Goal: Task Accomplishment & Management: Use online tool/utility

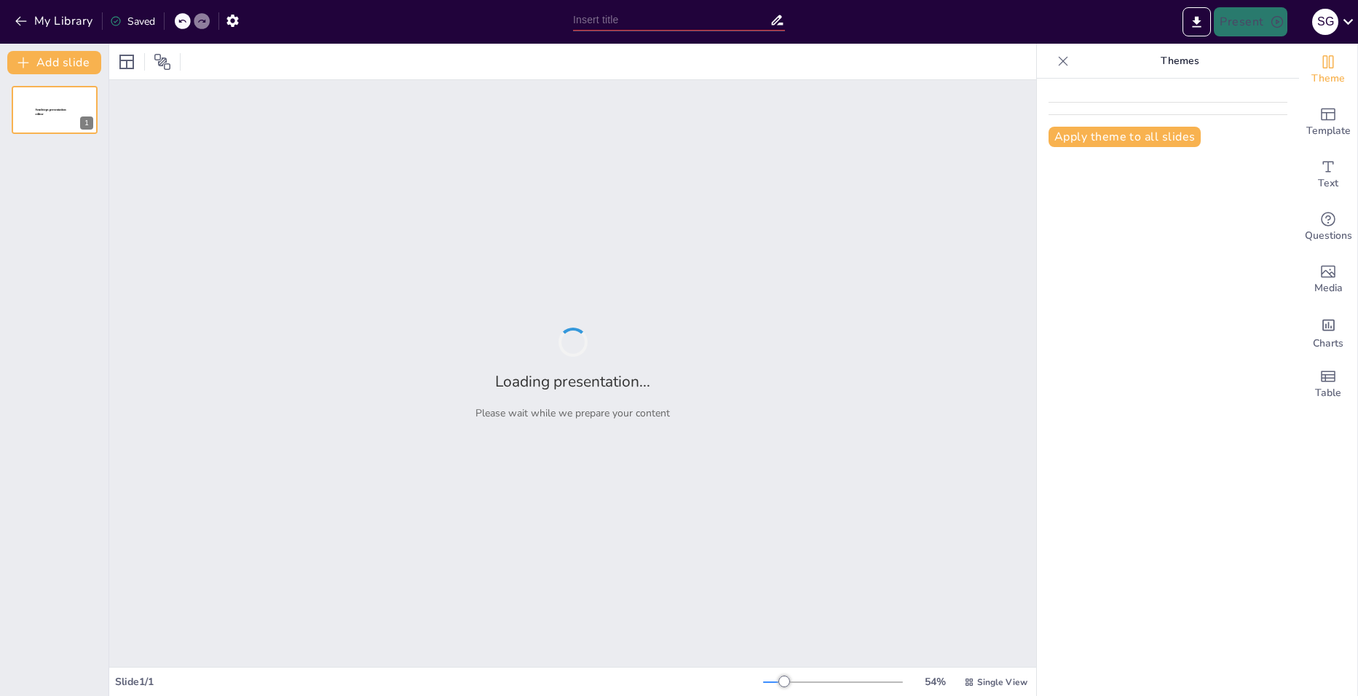
type input "Bakaallogistics: A Comprehensive Overview and Investment Opportunity"
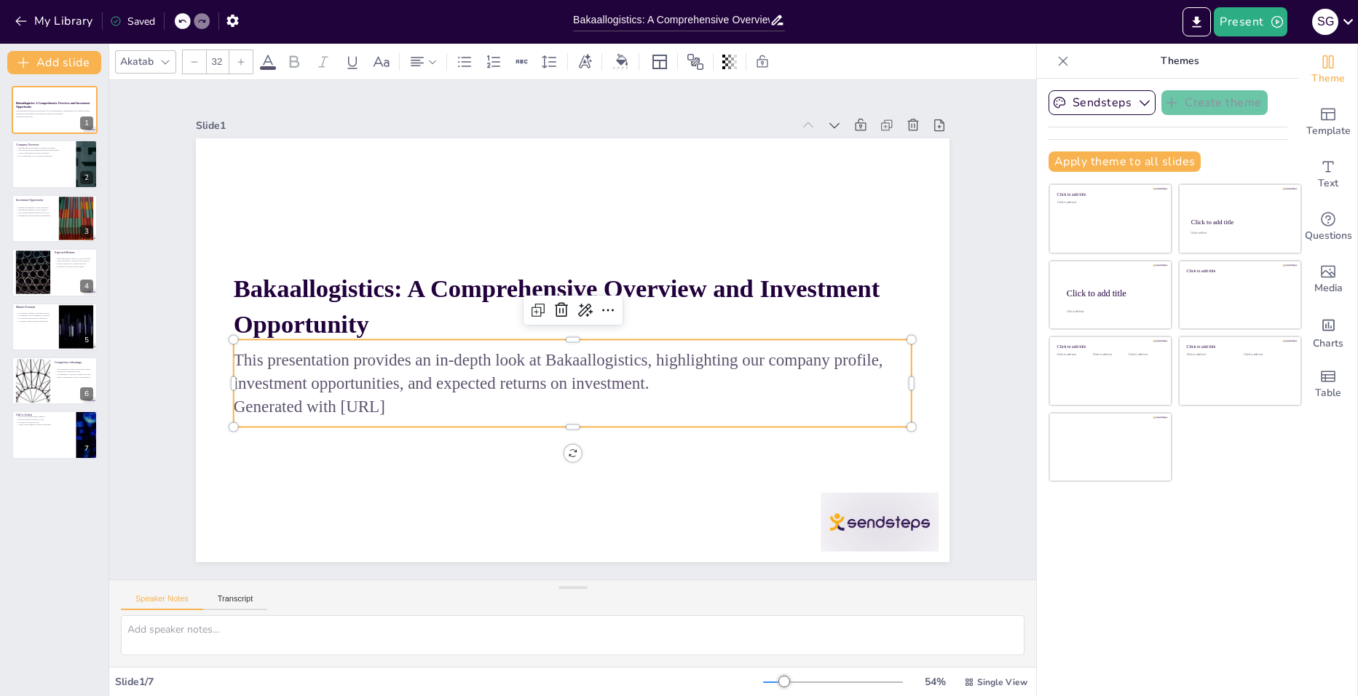
click at [411, 409] on p "Generated with [URL]" at bounding box center [611, 264] width 599 height 360
click at [426, 405] on p "Generated with [URL]" at bounding box center [634, 375] width 417 height 562
click at [427, 403] on p "Generated with [URL]" at bounding box center [635, 375] width 417 height 563
click at [416, 403] on p "Generated with [URL]" at bounding box center [498, 314] width 164 height 668
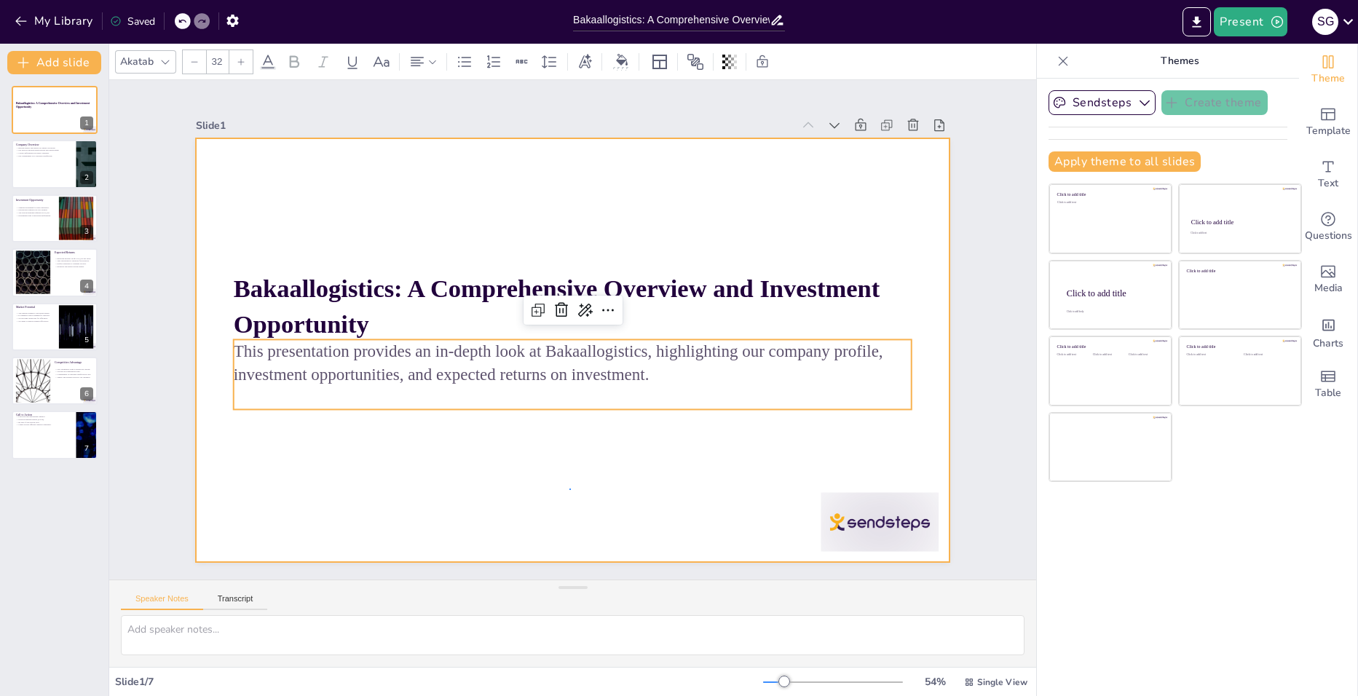
click at [571, 489] on div at bounding box center [554, 338] width 693 height 861
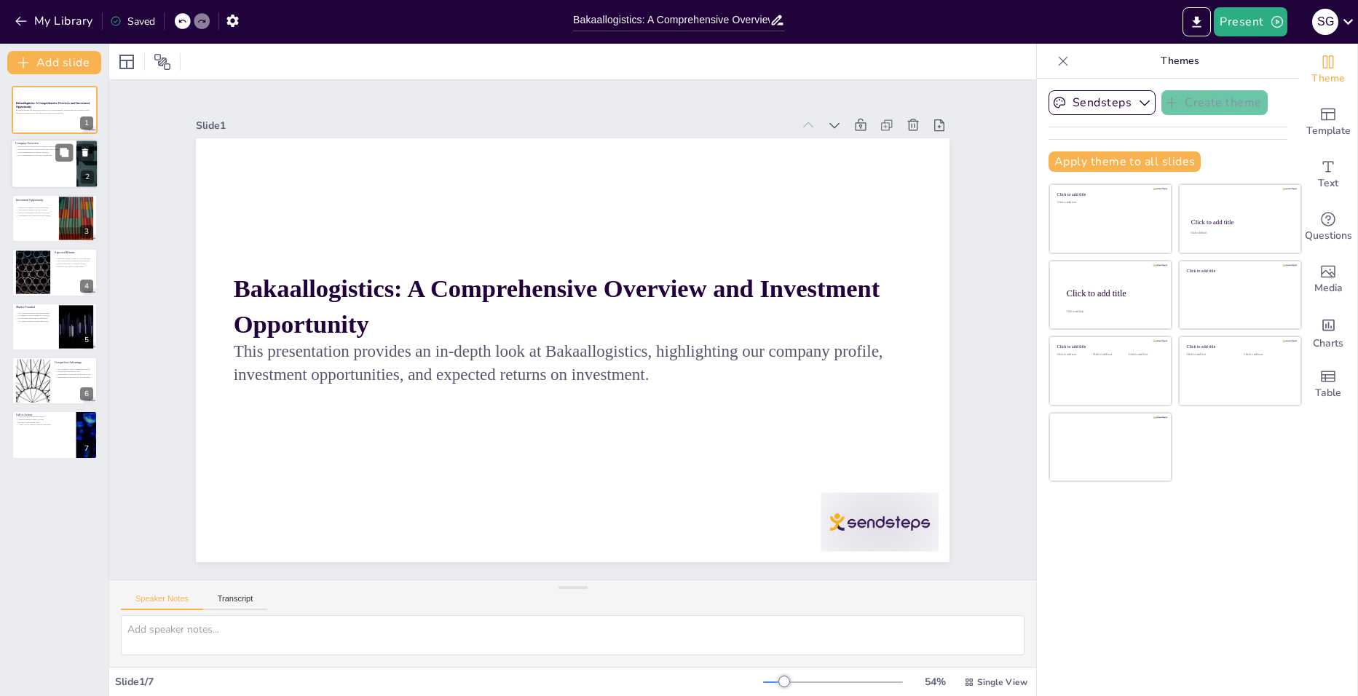
click at [60, 170] on div at bounding box center [54, 165] width 87 height 50
type textarea "Bakaallogistics has carved out a niche in the logistics sector, focusing on del…"
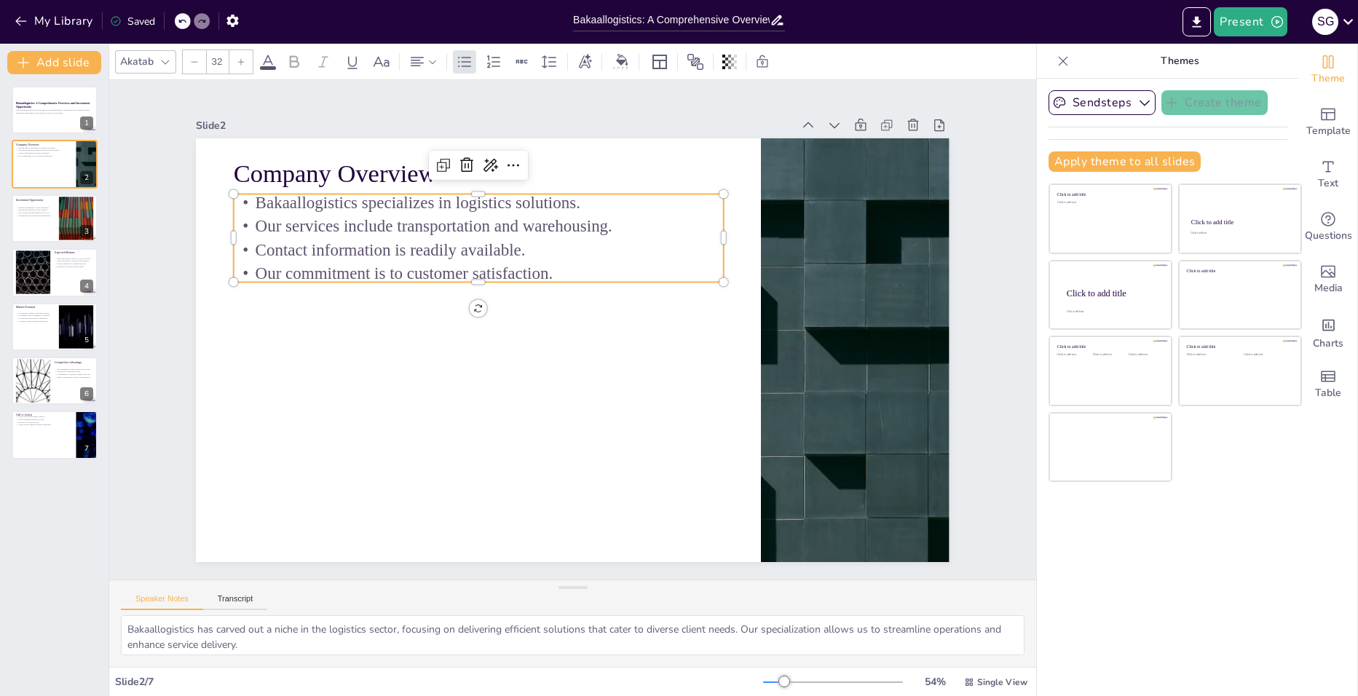
click at [553, 223] on p "Our services include transportation and warehousing." at bounding box center [491, 444] width 125 height 484
click at [592, 223] on p "Our services include transportation and warehousing." at bounding box center [586, 190] width 345 height 379
click at [592, 276] on p "Our services include transportation and warehousing." at bounding box center [701, 386] width 457 height 221
click at [598, 224] on p "Our services include transportation and warehousing." at bounding box center [479, 226] width 490 height 23
drag, startPoint x: 599, startPoint y: 225, endPoint x: 513, endPoint y: 229, distance: 86.0
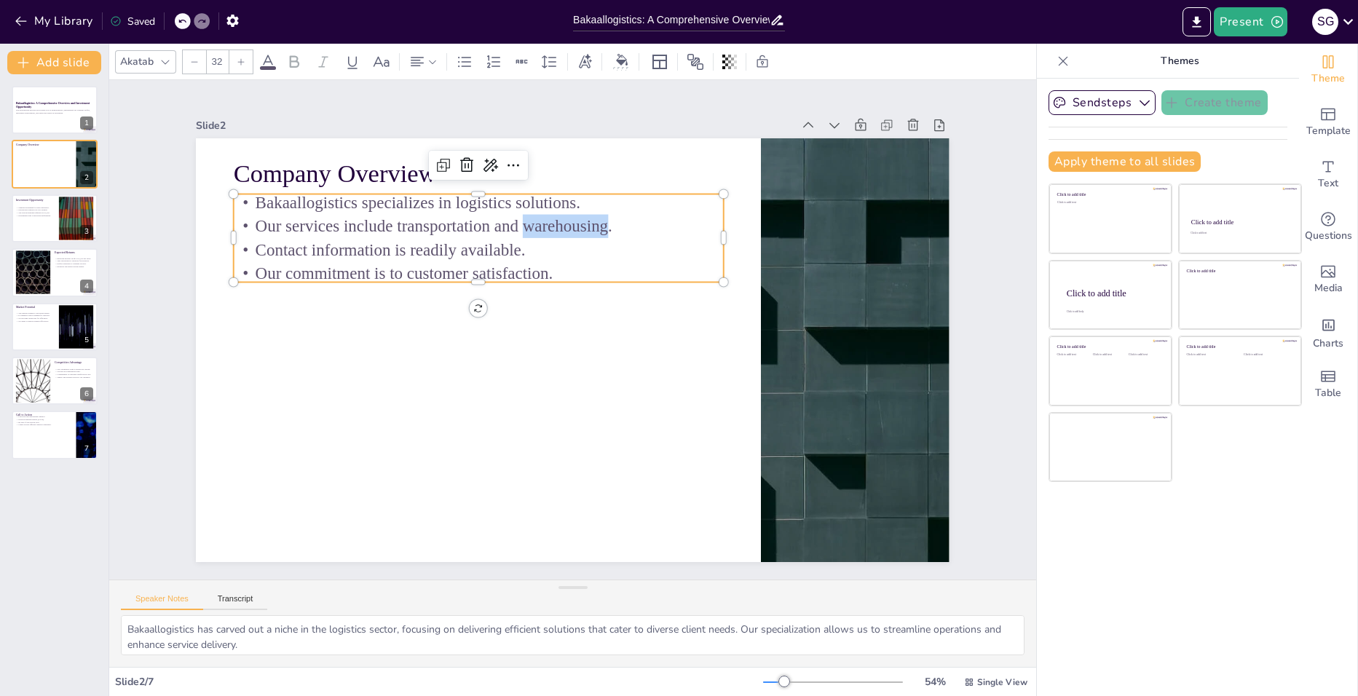
click at [513, 371] on p "Our services include transportation and warehousing." at bounding box center [630, 457] width 473 height 173
click at [521, 224] on p "Our services include transportation and Road Haulage." at bounding box center [541, 195] width 436 height 265
drag, startPoint x: 597, startPoint y: 226, endPoint x: 484, endPoint y: 224, distance: 113.6
click at [593, 224] on p "Our services include transportation and oad Haulage." at bounding box center [703, 284] width 221 height 457
click at [645, 226] on p "Our services include transportation ." at bounding box center [682, 246] width 74 height 489
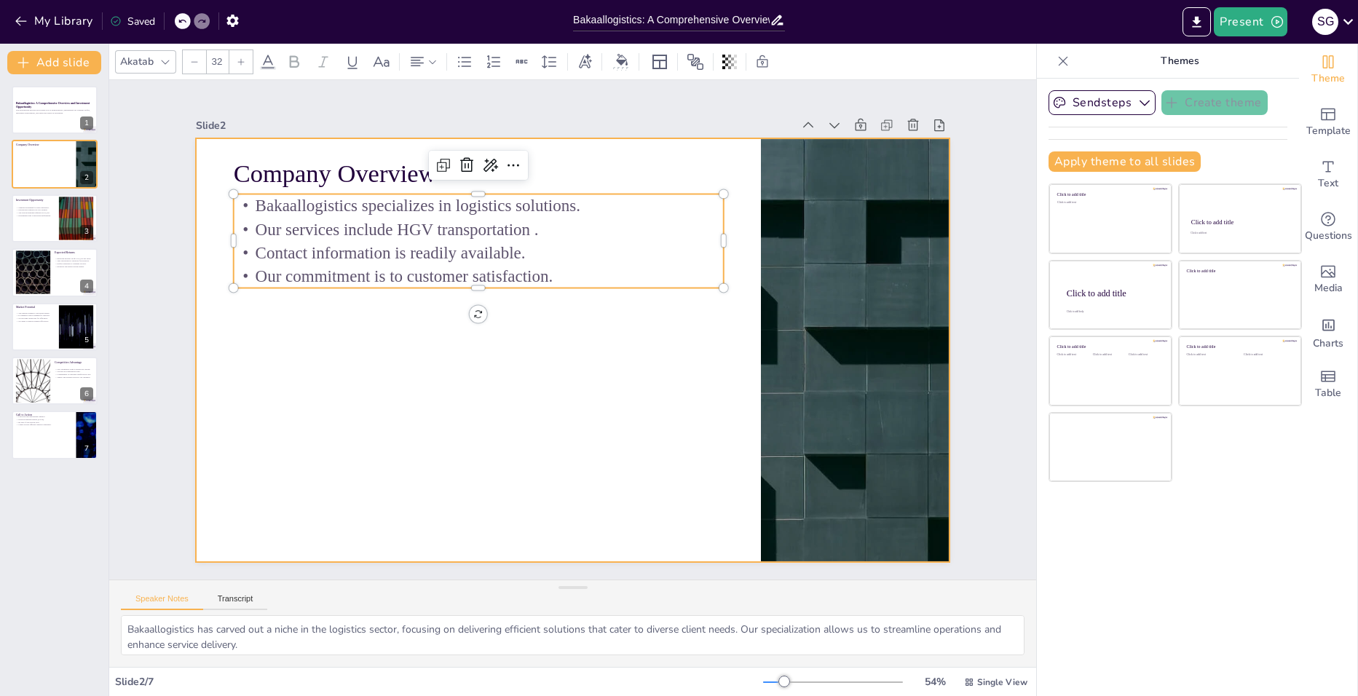
click at [575, 358] on div at bounding box center [573, 350] width 754 height 424
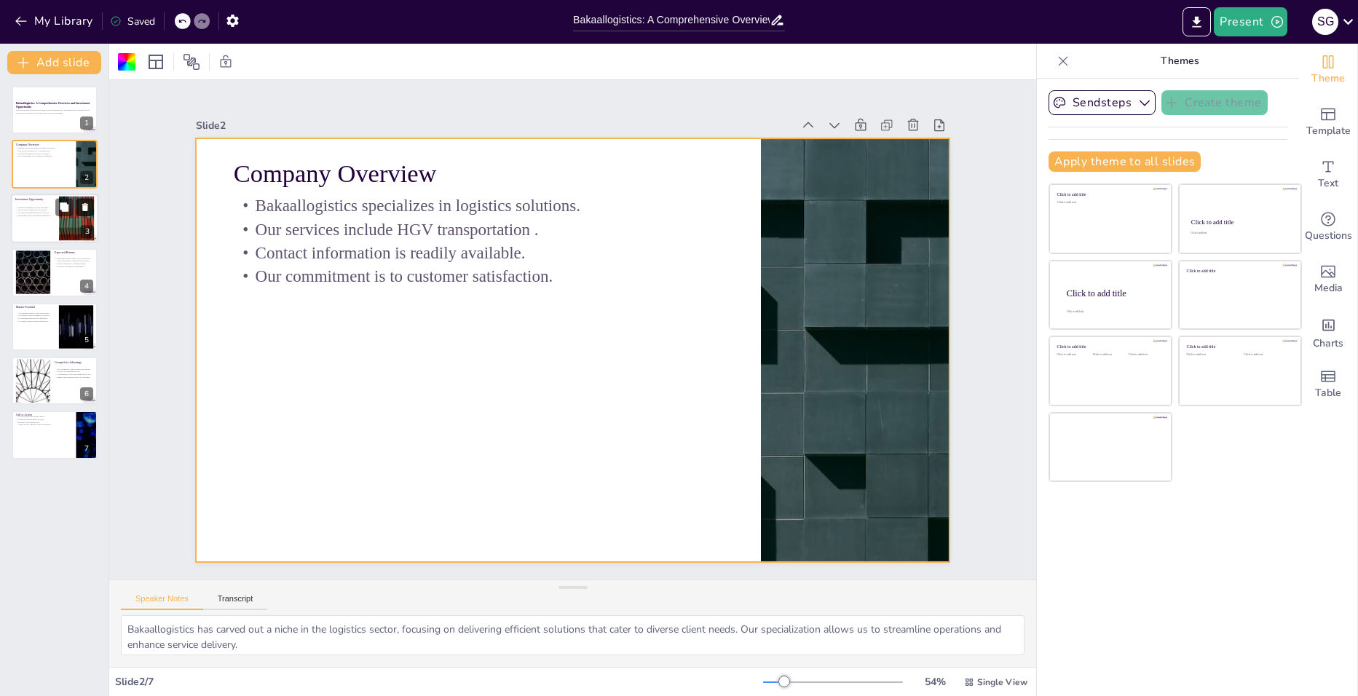
click at [81, 208] on icon at bounding box center [85, 207] width 10 height 10
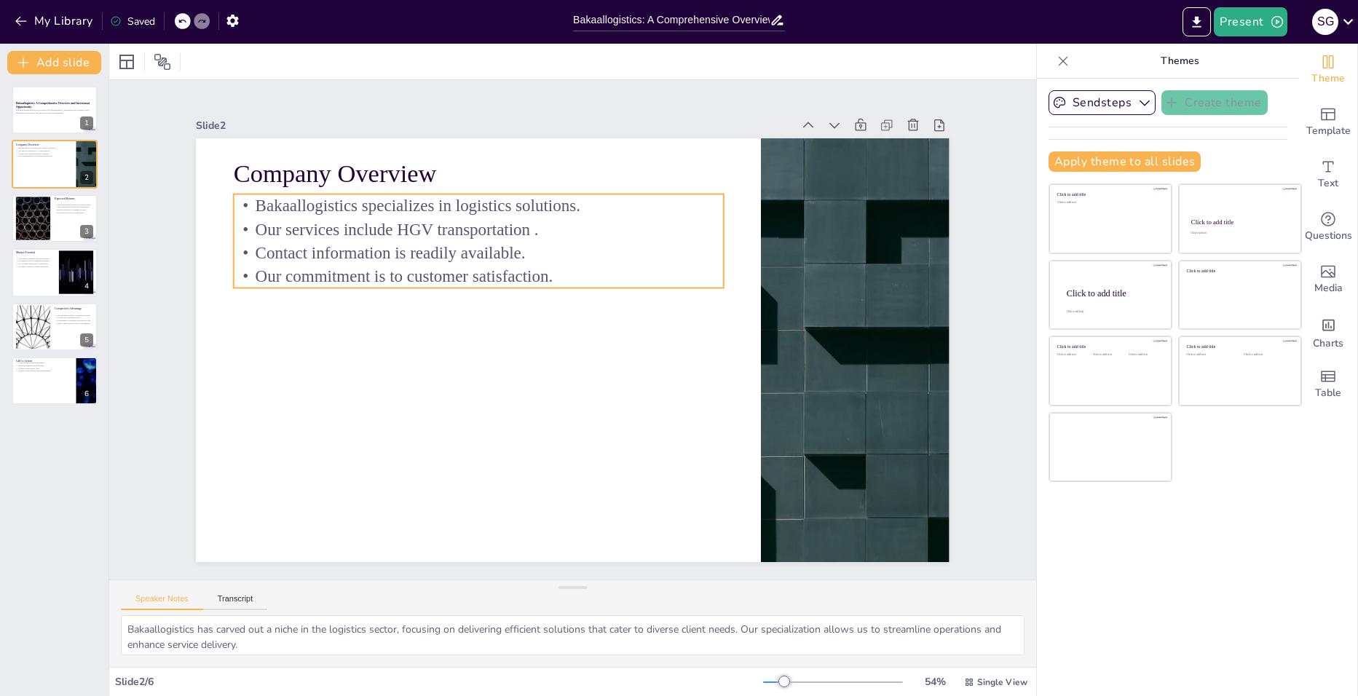
click at [554, 245] on p "Contact information is readily available." at bounding box center [686, 287] width 265 height 436
click at [431, 242] on p "Contact information is readily available." at bounding box center [579, 209] width 307 height 410
click at [433, 363] on p "Contact information is readily available." at bounding box center [649, 425] width 484 height 125
click at [505, 248] on p "Contact information is readily available." at bounding box center [470, 395] width 174 height 473
click at [509, 328] on p "Contact information is readily available." at bounding box center [627, 438] width 457 height 221
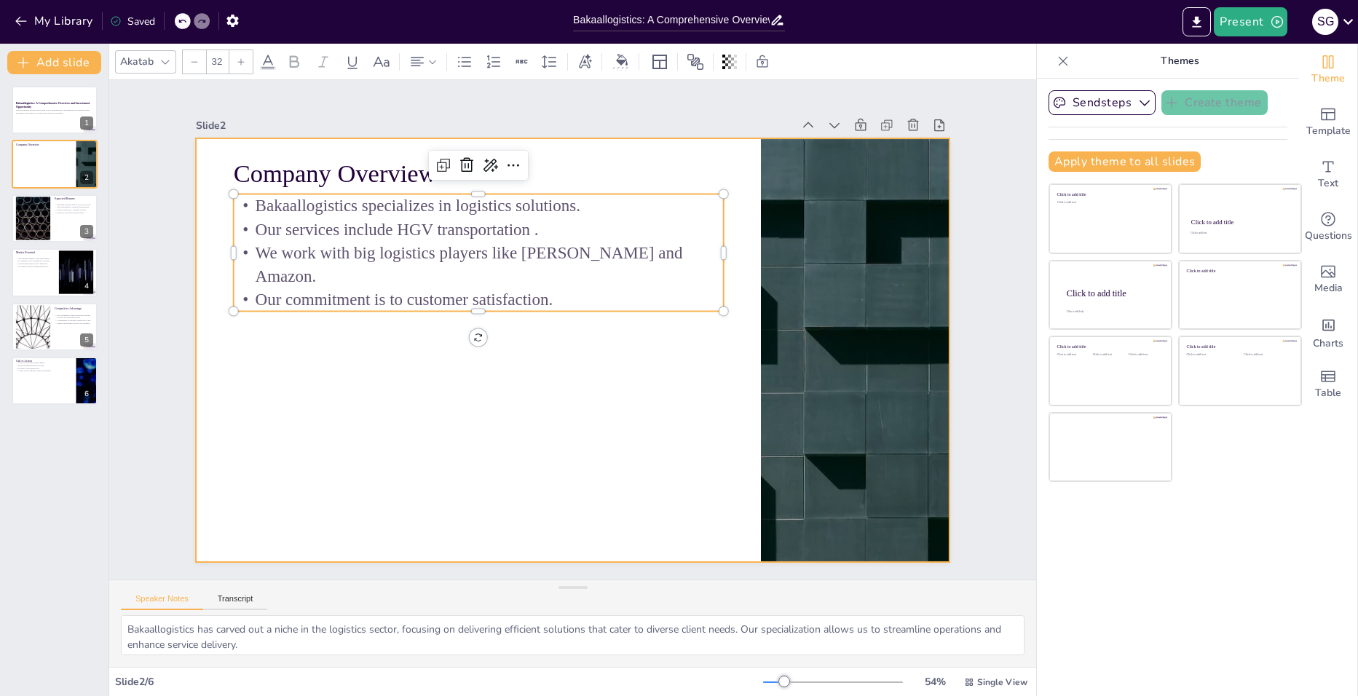
click at [599, 430] on div at bounding box center [559, 344] width 843 height 819
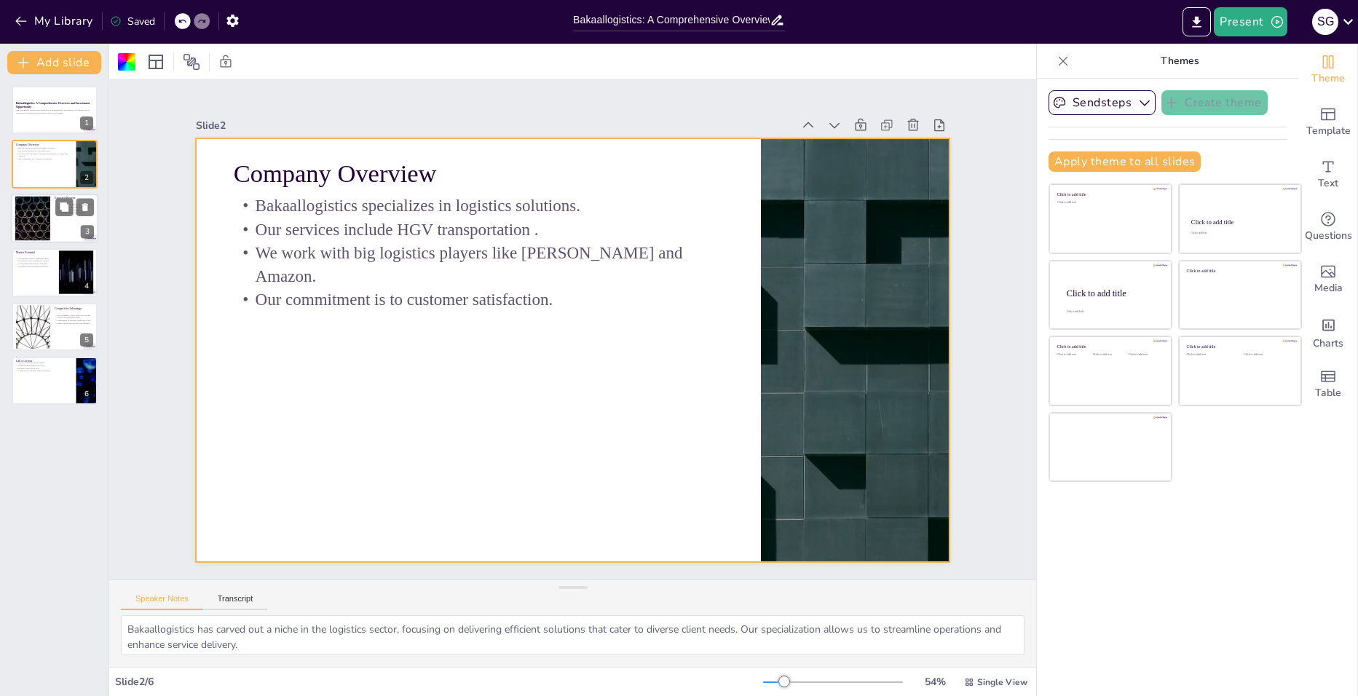
click at [42, 219] on div at bounding box center [32, 218] width 79 height 44
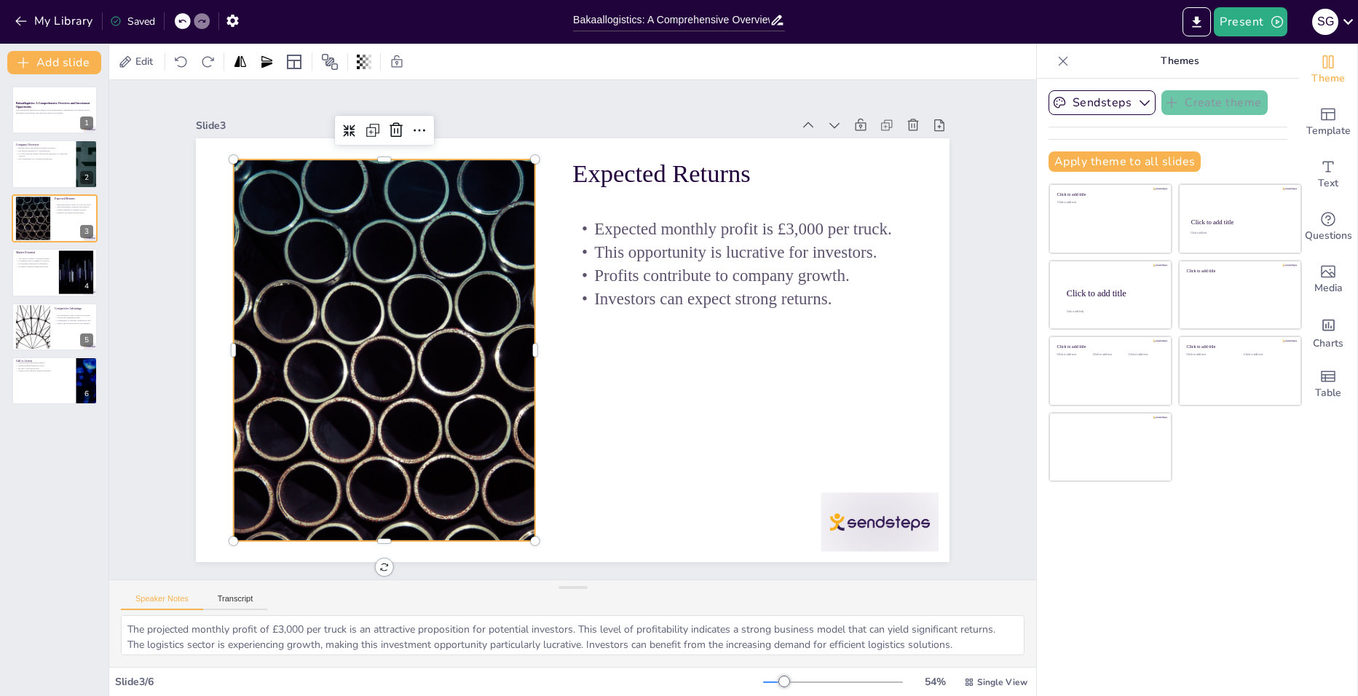
click at [407, 298] on div at bounding box center [737, 235] width 775 height 624
click at [407, 297] on div at bounding box center [592, 141] width 514 height 743
click at [407, 297] on div at bounding box center [494, 157] width 573 height 763
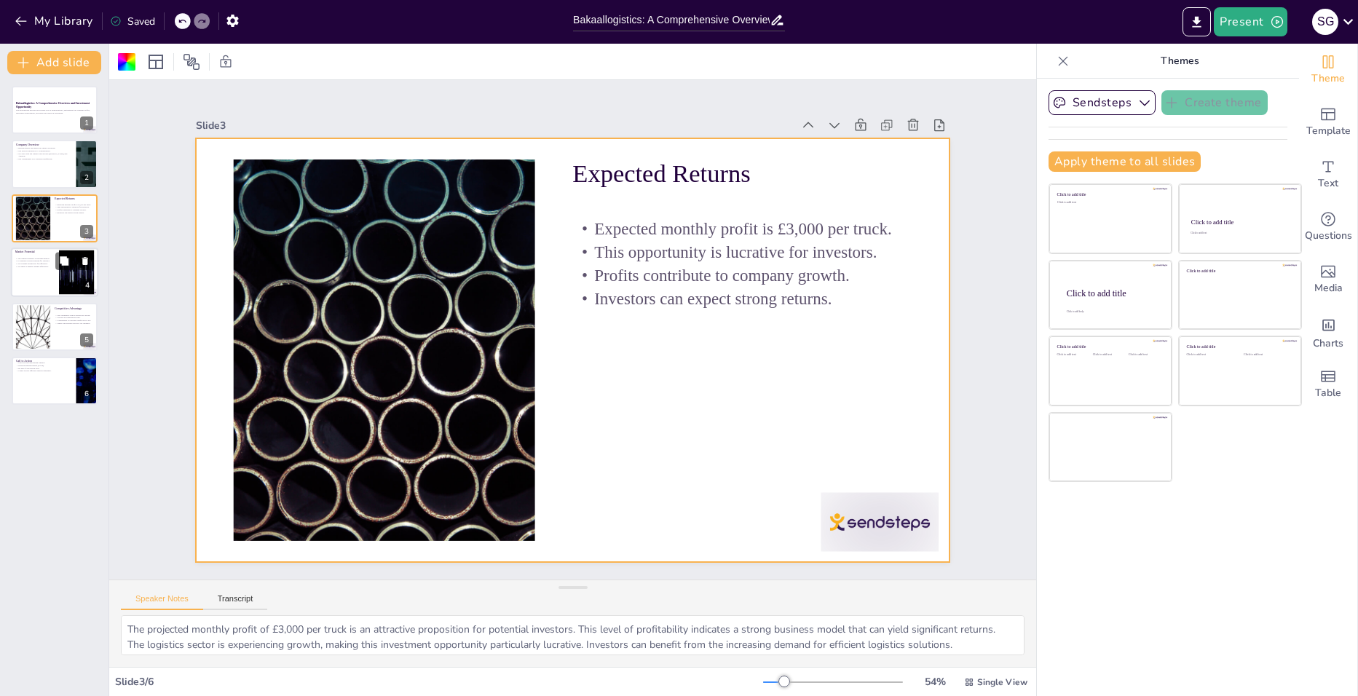
click at [36, 274] on div at bounding box center [54, 273] width 87 height 50
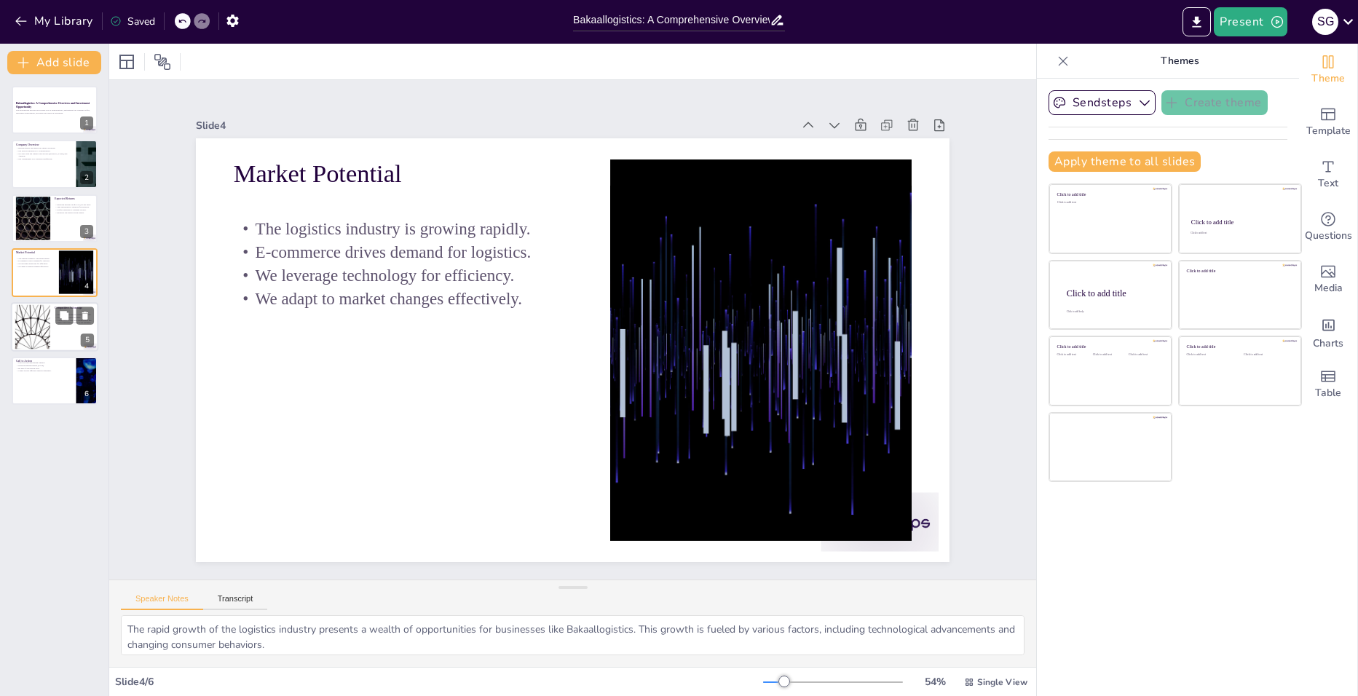
click at [43, 323] on div at bounding box center [32, 326] width 79 height 44
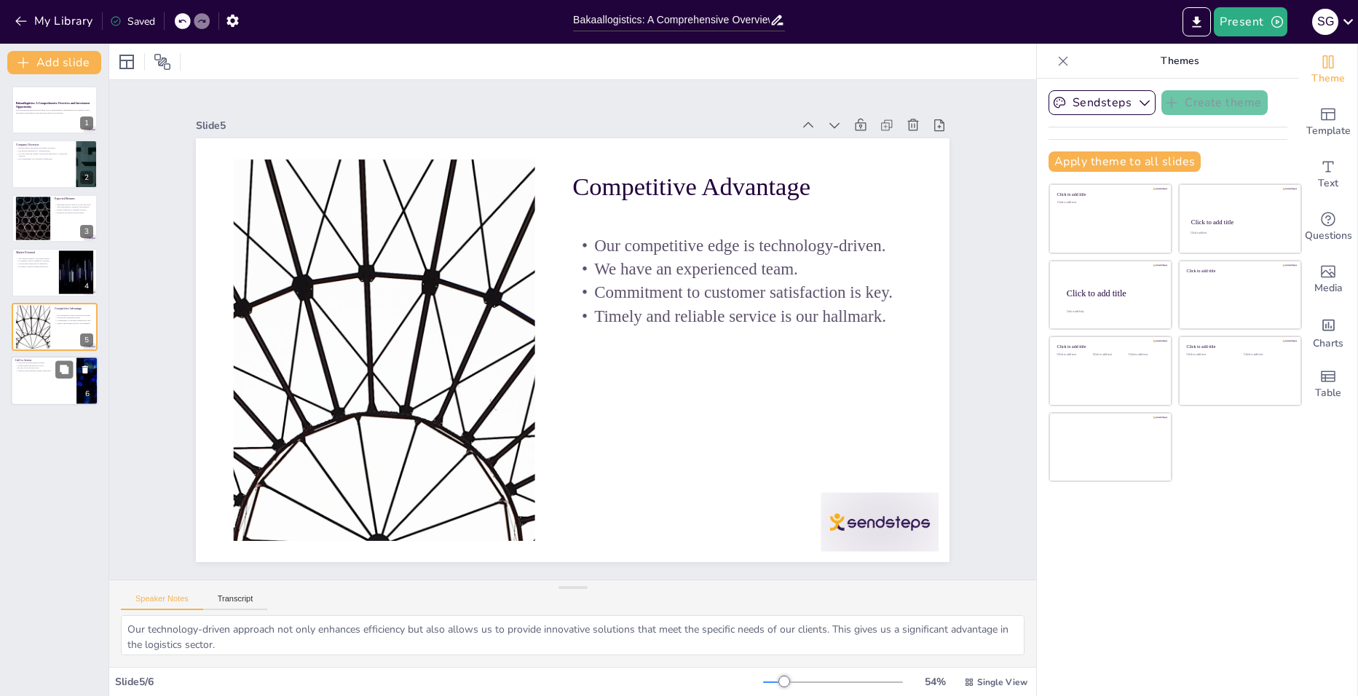
click at [49, 380] on div at bounding box center [54, 381] width 87 height 50
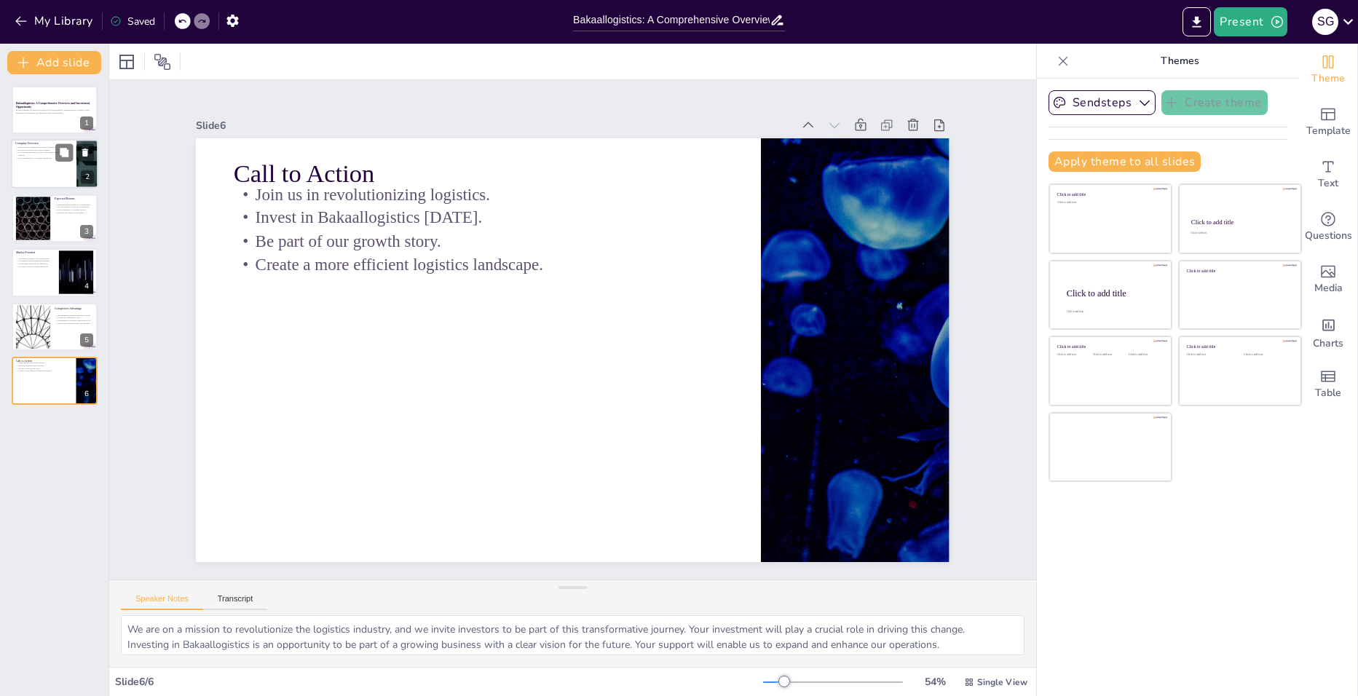
click at [25, 162] on div at bounding box center [54, 165] width 87 height 50
type textarea "Bakaallogistics has carved out a niche in the logistics sector, focusing on del…"
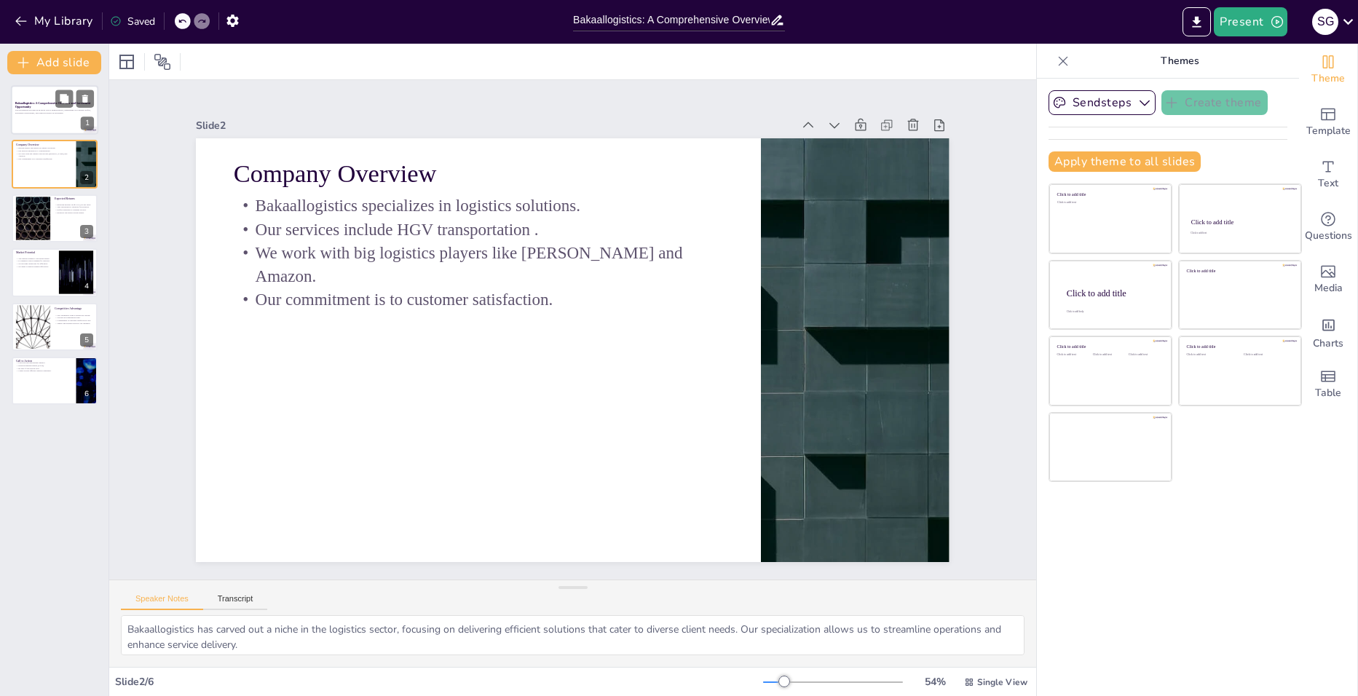
click at [26, 125] on div at bounding box center [54, 110] width 87 height 50
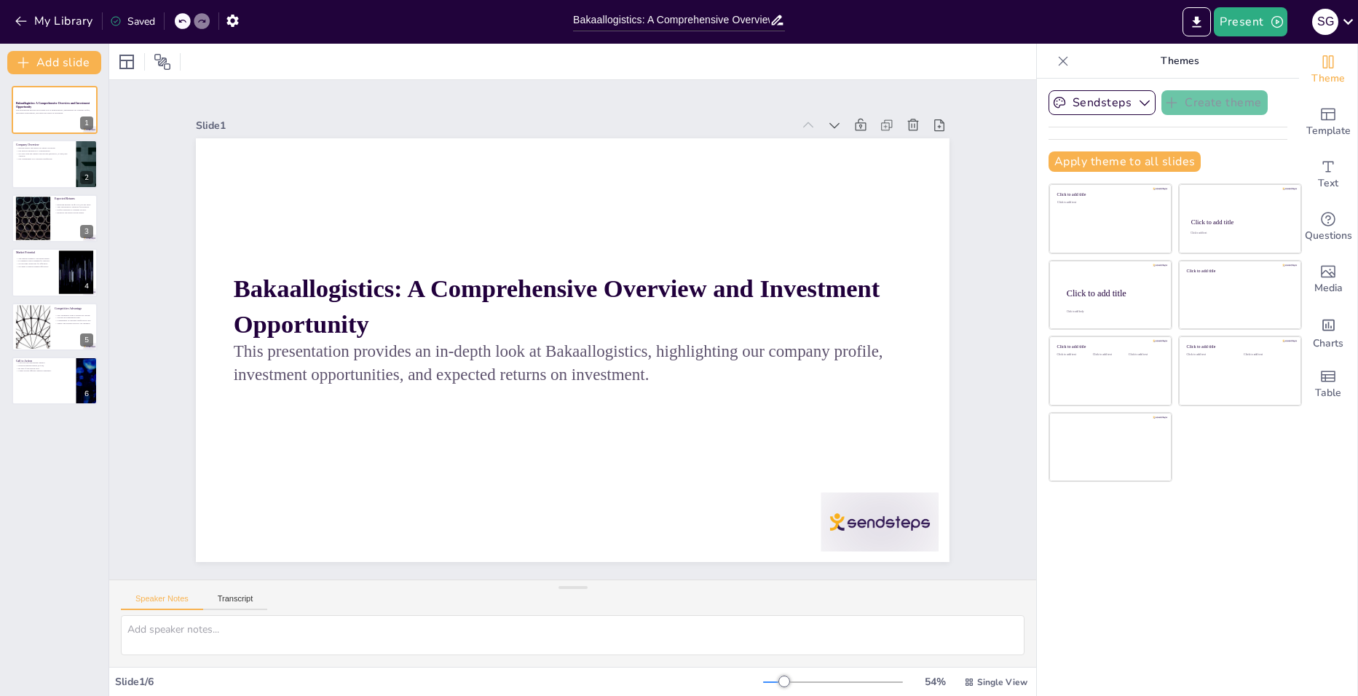
click at [1006, 581] on div "Speaker Notes Transcript" at bounding box center [572, 597] width 927 height 35
click at [25, 160] on div at bounding box center [54, 165] width 87 height 50
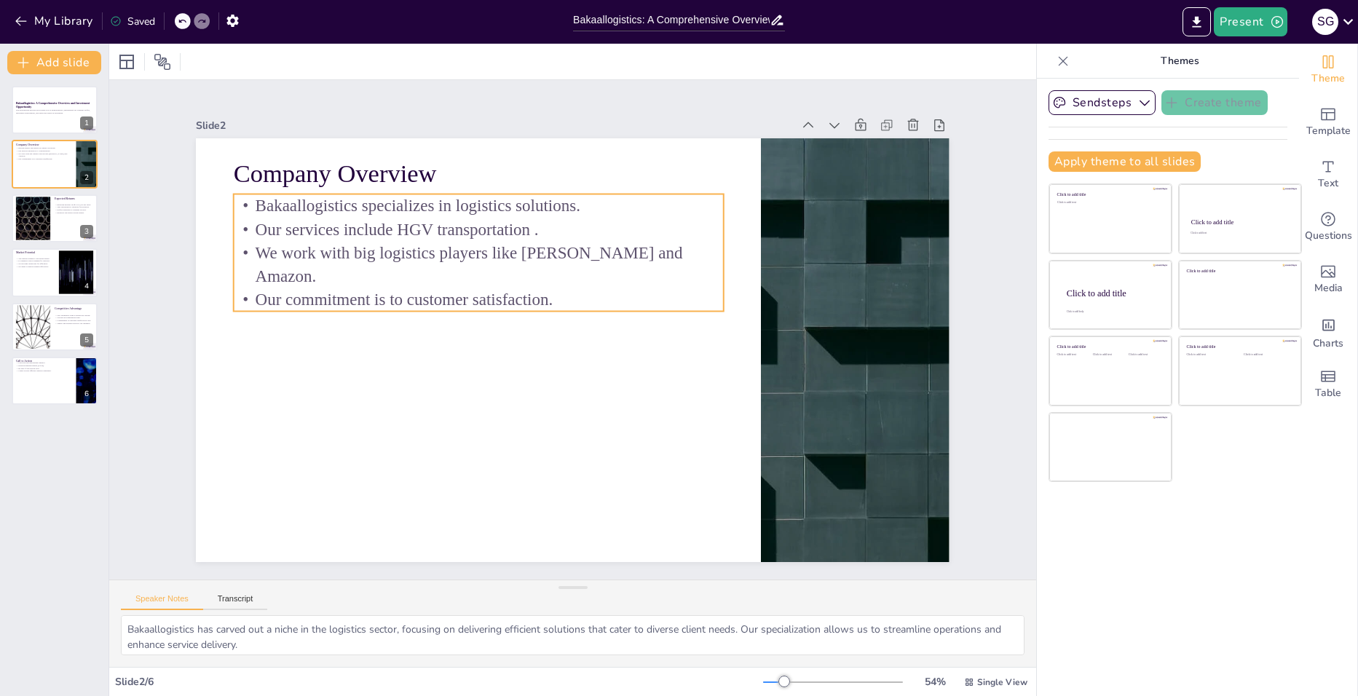
click at [493, 223] on p "Our services include HGV transportation ." at bounding box center [494, 443] width 125 height 484
click at [38, 278] on div at bounding box center [54, 273] width 87 height 50
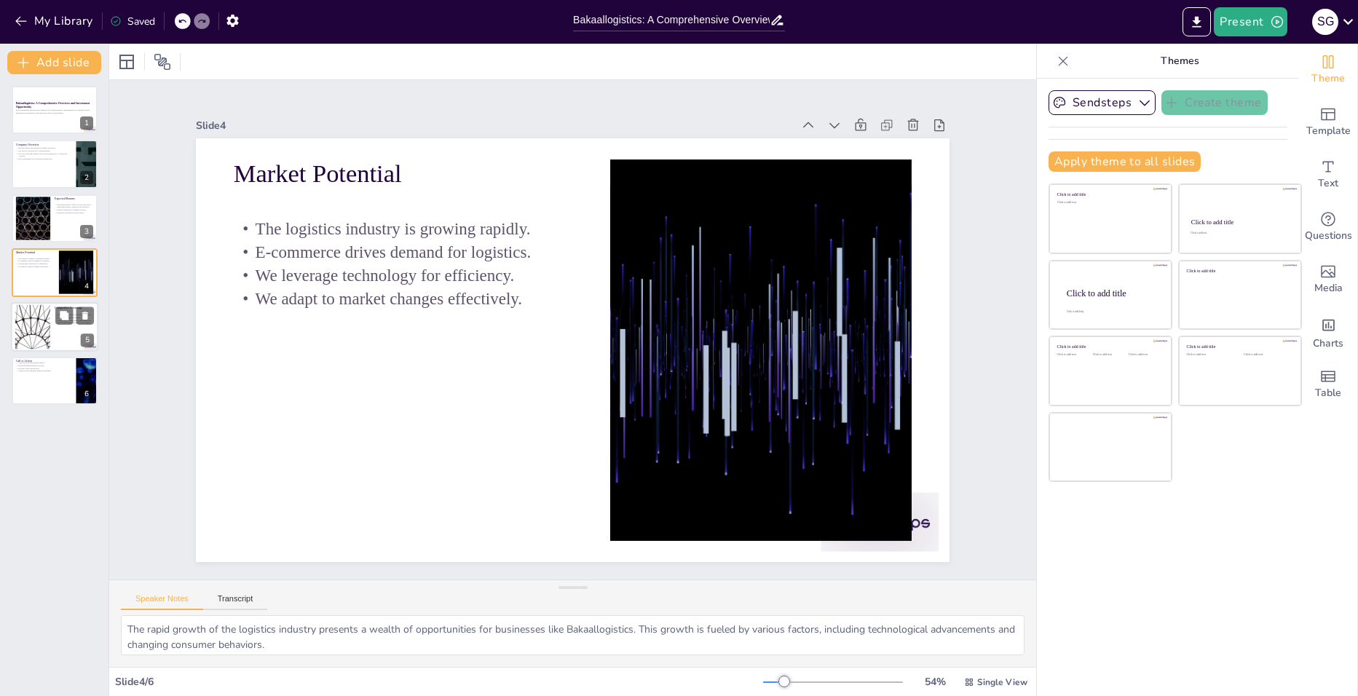
click at [36, 337] on div at bounding box center [32, 326] width 79 height 44
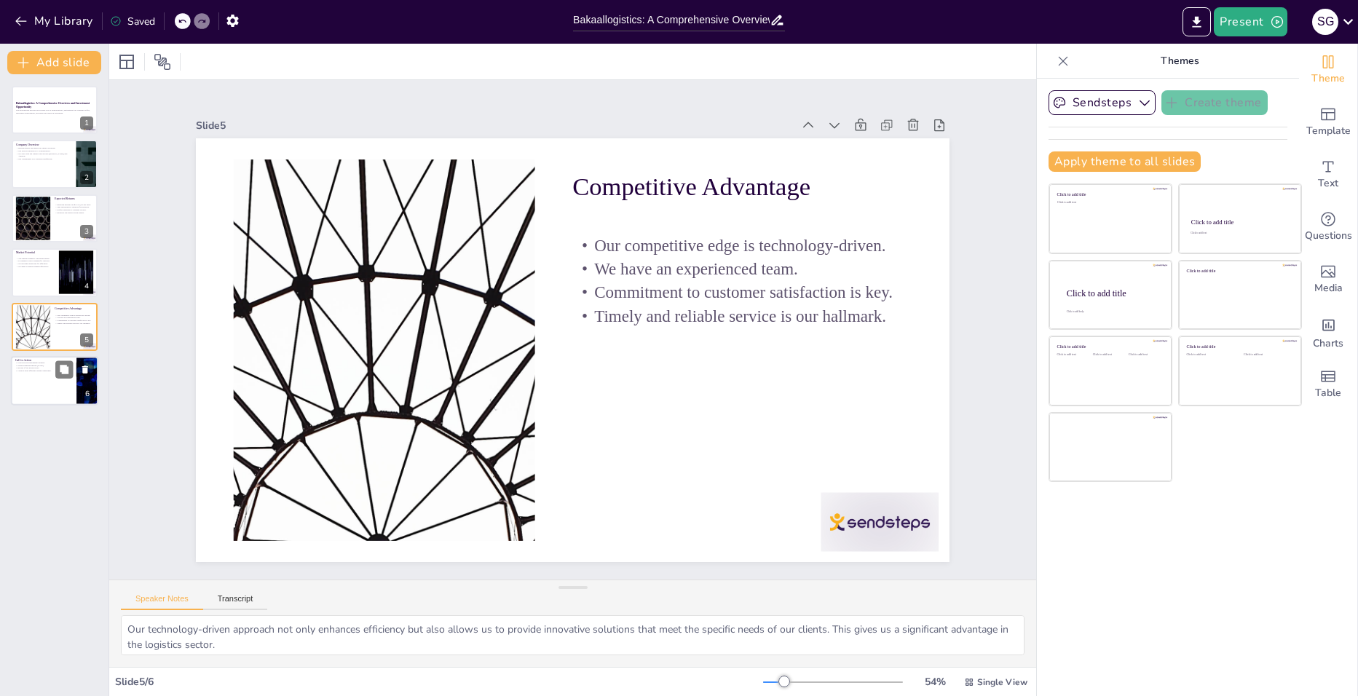
click at [36, 390] on div at bounding box center [54, 381] width 87 height 50
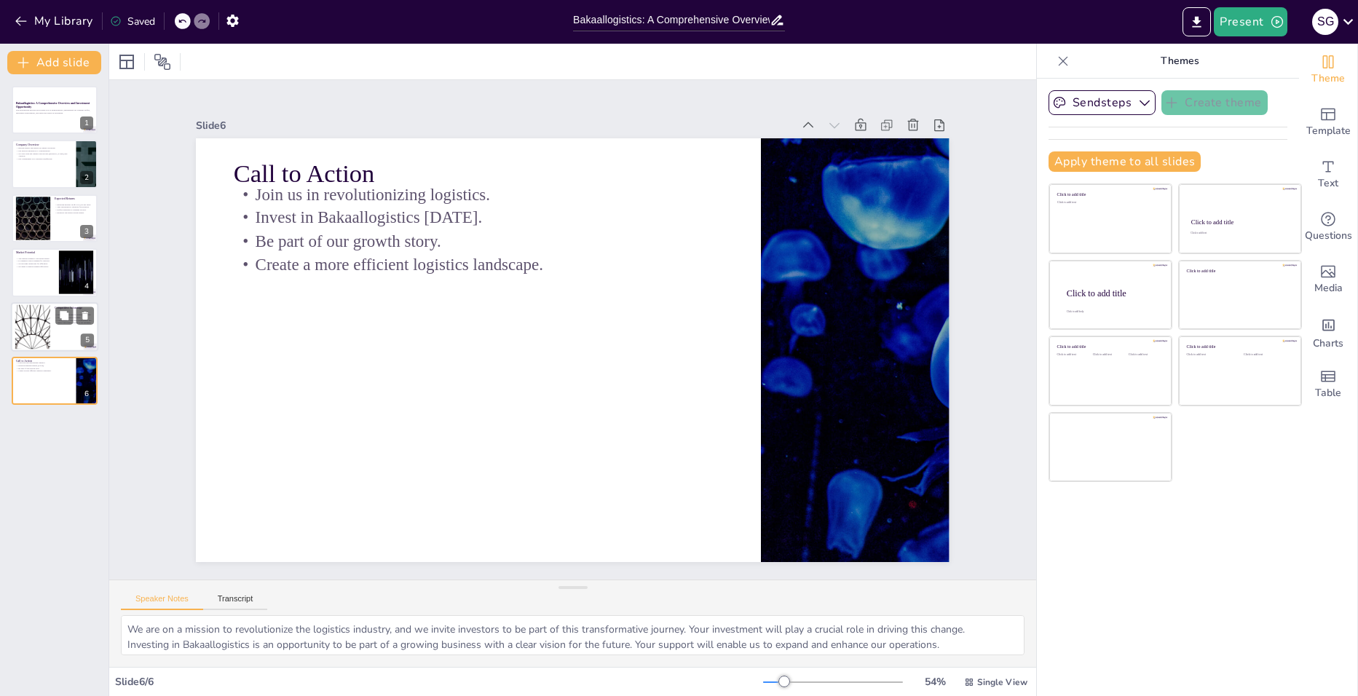
click at [28, 321] on div at bounding box center [32, 326] width 79 height 44
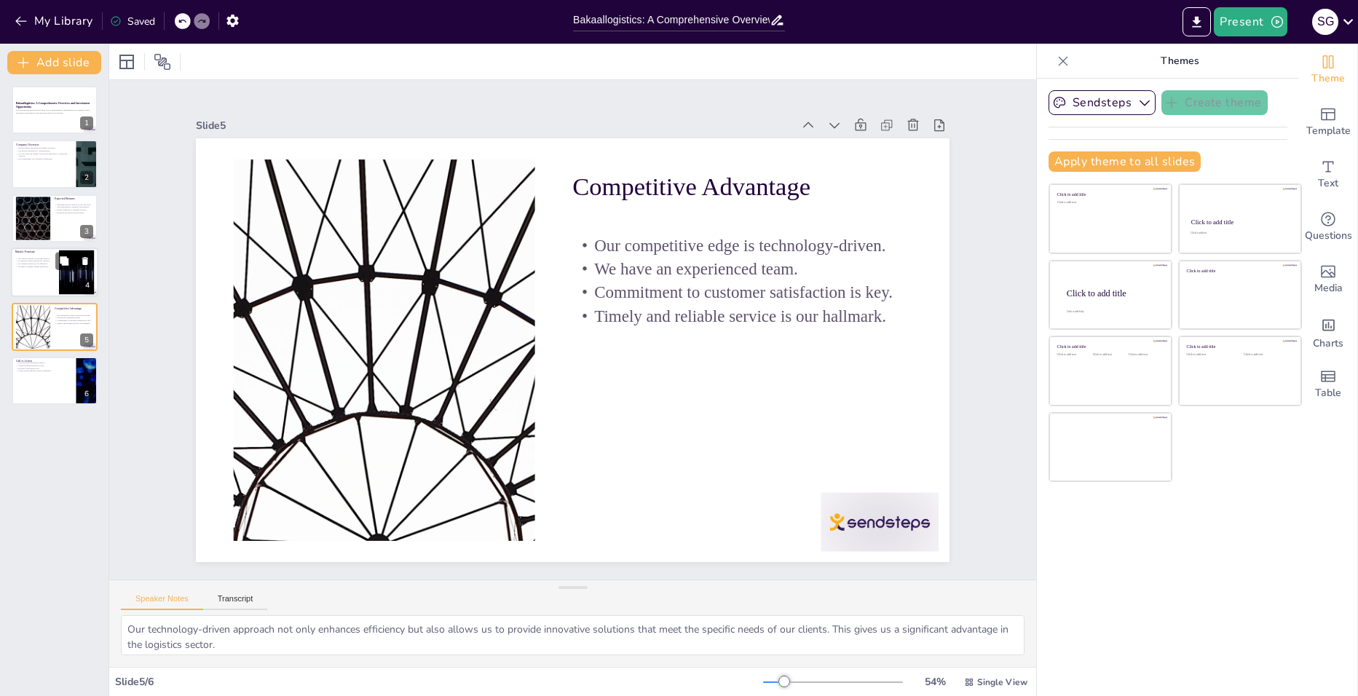
click at [22, 272] on div at bounding box center [54, 273] width 87 height 50
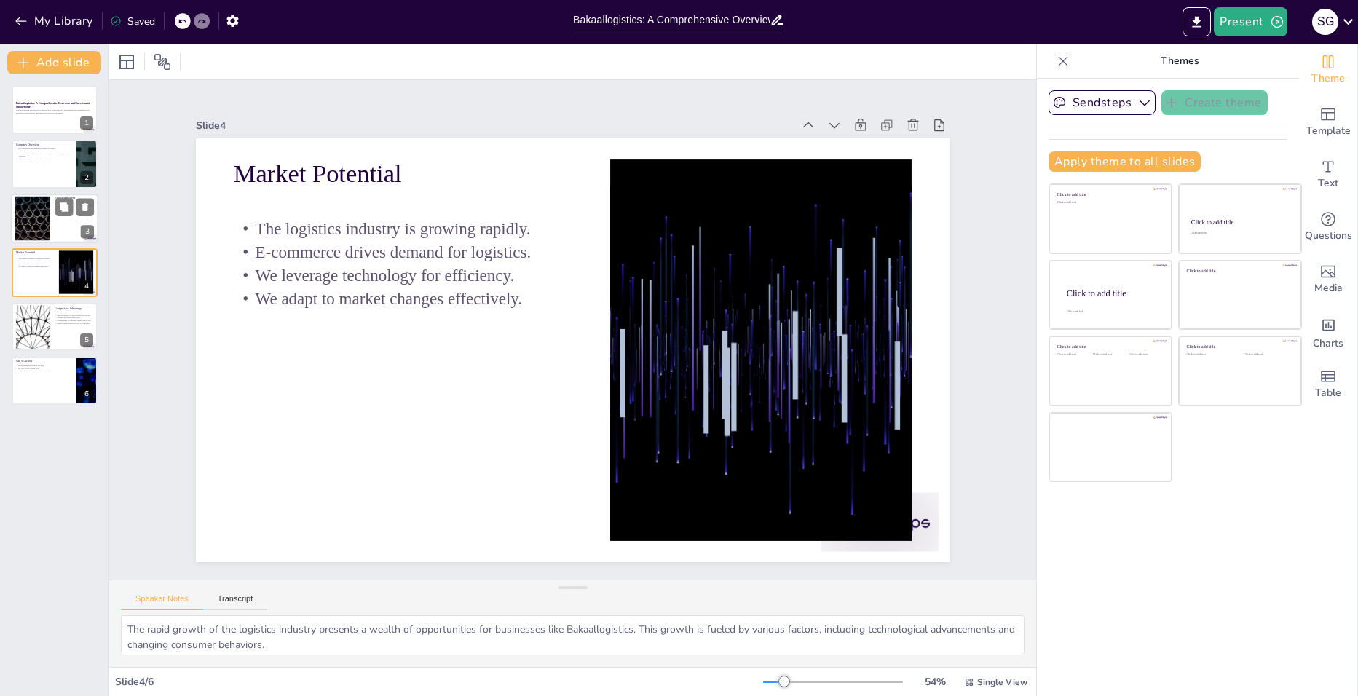
click at [33, 223] on div at bounding box center [32, 218] width 79 height 44
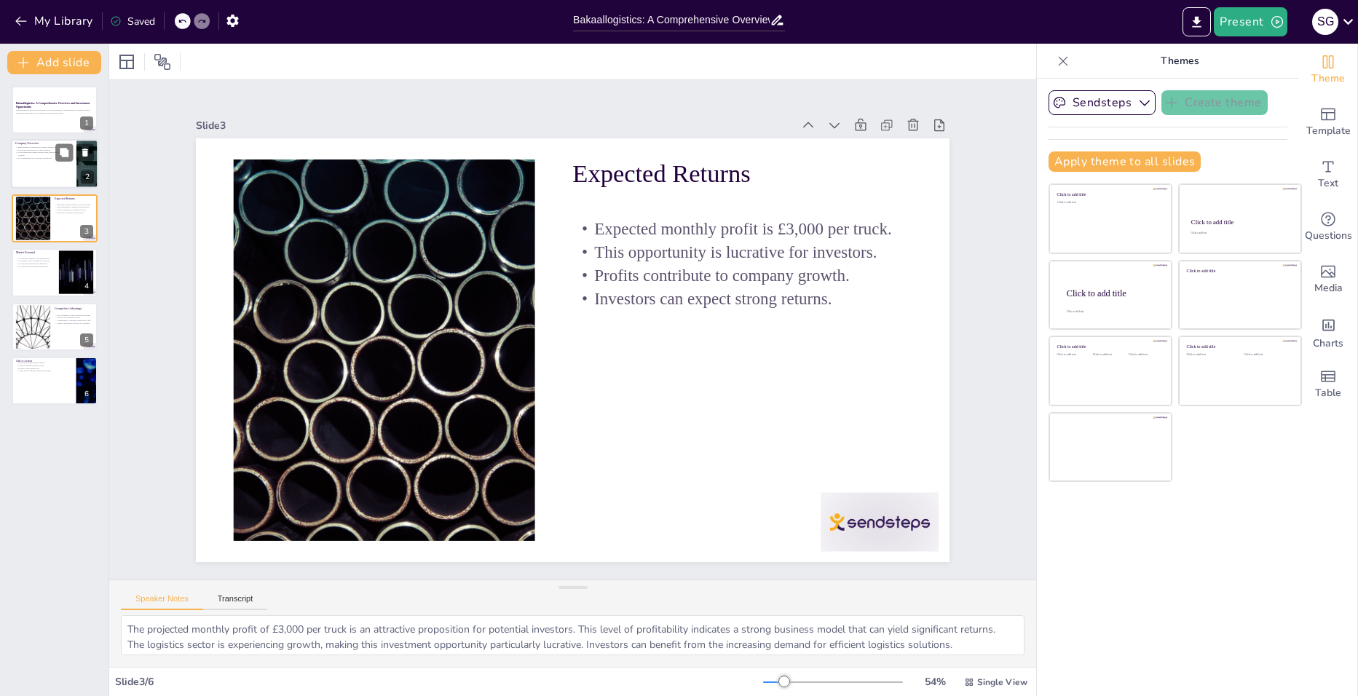
click at [48, 180] on div at bounding box center [54, 165] width 87 height 50
type textarea "Bakaallogistics has carved out a niche in the logistics sector, focusing on del…"
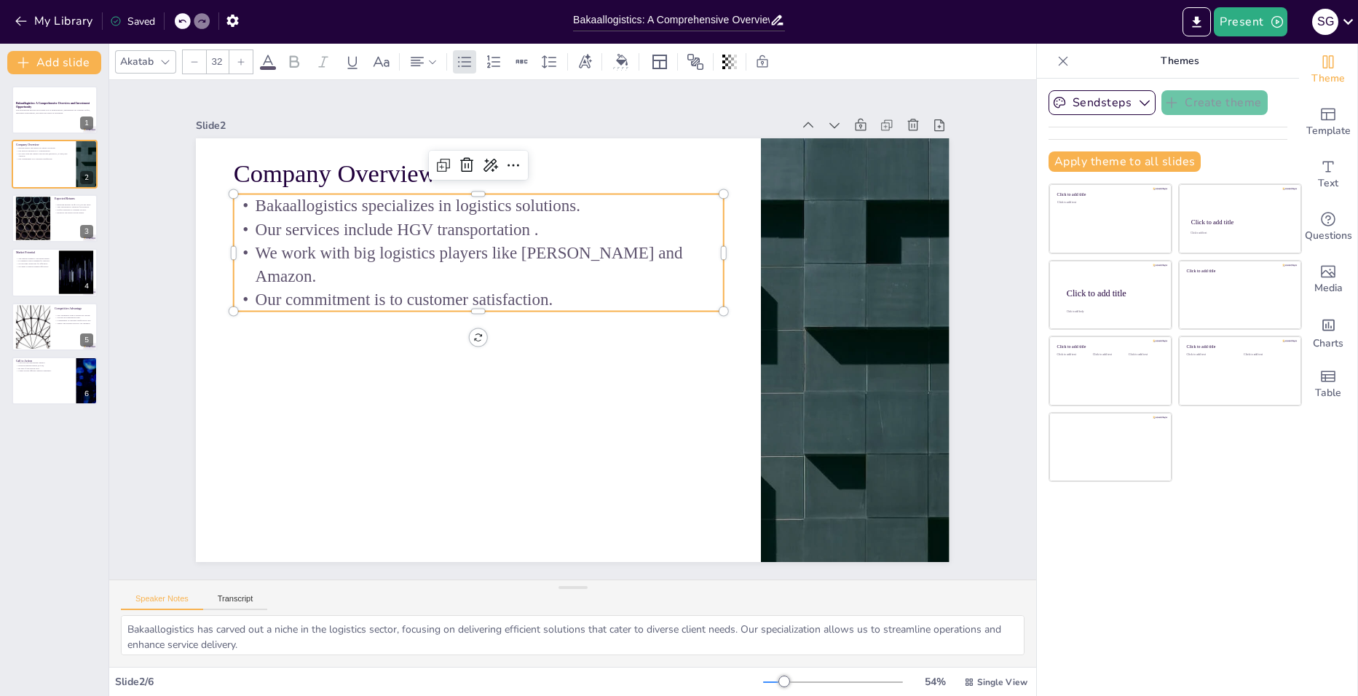
click at [545, 296] on p "Our commitment is to customer satisfaction." at bounding box center [573, 230] width 174 height 473
click at [545, 295] on p "Our commitment is to customer satisfaction." at bounding box center [583, 428] width 221 height 457
click at [545, 333] on p "Our commitment is to customer satisfaction." at bounding box center [663, 370] width 489 height 74
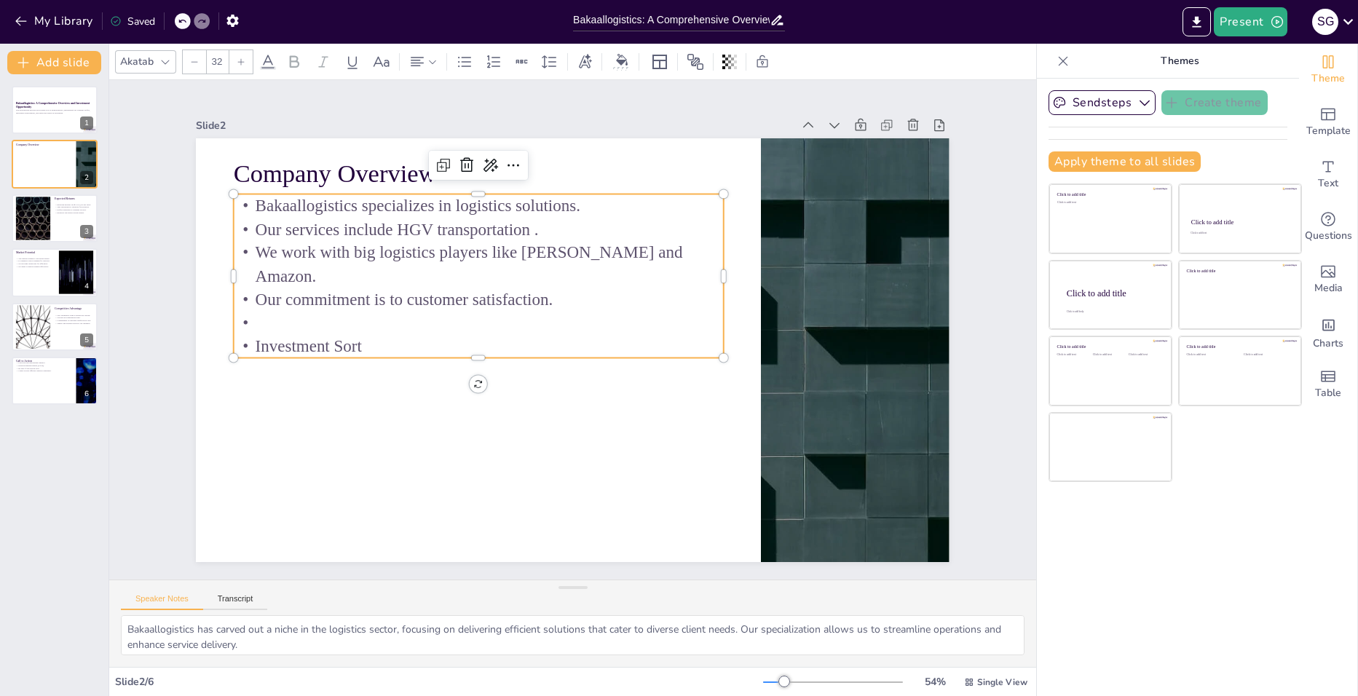
click at [419, 345] on p "Investment Sort" at bounding box center [661, 294] width 484 height 125
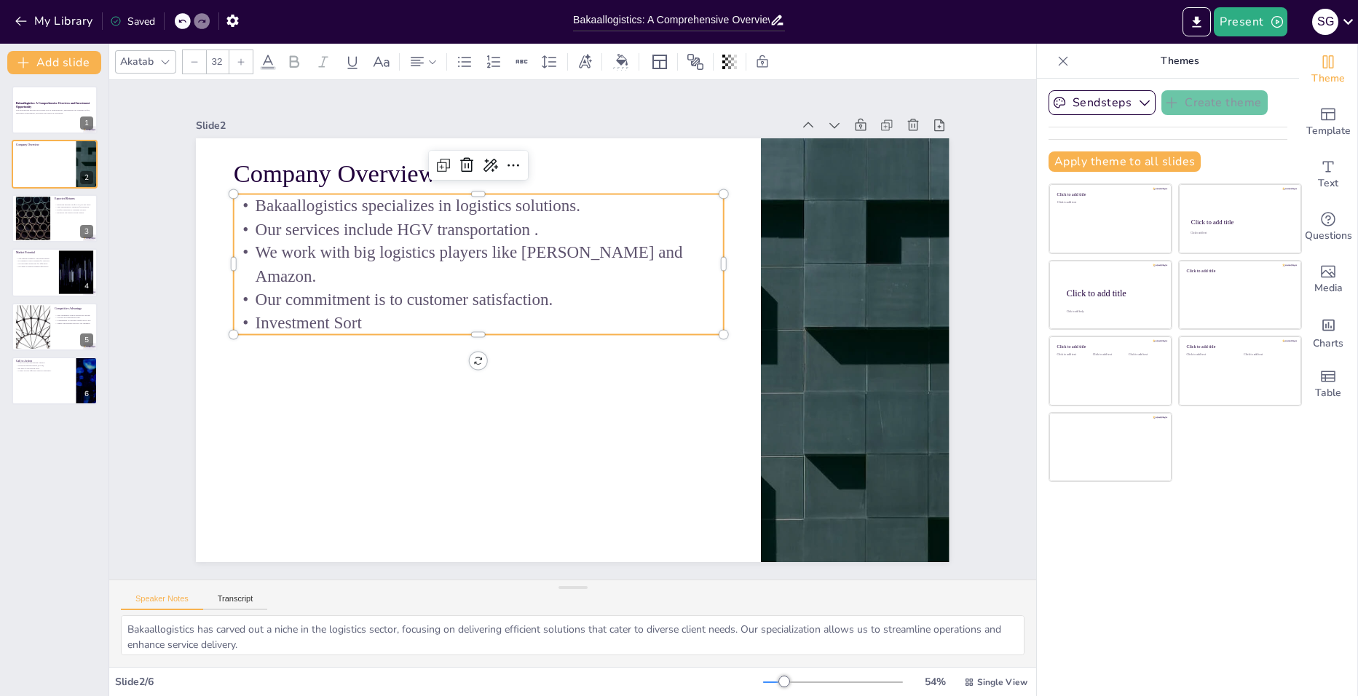
click at [450, 325] on p "Investment Sort" at bounding box center [536, 417] width 173 height 473
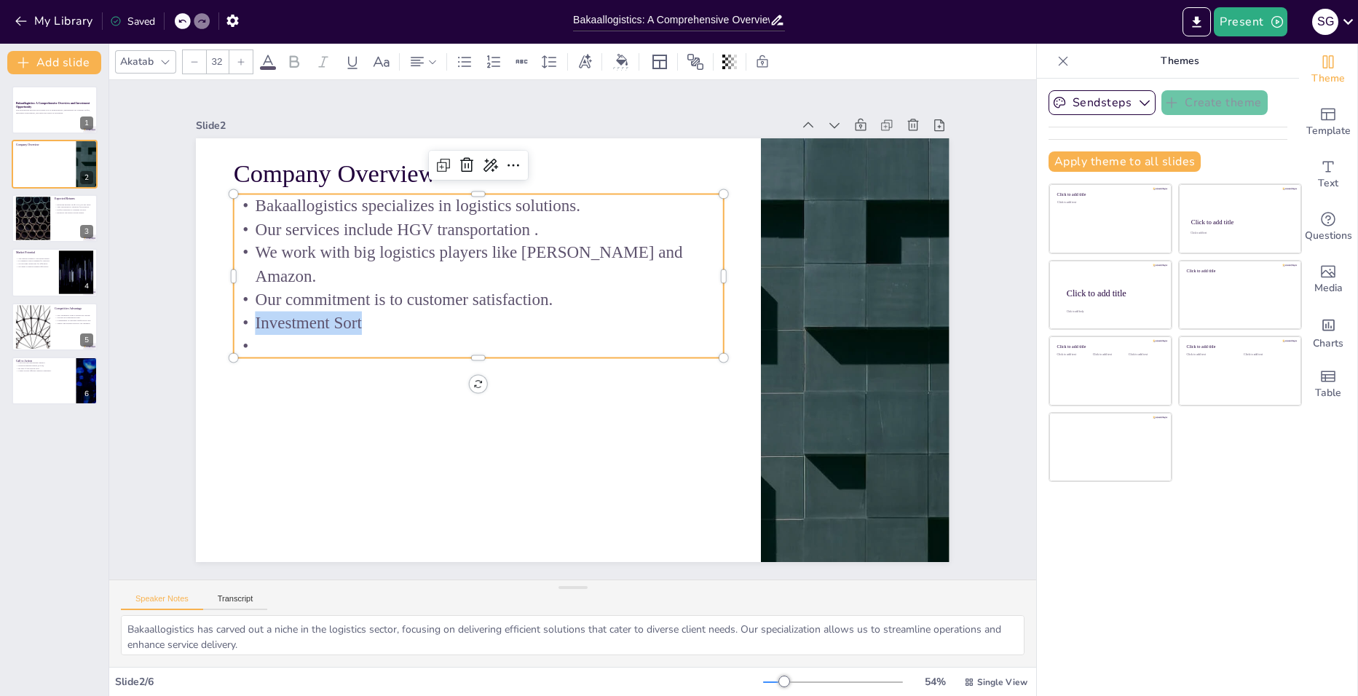
drag, startPoint x: 357, startPoint y: 317, endPoint x: 242, endPoint y: 319, distance: 115.1
click at [249, 319] on p "Investment Sort" at bounding box center [485, 294] width 473 height 173
click at [240, 66] on div at bounding box center [240, 61] width 23 height 23
click at [242, 59] on icon at bounding box center [241, 62] width 9 height 9
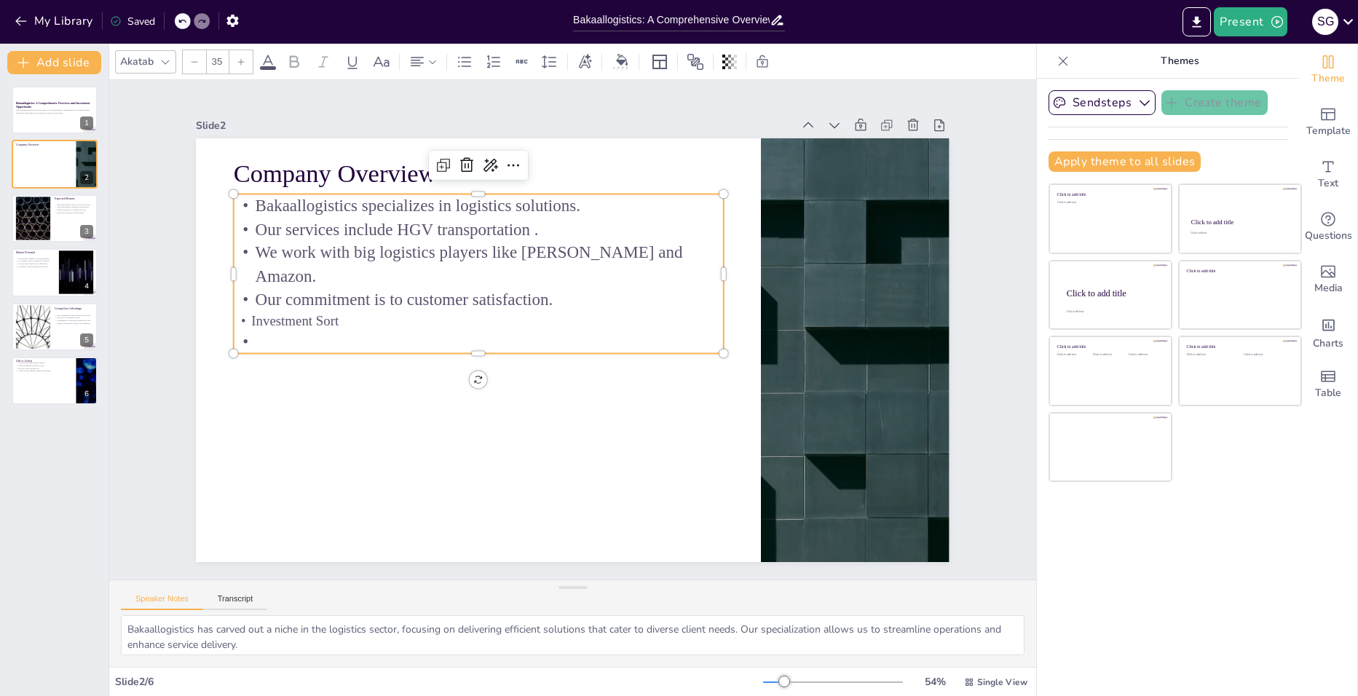
click at [242, 59] on icon at bounding box center [241, 62] width 9 height 9
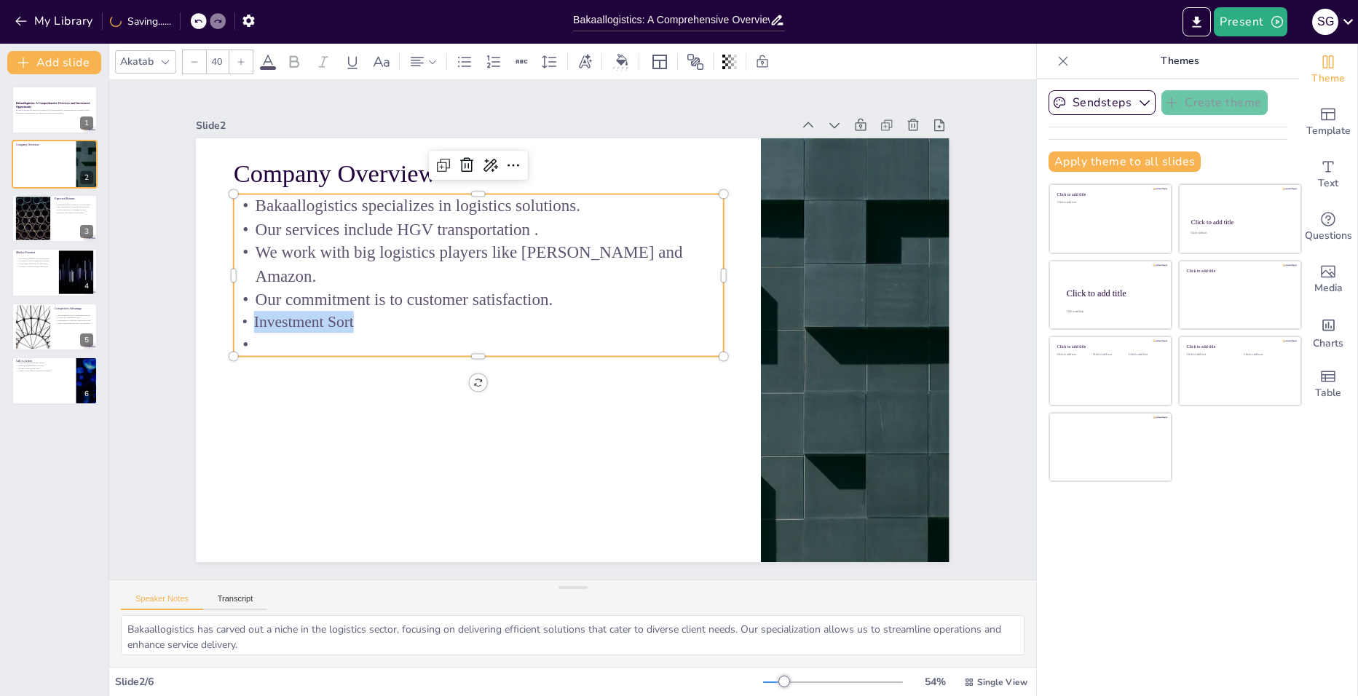
click at [242, 59] on icon at bounding box center [241, 62] width 9 height 9
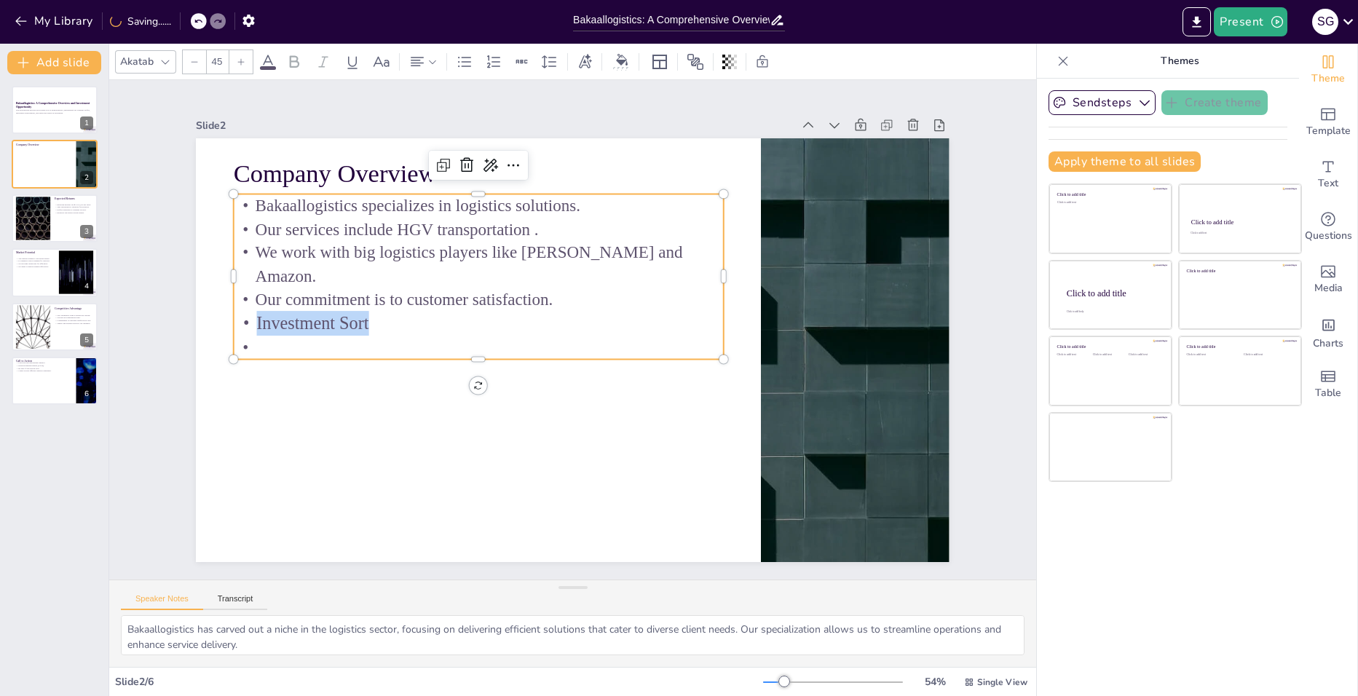
click at [242, 59] on icon at bounding box center [241, 62] width 9 height 9
click at [457, 339] on p at bounding box center [651, 275] width 457 height 221
drag, startPoint x: 242, startPoint y: 315, endPoint x: 372, endPoint y: 338, distance: 132.4
click at [377, 338] on div "Bakaallogistics specializes in logistics solutions. Our services include HGV tr…" at bounding box center [571, 222] width 388 height 507
click at [388, 63] on icon at bounding box center [382, 61] width 16 height 10
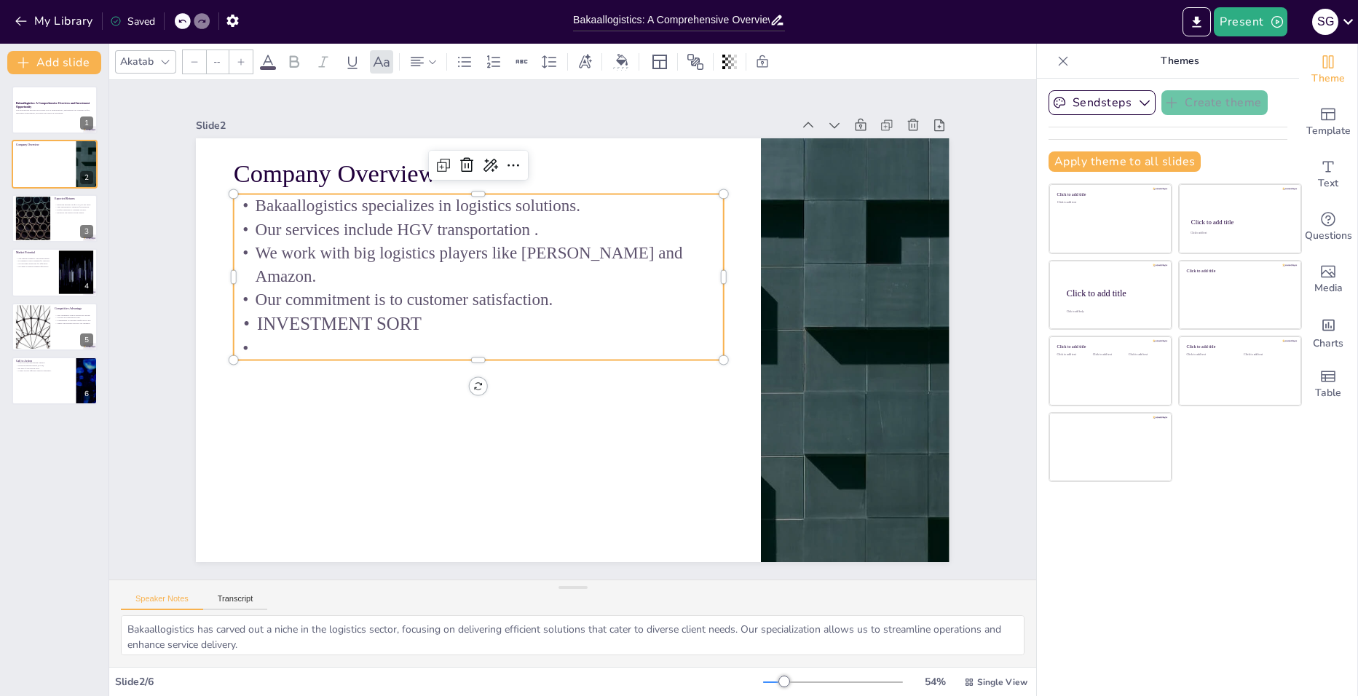
click at [417, 337] on p at bounding box center [479, 347] width 490 height 23
click at [398, 331] on p "Investment Sort" at bounding box center [531, 245] width 267 height 437
type input "32"
click at [448, 317] on p "Investment Sort" at bounding box center [653, 280] width 410 height 307
drag, startPoint x: 359, startPoint y: 319, endPoint x: 239, endPoint y: 317, distance: 120.2
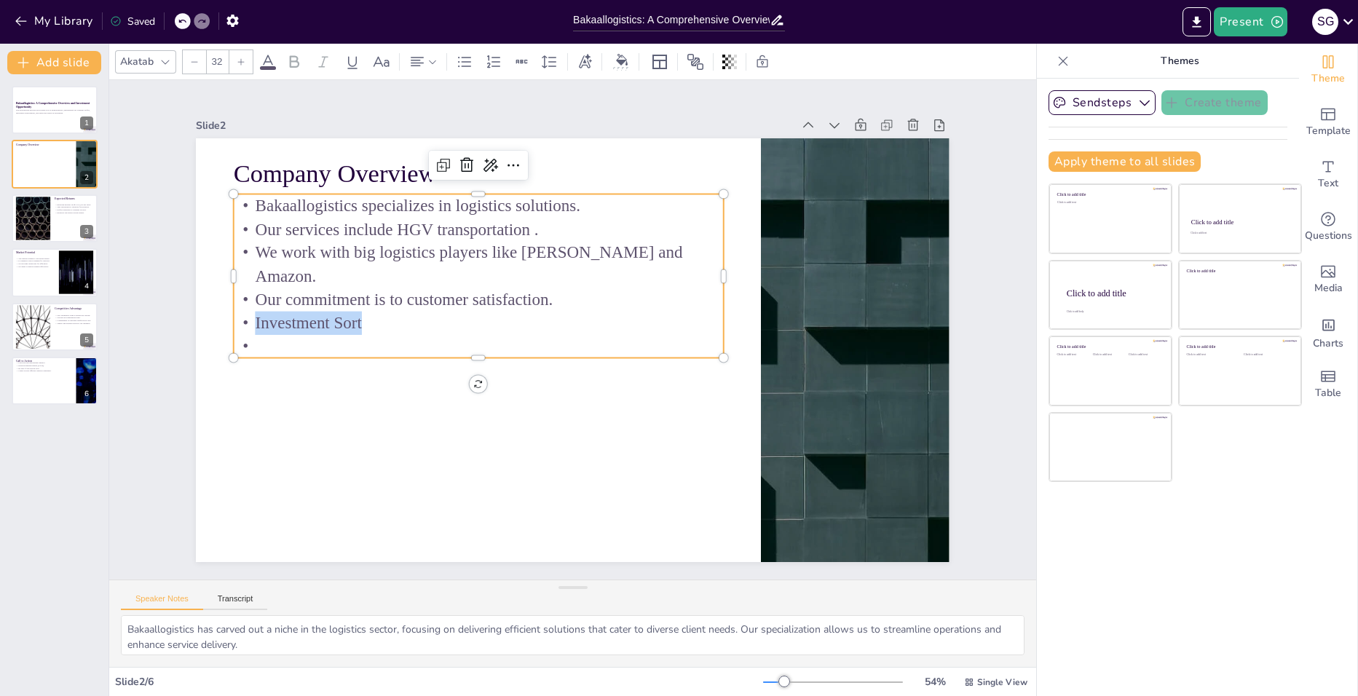
click at [440, 317] on p "Investment Sort" at bounding box center [657, 288] width 435 height 265
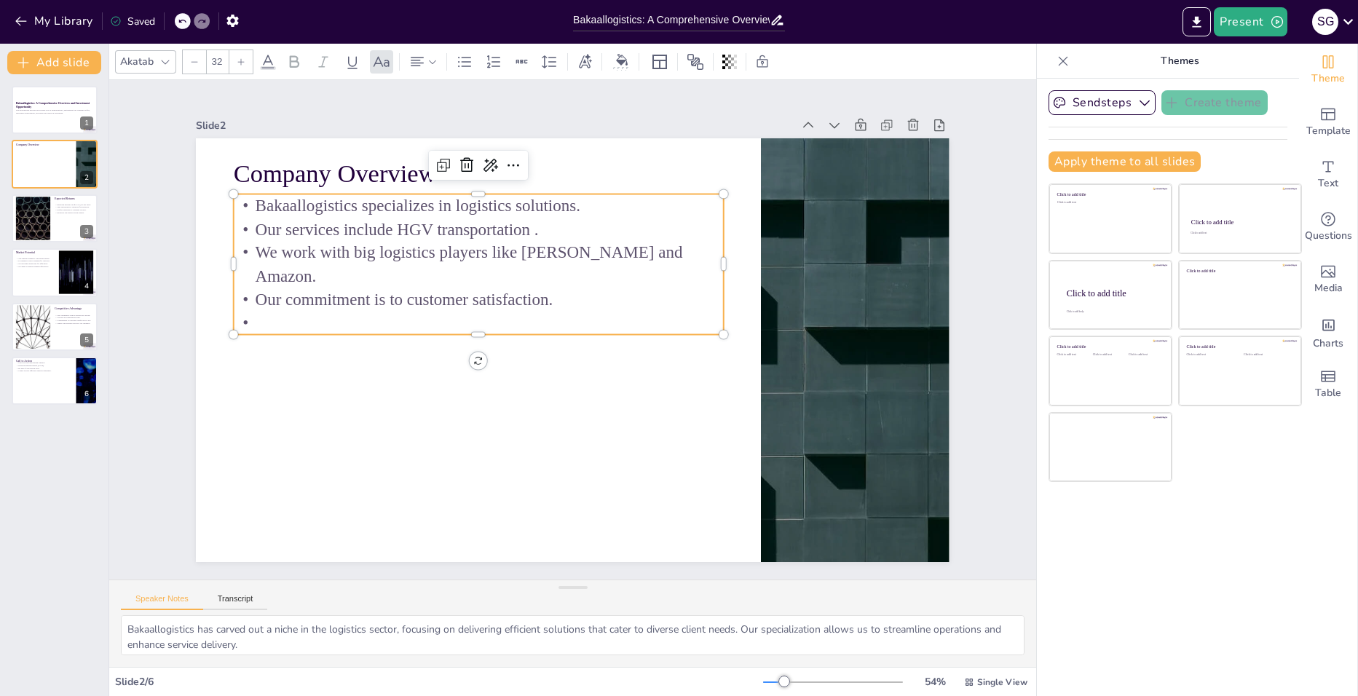
click at [493, 321] on p at bounding box center [625, 251] width 265 height 436
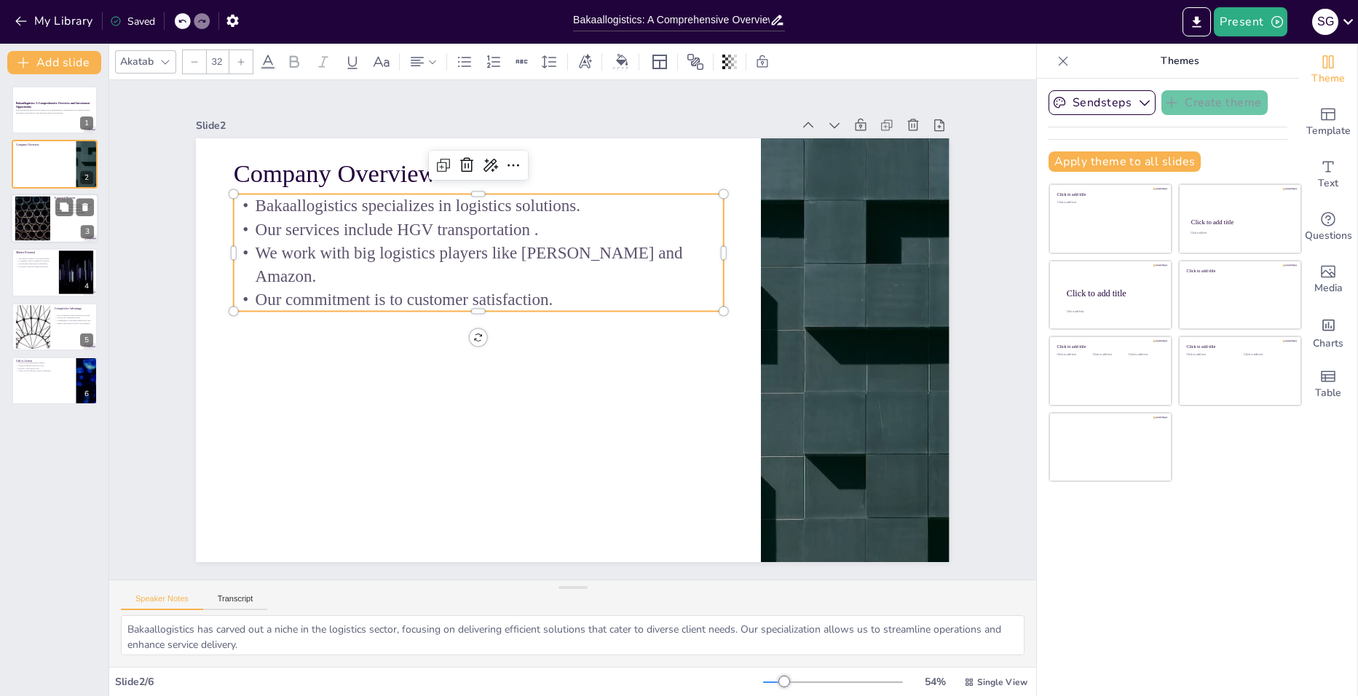
click at [50, 217] on div at bounding box center [32, 218] width 79 height 44
type textarea "The projected monthly profit of £3,000 per truck is an attractive proposition f…"
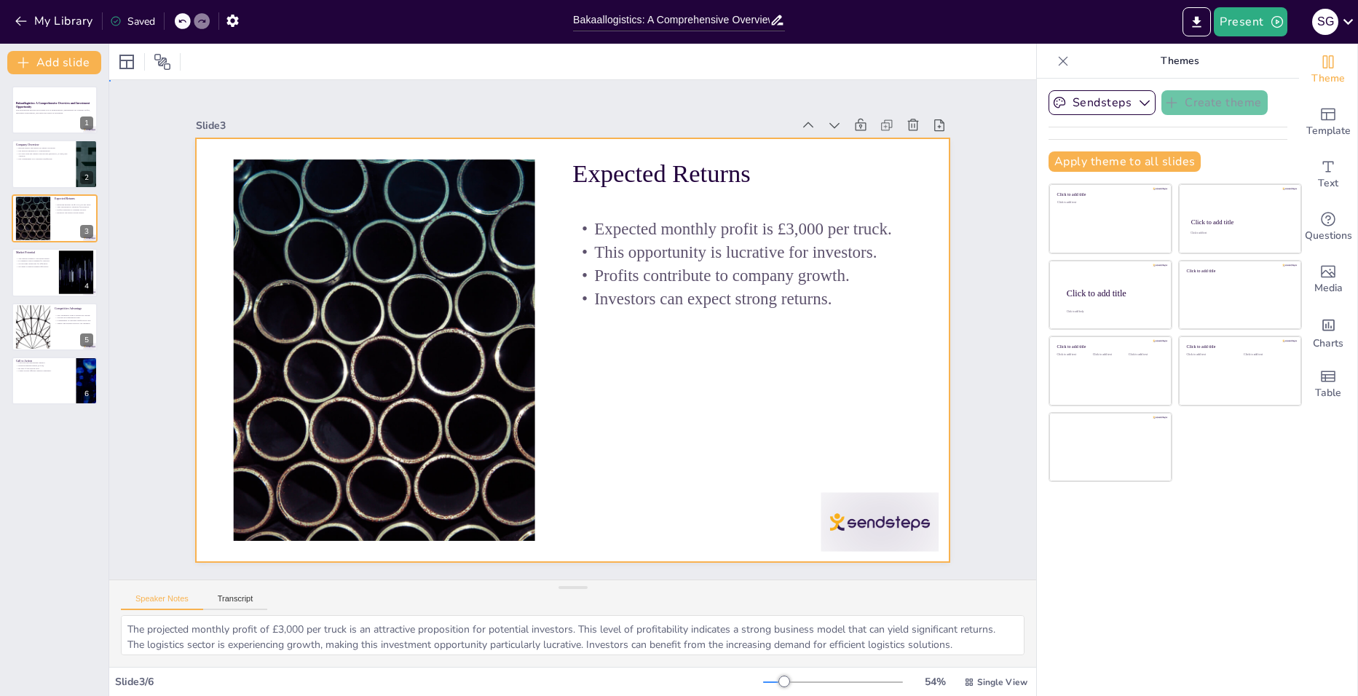
click at [607, 395] on div at bounding box center [593, 330] width 424 height 754
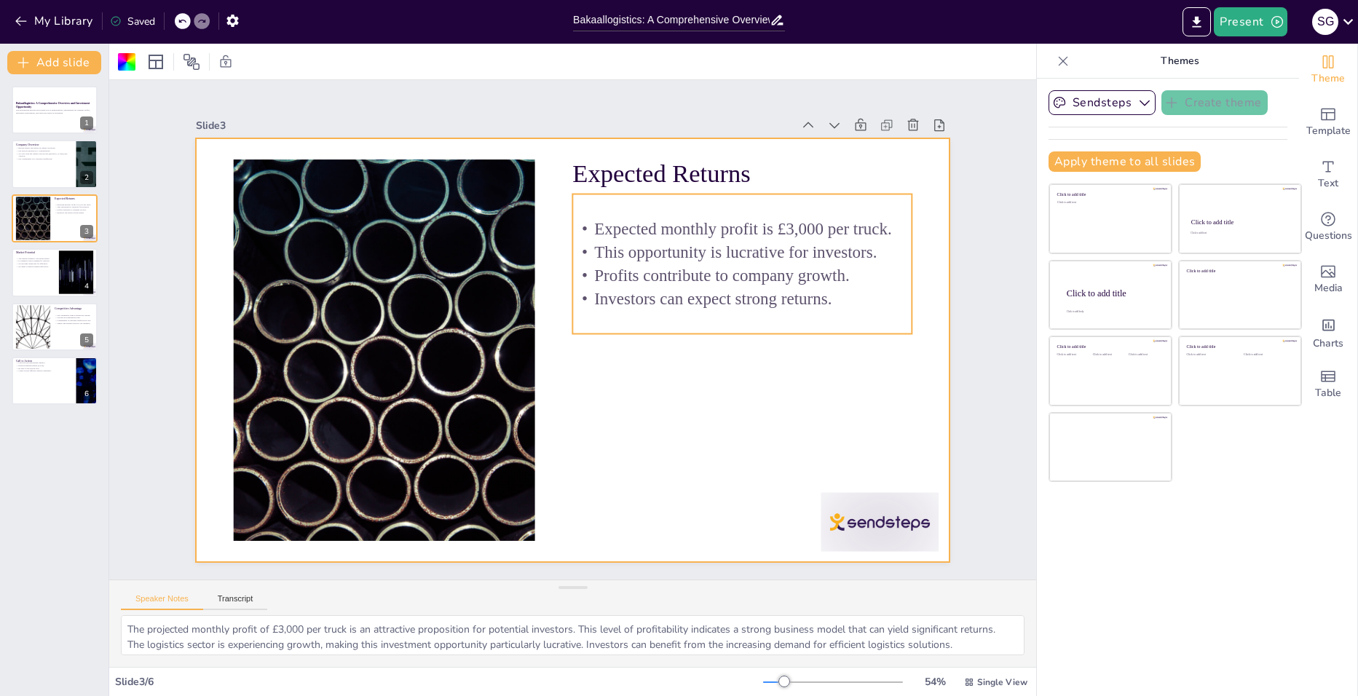
click at [651, 326] on p "Investors can expect strong returns." at bounding box center [621, 495] width 59 height 339
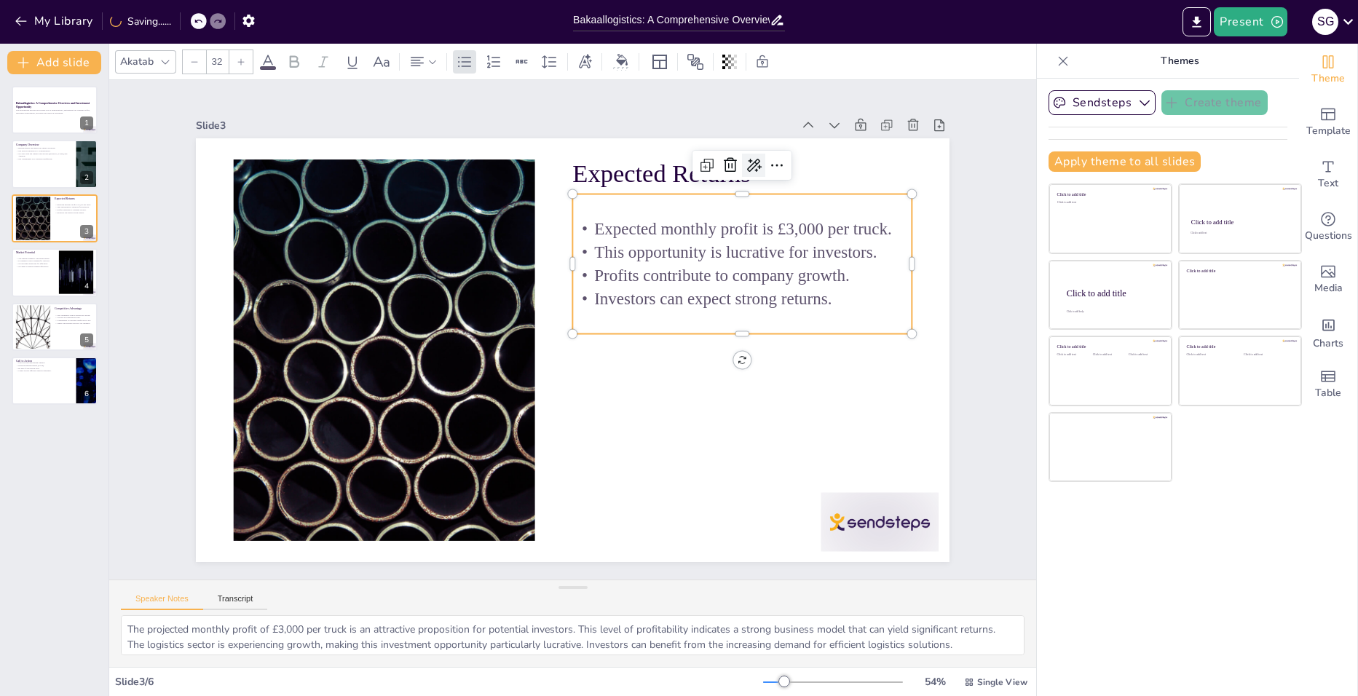
click at [745, 161] on icon at bounding box center [753, 165] width 17 height 17
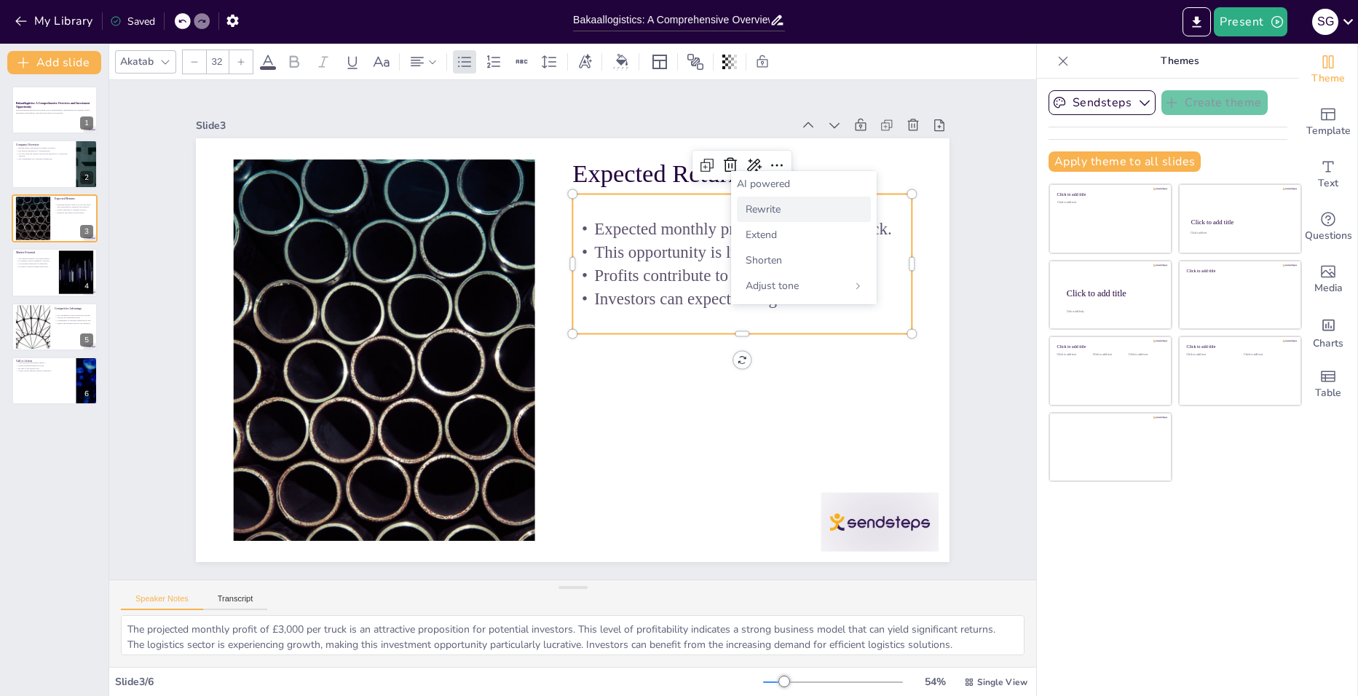
click at [761, 211] on span "Rewrite" at bounding box center [763, 209] width 35 height 14
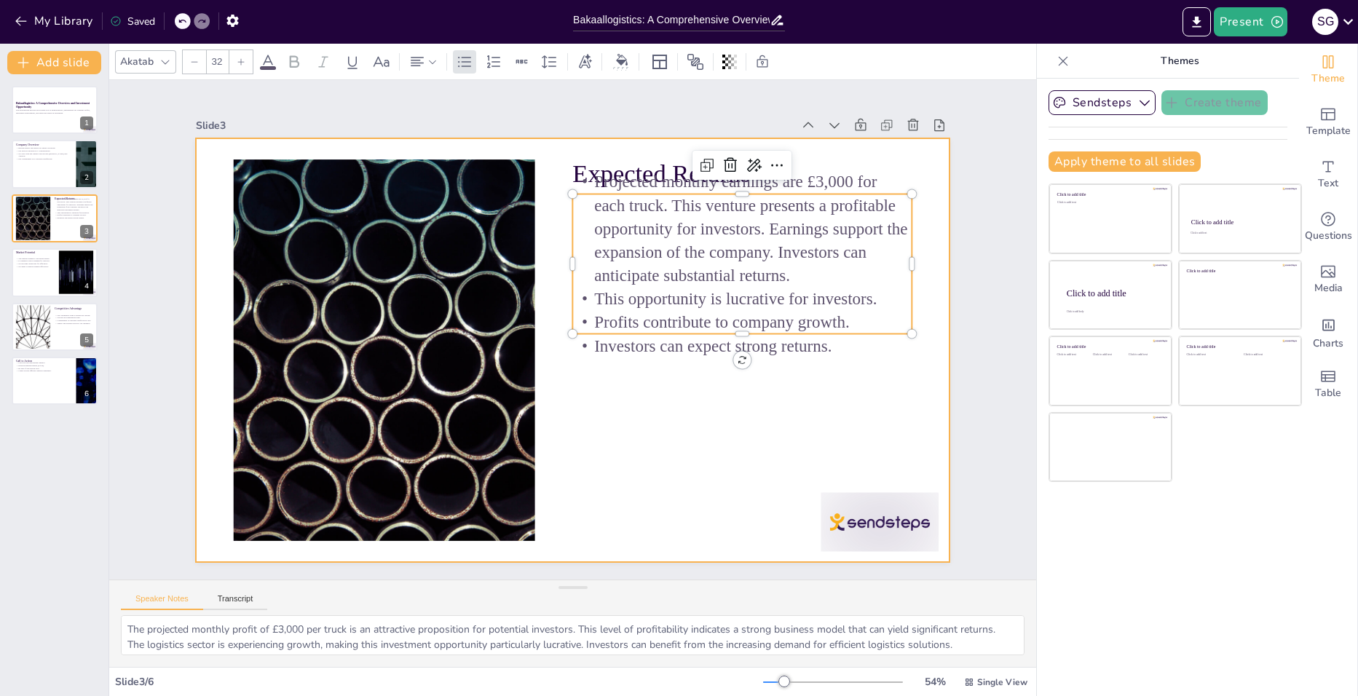
click at [658, 473] on div at bounding box center [568, 310] width 825 height 572
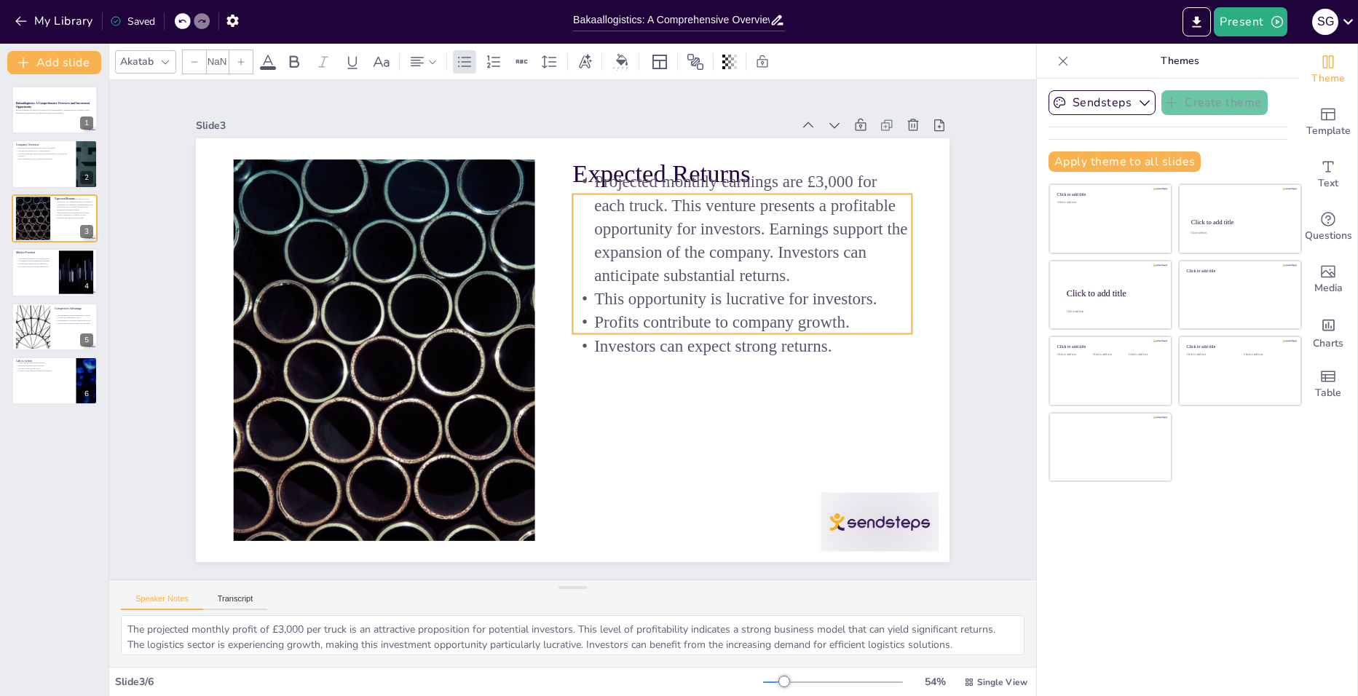
type input "32"
click at [794, 184] on p "Projected monthly earnings are £3,000 for each truck. This venture presents a p…" at bounding box center [769, 306] width 358 height 245
click at [383, 295] on div at bounding box center [336, 339] width 93 height 88
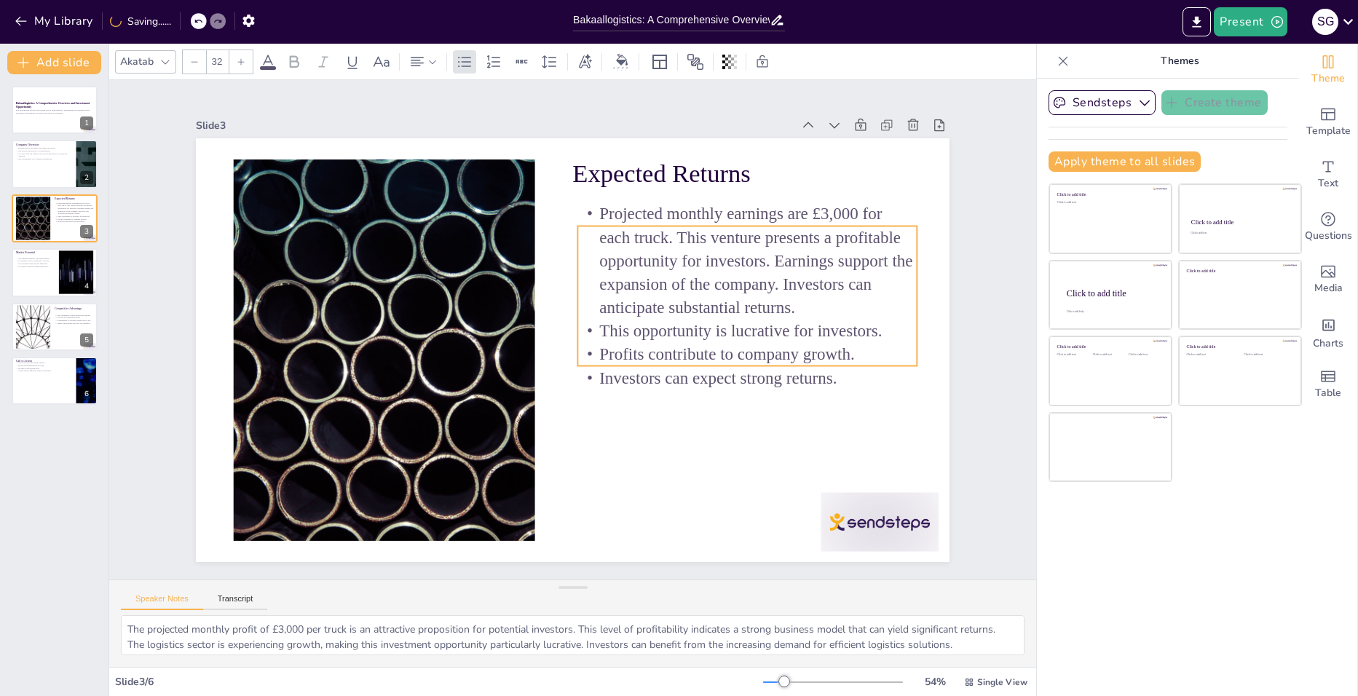
drag, startPoint x: 749, startPoint y: 259, endPoint x: 752, endPoint y: 292, distance: 33.6
click at [608, 342] on p "Projected monthly earnings are £3,000 for each truck. This venture presents a p…" at bounding box center [428, 450] width 359 height 216
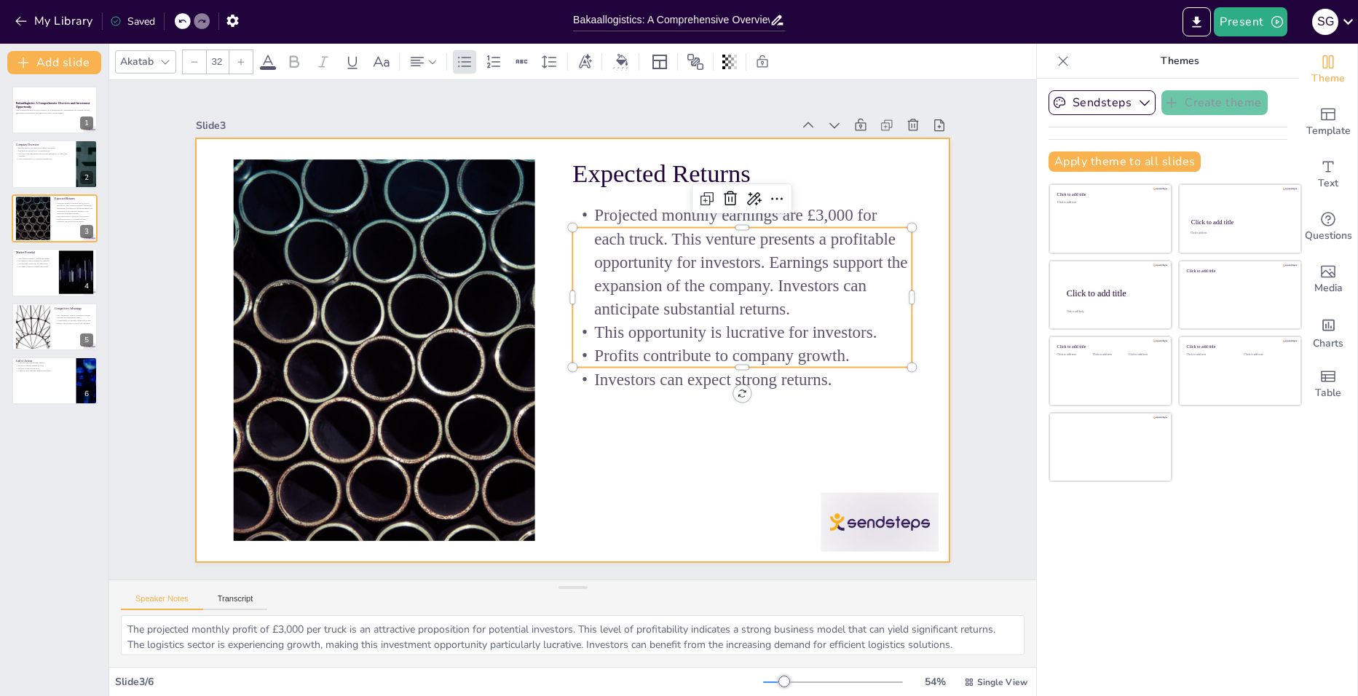
click at [758, 489] on div at bounding box center [562, 347] width 864 height 744
click at [676, 358] on p "Profits contribute to company growth." at bounding box center [717, 236] width 268 height 244
click at [670, 446] on div at bounding box center [555, 340] width 743 height 864
click at [726, 384] on div "Expected Returns Projected monthly earnings are £3,000 for each truck. This ven…" at bounding box center [555, 319] width 743 height 864
click at [826, 388] on div at bounding box center [564, 348] width 861 height 694
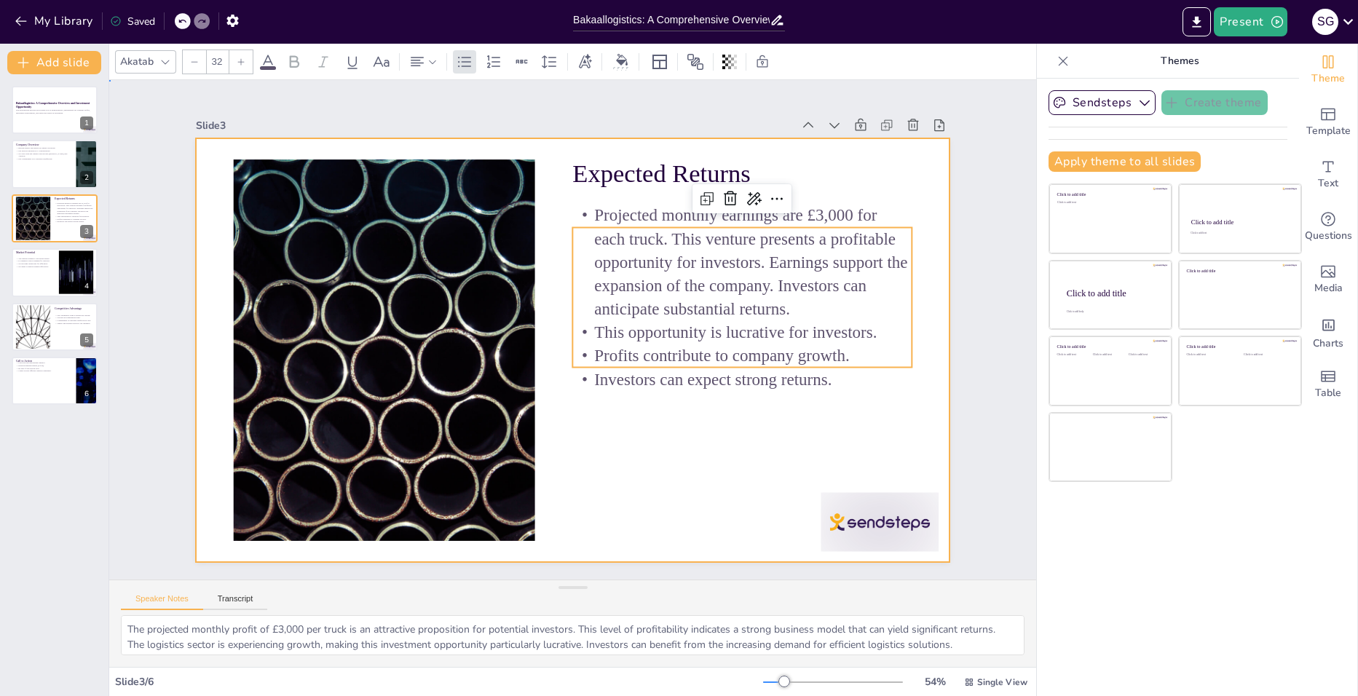
click at [826, 388] on div at bounding box center [589, 340] width 743 height 864
click at [784, 360] on p "Investors can expect strong returns." at bounding box center [701, 207] width 190 height 305
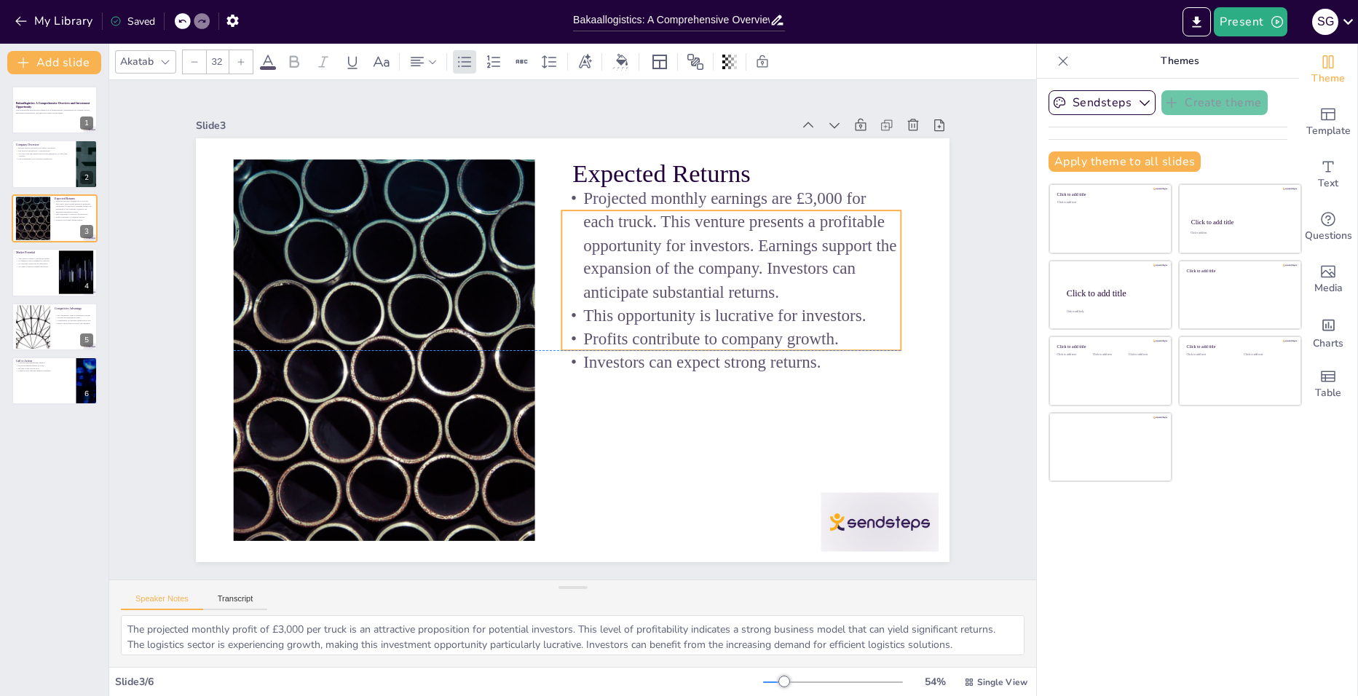
drag, startPoint x: 749, startPoint y: 285, endPoint x: 738, endPoint y: 267, distance: 21.9
click at [738, 289] on p "Projected monthly earnings are £3,000 for each truck. This venture presents a p…" at bounding box center [688, 467] width 185 height 356
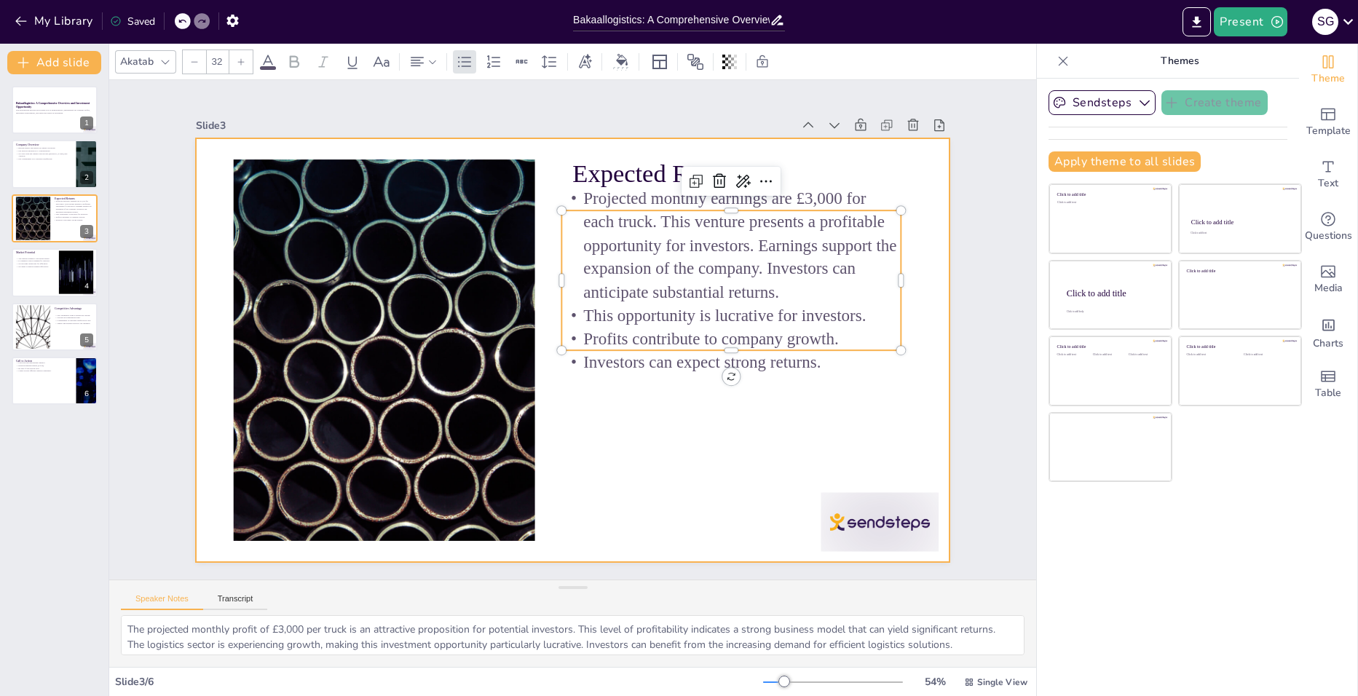
click at [717, 471] on div at bounding box center [559, 314] width 843 height 819
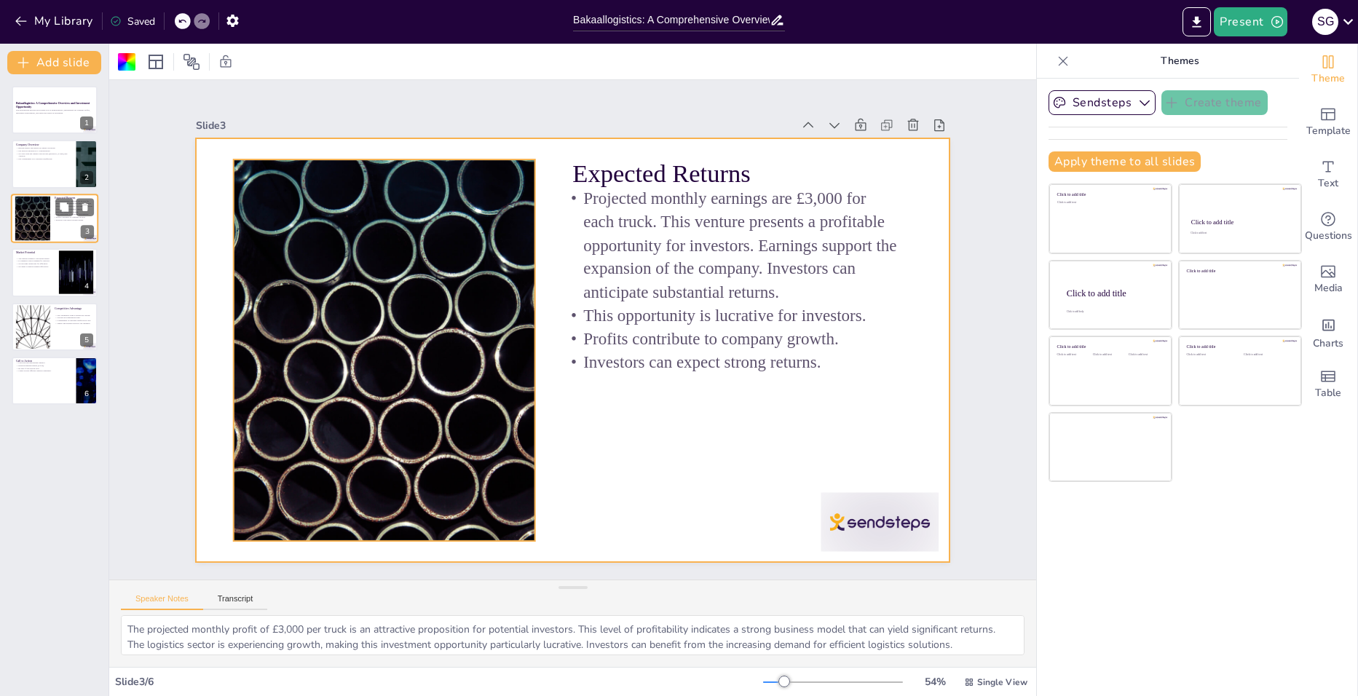
click at [28, 202] on div at bounding box center [32, 218] width 79 height 44
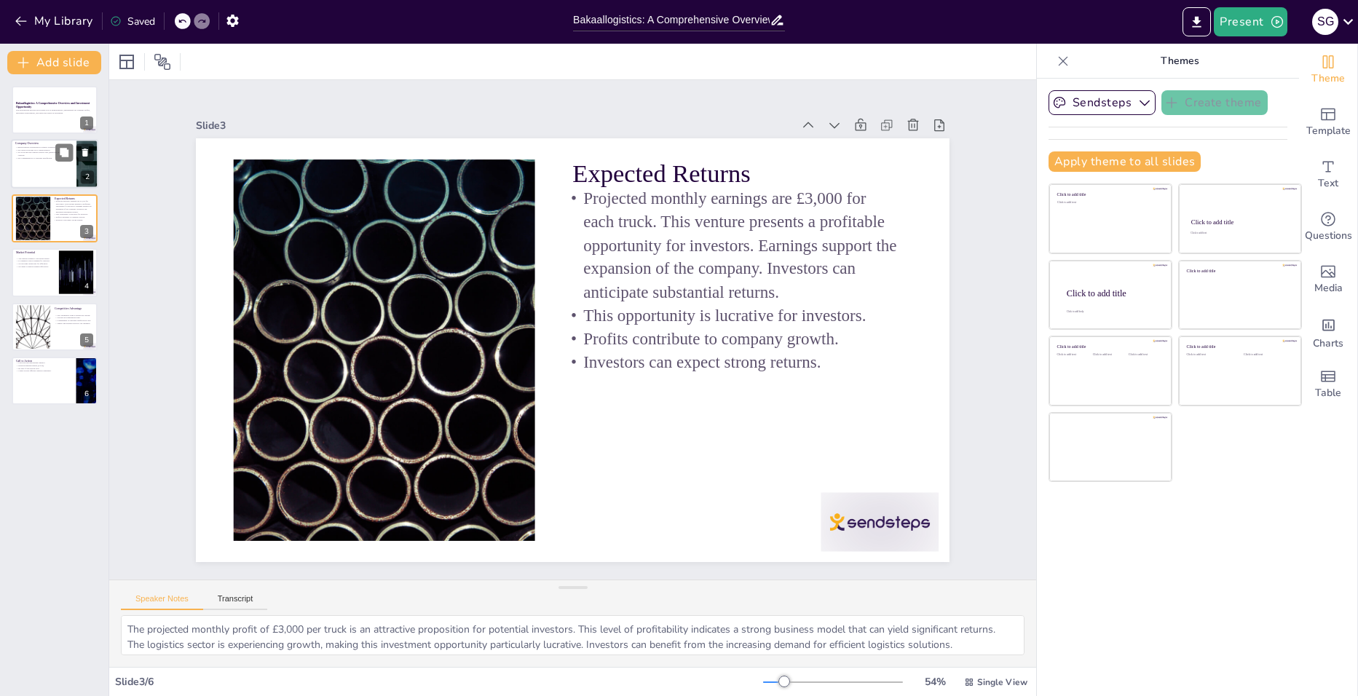
click at [23, 149] on p "Our services include HGV transportation ." at bounding box center [43, 150] width 57 height 3
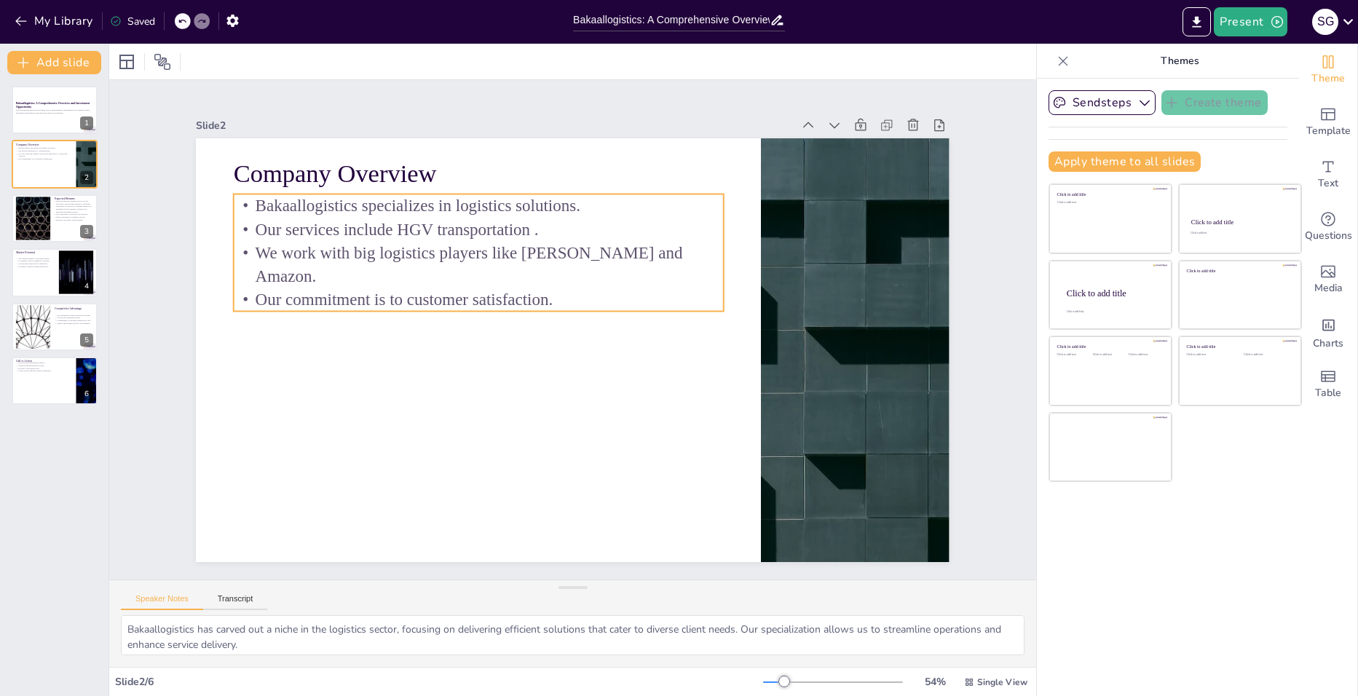
click at [323, 232] on p "Our services include HGV transportation ." at bounding box center [434, 318] width 379 height 345
click at [486, 270] on p "We work with big logistics players like [PERSON_NAME] and Amazon." at bounding box center [557, 216] width 363 height 395
click at [592, 157] on icon at bounding box center [604, 158] width 24 height 24
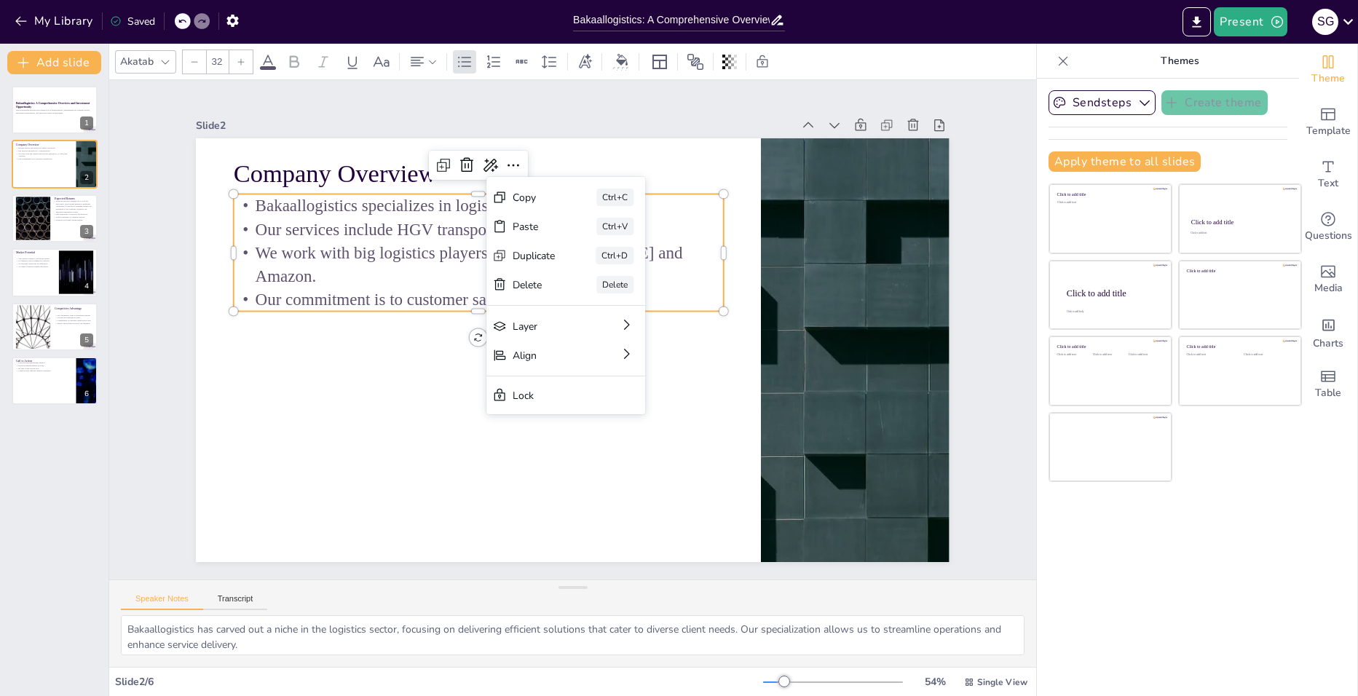
click at [454, 254] on p "We work with big logistics players like [PERSON_NAME] and Amazon." at bounding box center [562, 444] width 285 height 447
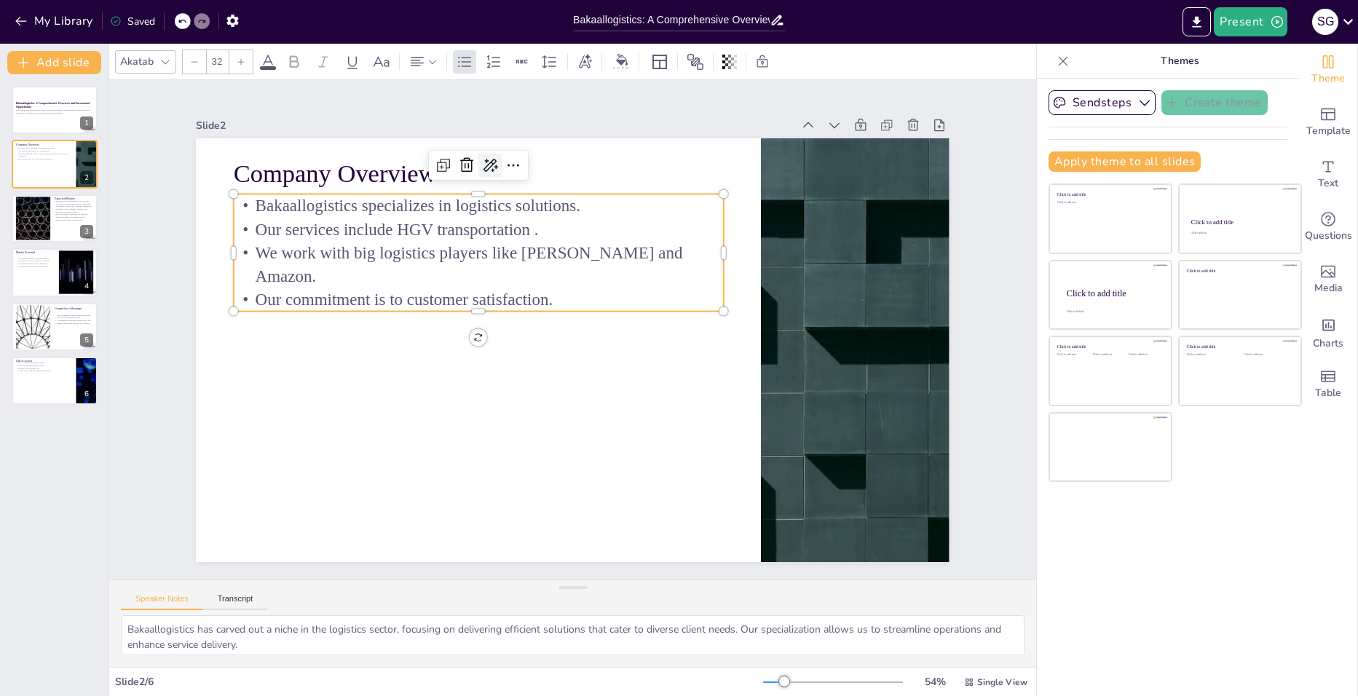
click at [398, 309] on icon at bounding box center [388, 319] width 19 height 20
click at [500, 205] on span "Rewrite" at bounding box center [499, 209] width 35 height 14
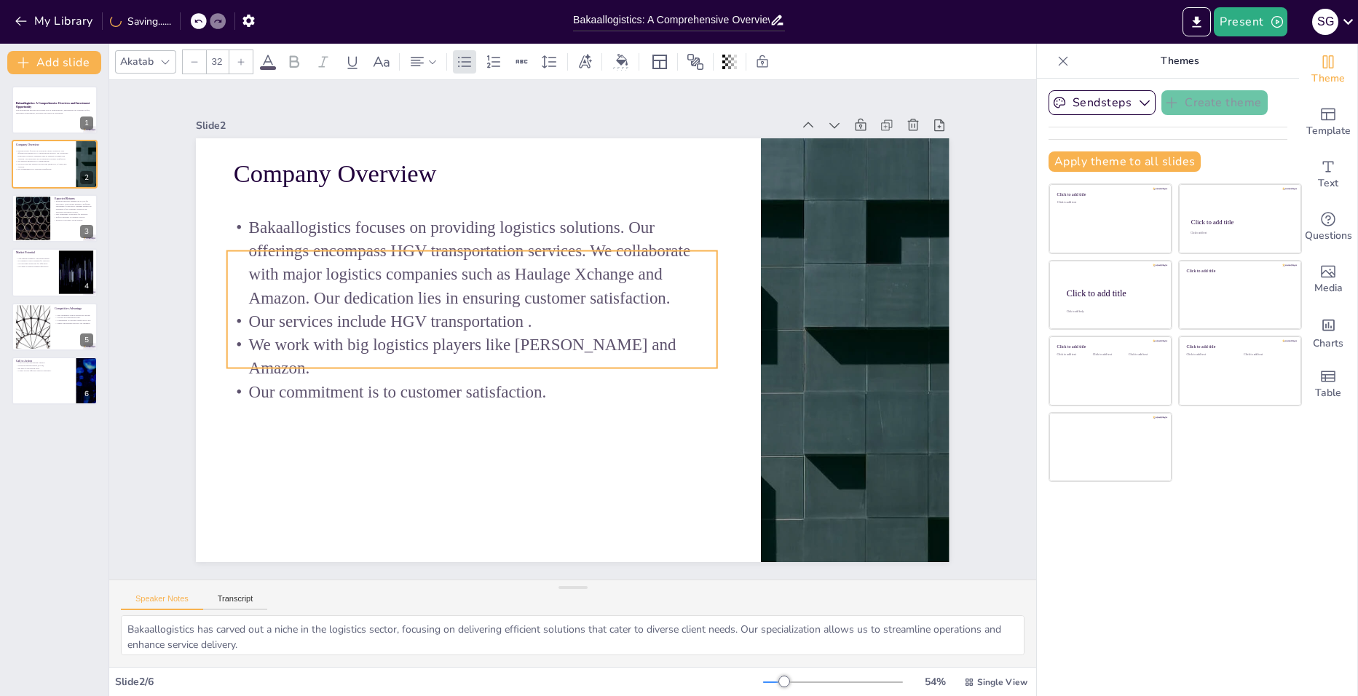
drag, startPoint x: 425, startPoint y: 278, endPoint x: 418, endPoint y: 335, distance: 57.2
click at [433, 335] on p "We work with big logistics players like [PERSON_NAME] and Amazon." at bounding box center [677, 325] width 489 height 148
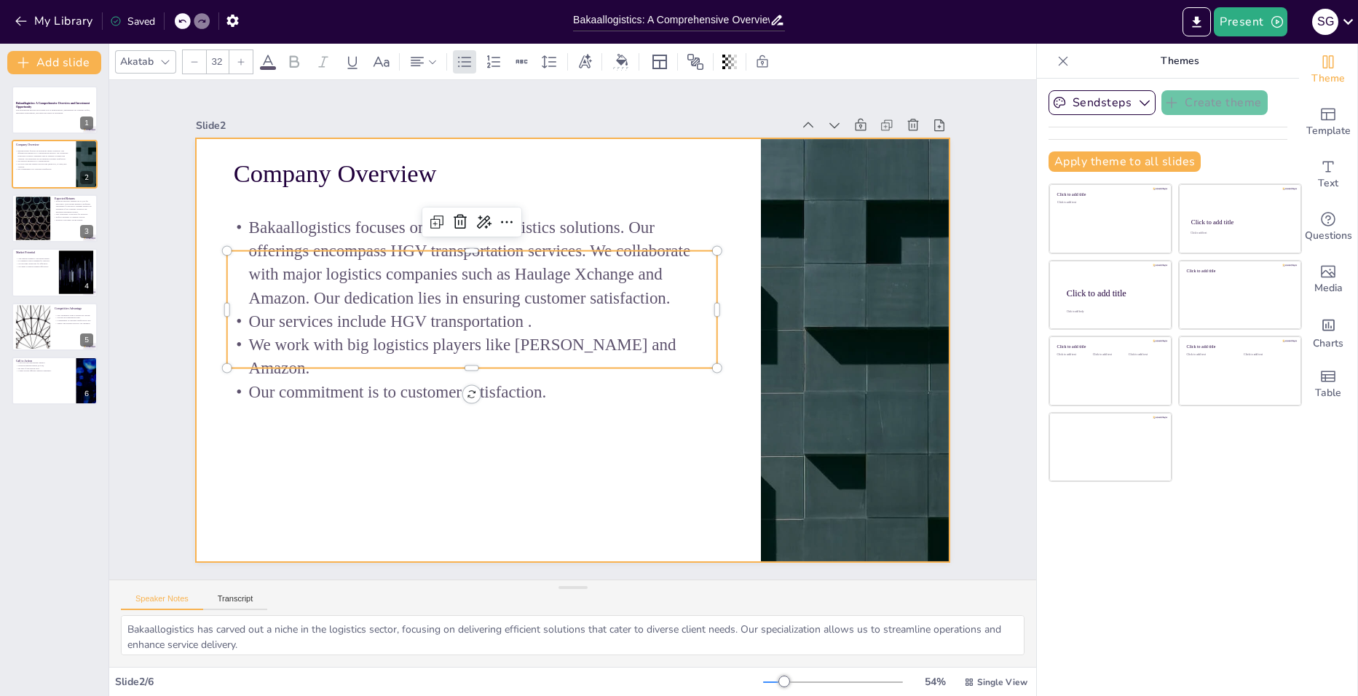
click at [561, 433] on div at bounding box center [592, 333] width 570 height 825
click at [545, 334] on p "We work with big logistics players like [PERSON_NAME] and Amazon." at bounding box center [619, 422] width 148 height 489
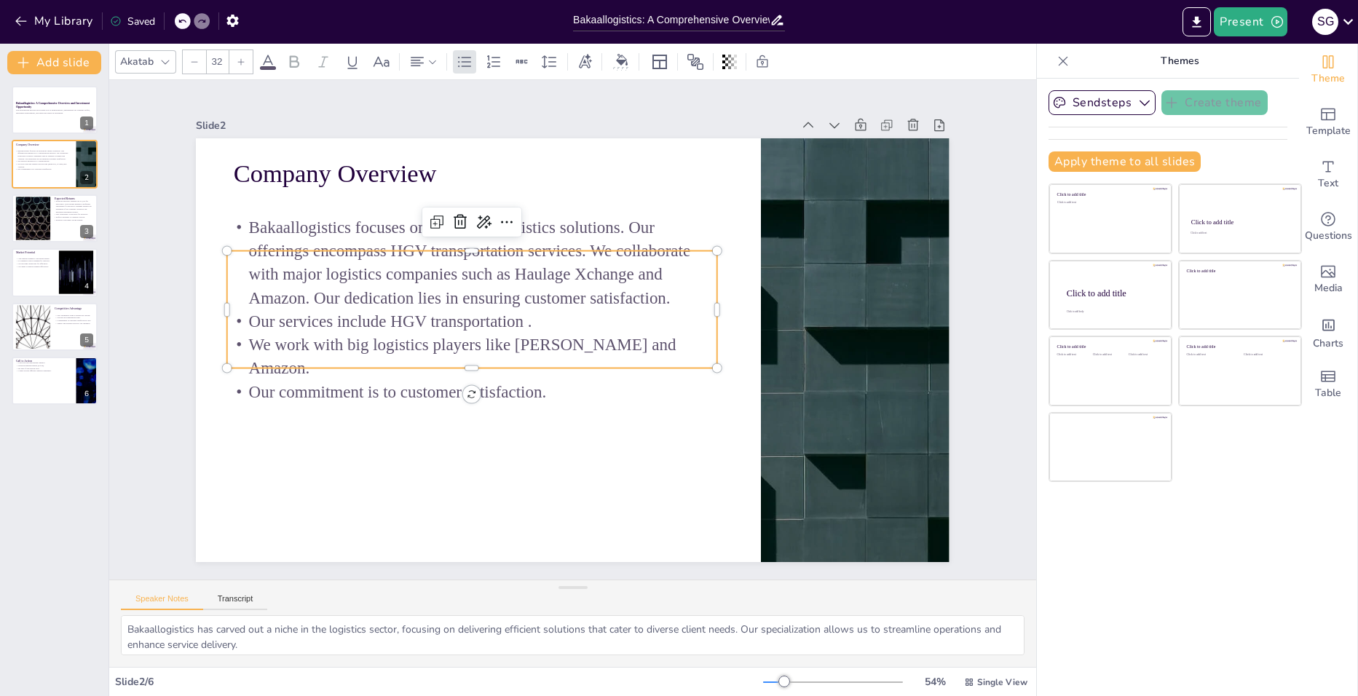
click at [291, 313] on p "Our services include HGV transportation ." at bounding box center [496, 263] width 410 height 307
click at [438, 313] on p "Our services include HGV transportation ." at bounding box center [655, 387] width 435 height 265
click at [444, 316] on p "Our services include HGV transportation ." at bounding box center [649, 395] width 410 height 307
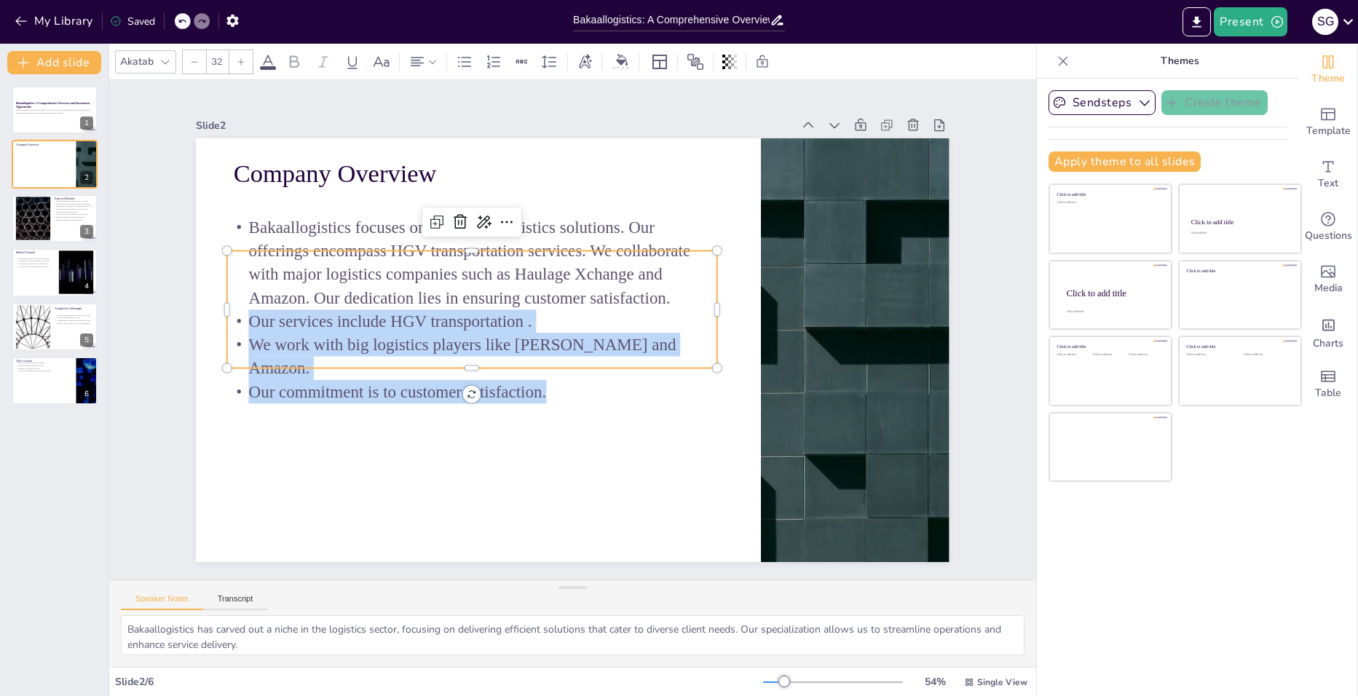
drag, startPoint x: 237, startPoint y: 316, endPoint x: 537, endPoint y: 394, distance: 310.0
click at [537, 394] on div "Bakaallogistics focuses on providing logistics solutions. Our offerings encompa…" at bounding box center [595, 430] width 371 height 524
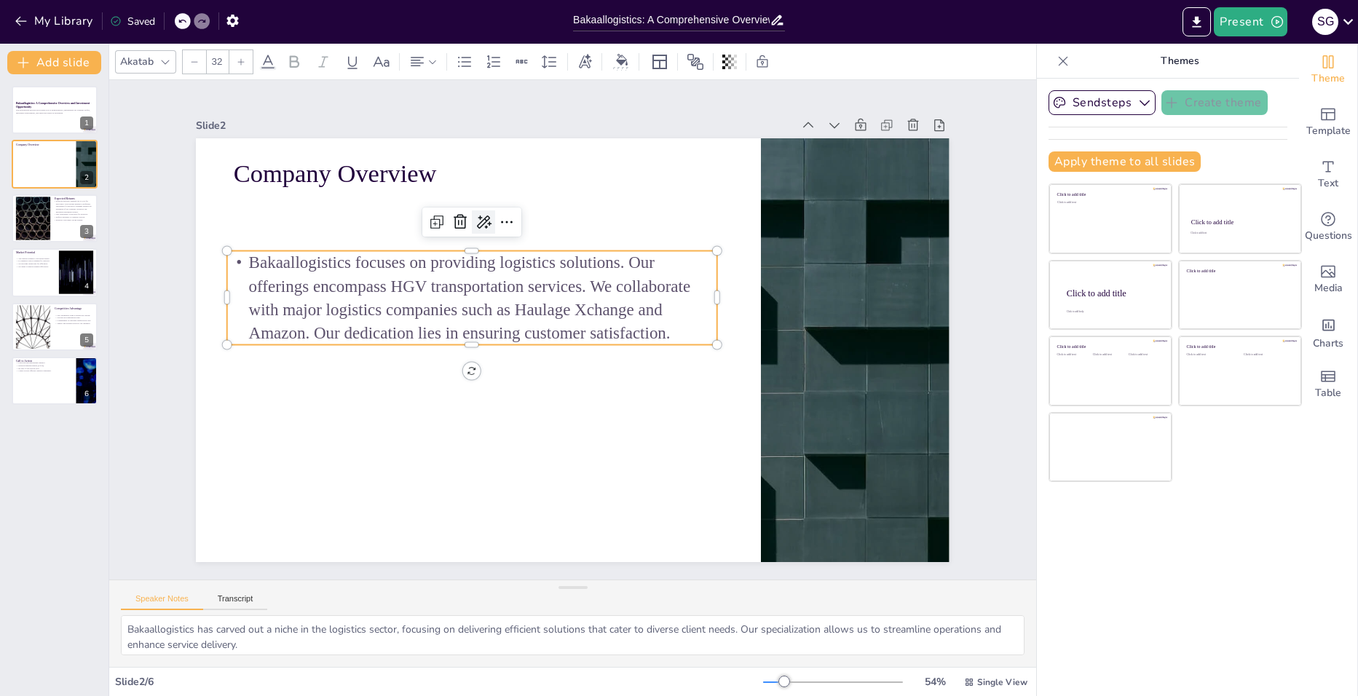
click at [600, 456] on icon at bounding box center [609, 465] width 19 height 18
click at [489, 288] on span "Extend" at bounding box center [491, 292] width 31 height 14
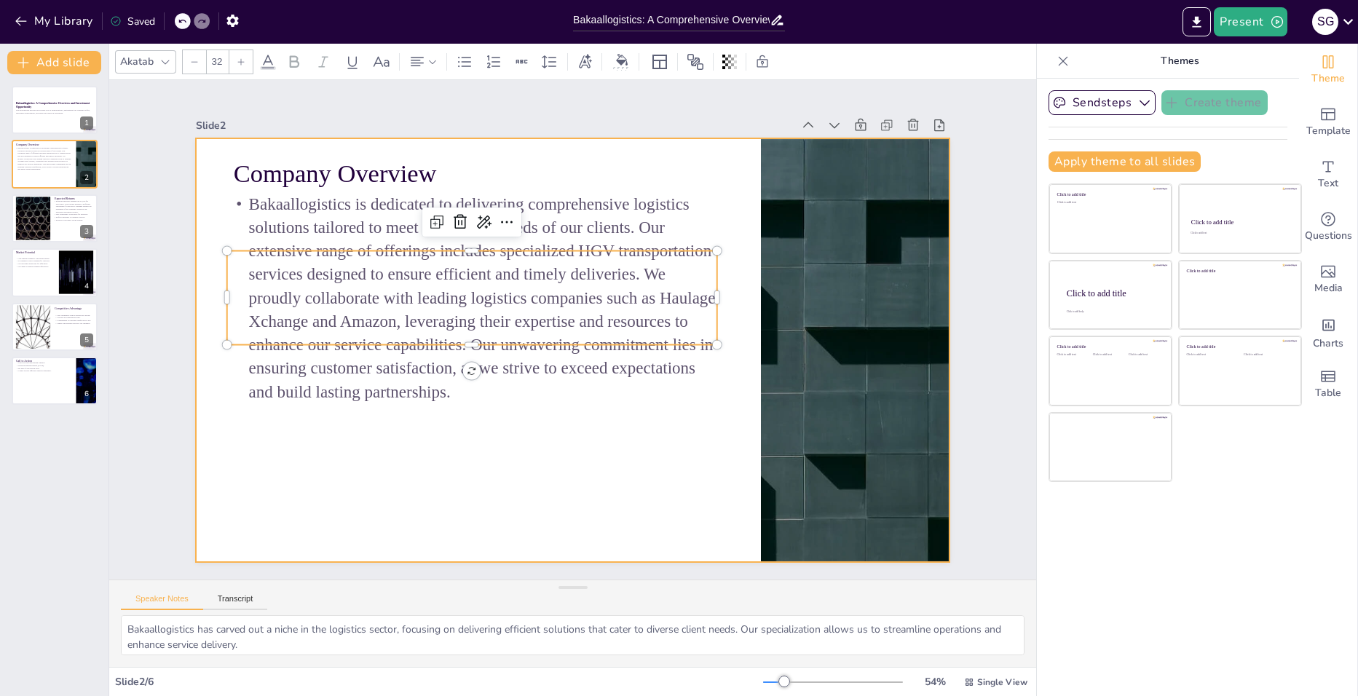
click at [489, 436] on div at bounding box center [573, 310] width 754 height 424
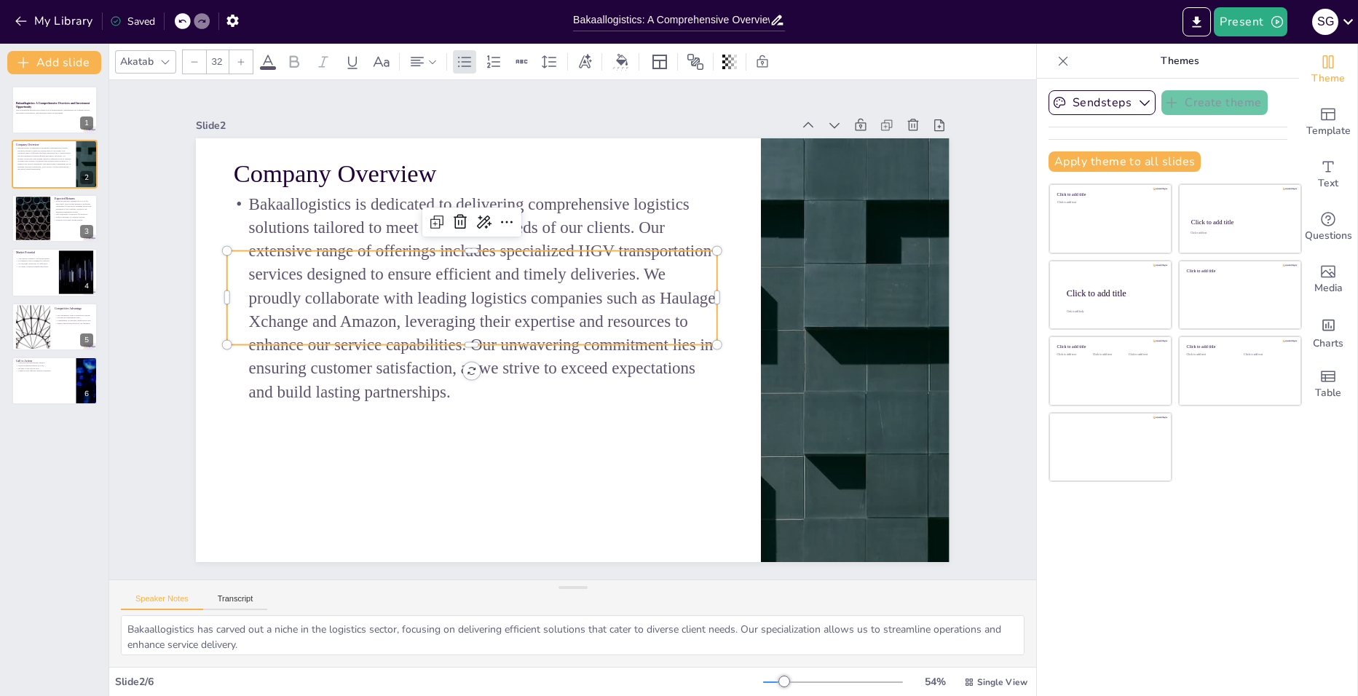
click at [628, 269] on p "Bakaallogistics is dedicated to delivering comprehensive logistics solutions ta…" at bounding box center [669, 372] width 509 height 261
click at [628, 269] on p "Bakaallogistics is dedicated to delivering comprehensive logistics solutions ta…" at bounding box center [469, 308] width 509 height 261
click at [629, 269] on p "Bakaallogistics is dedicated to delivering comprehensive logistics solutions ta…" at bounding box center [674, 361] width 490 height 211
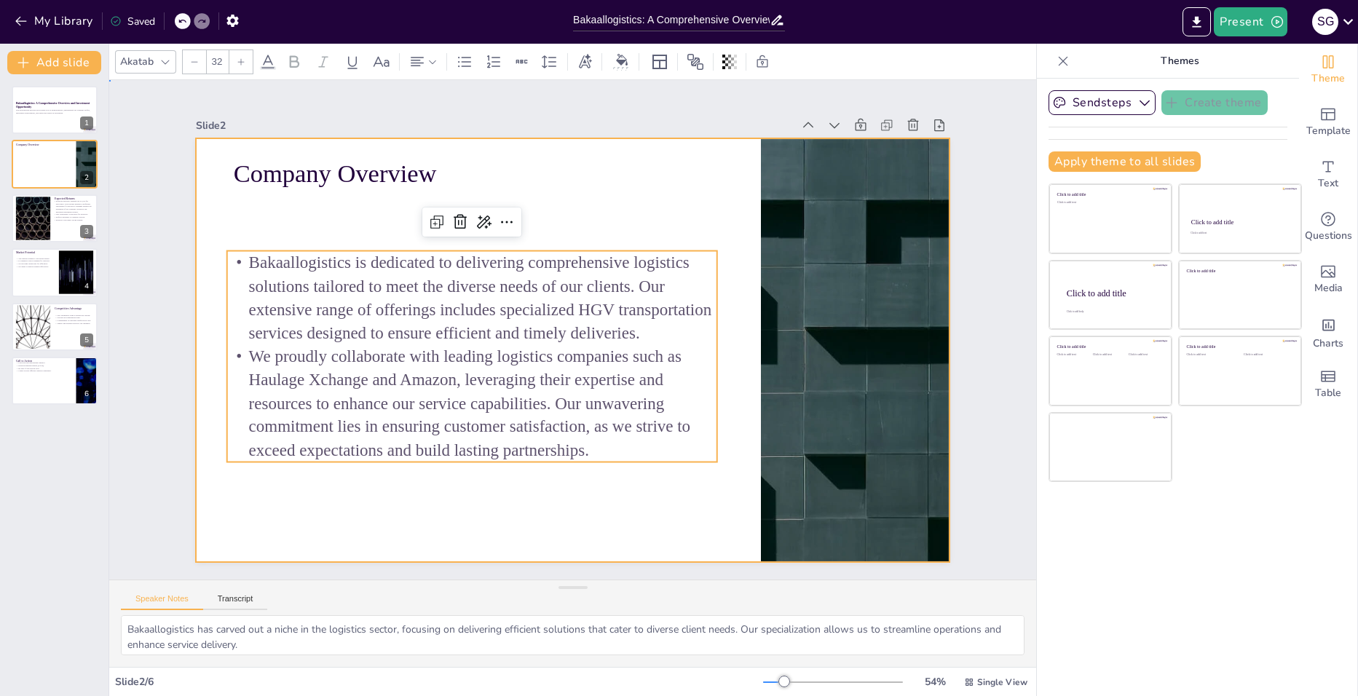
click at [547, 520] on div at bounding box center [577, 350] width 825 height 572
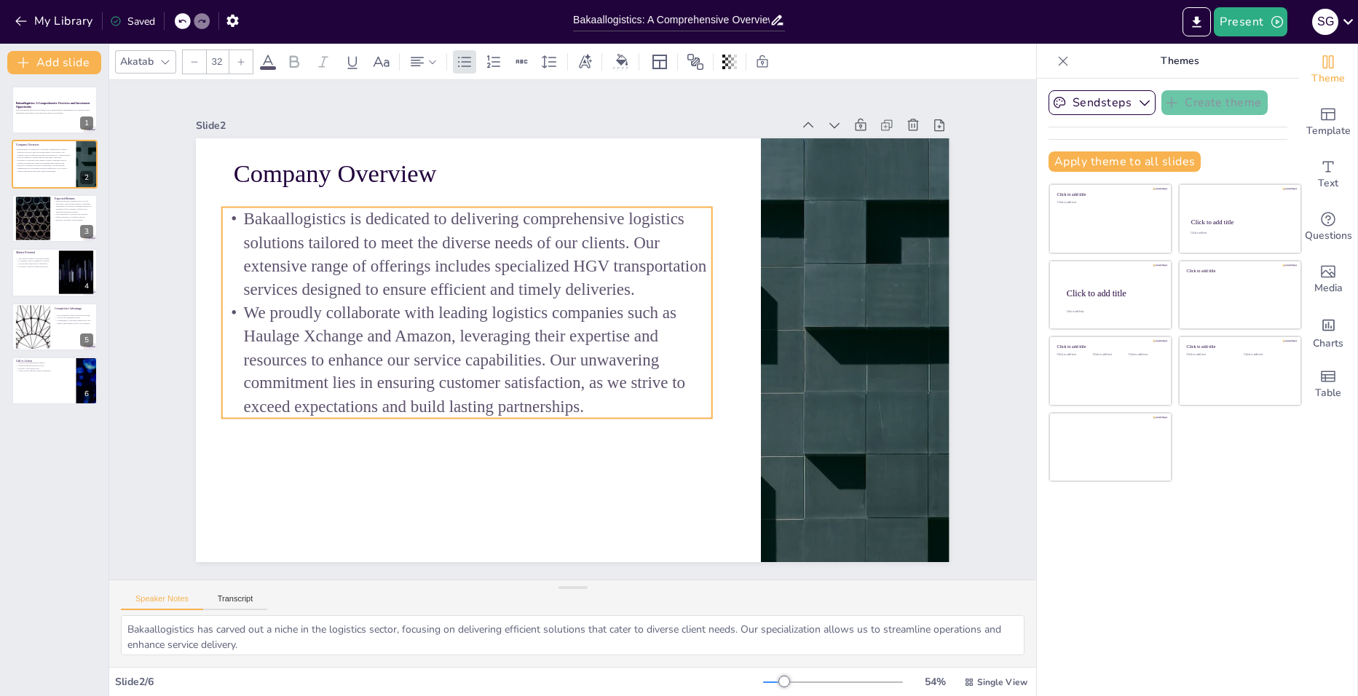
drag, startPoint x: 441, startPoint y: 376, endPoint x: 435, endPoint y: 332, distance: 44.0
click at [435, 332] on p "We proudly collaborate with leading logistics companies such as Haulage Xchange…" at bounding box center [631, 237] width 442 height 415
click at [68, 225] on div at bounding box center [54, 219] width 87 height 50
type textarea "The projected monthly profit of £3,000 per truck is an attractive proposition f…"
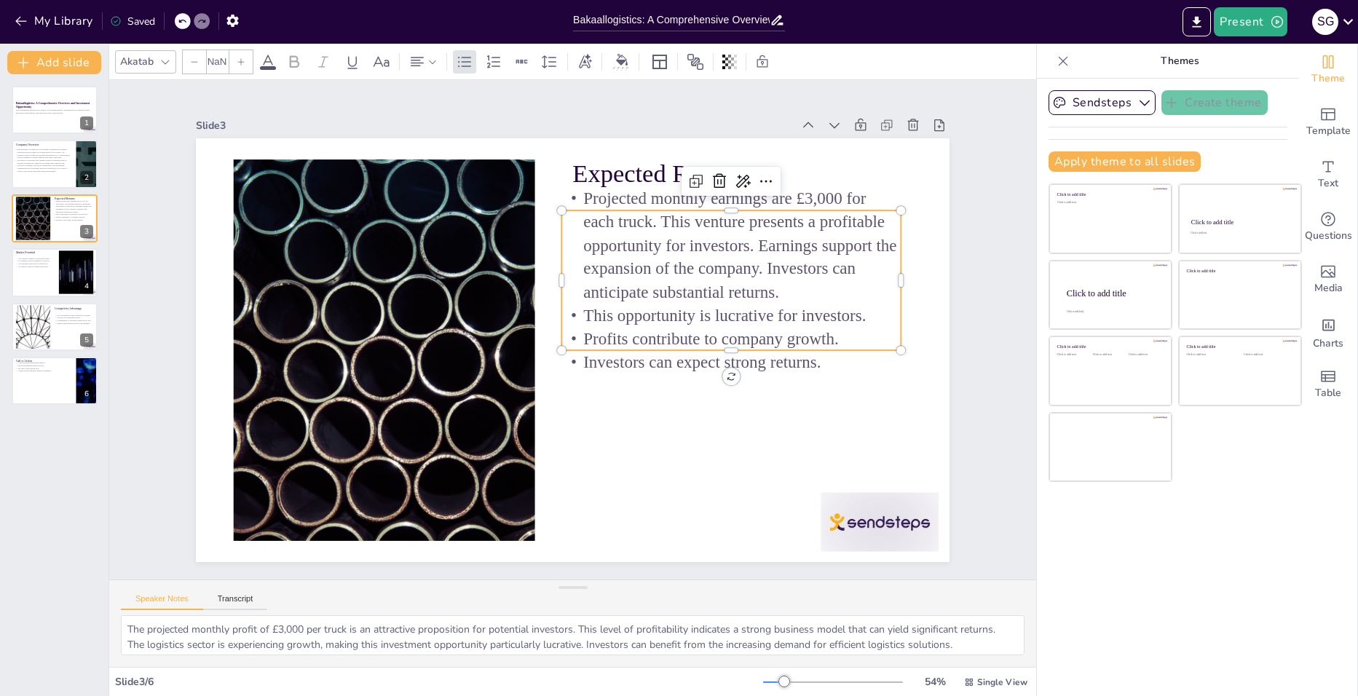
type input "32"
click at [573, 236] on p "Projected monthly earnings are £3,000 for each truck. This venture presents a p…" at bounding box center [651, 168] width 343 height 294
click at [495, 133] on icon at bounding box center [484, 122] width 22 height 22
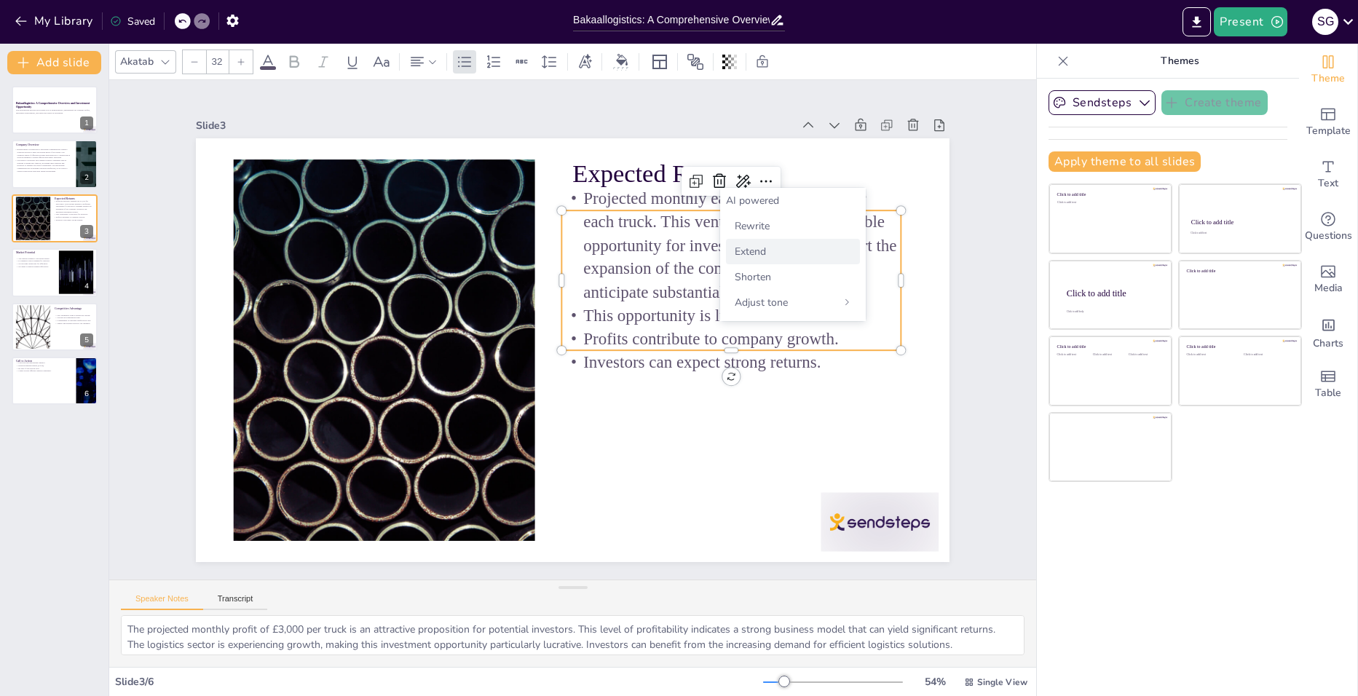
click at [746, 248] on span "Extend" at bounding box center [750, 252] width 31 height 14
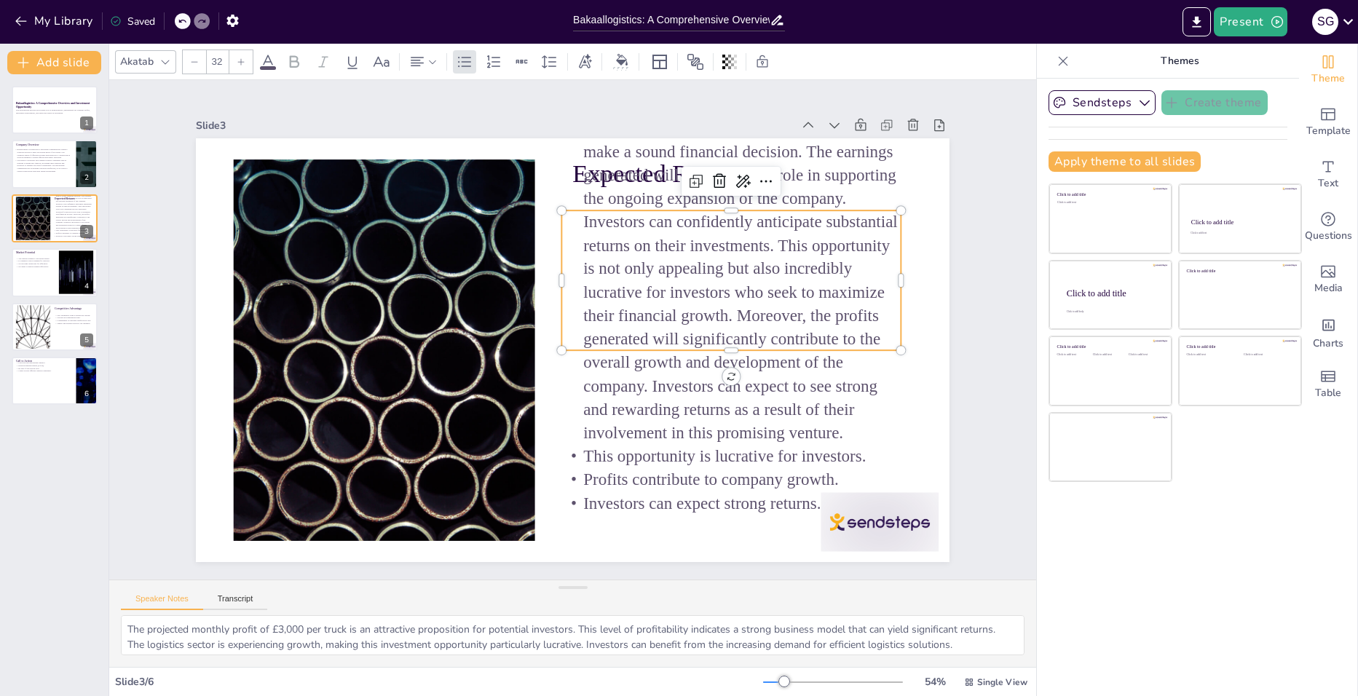
click at [569, 227] on p "Profits contribute to company growth." at bounding box center [398, 197] width 339 height 59
click at [591, 208] on p "Profits contribute to company growth." at bounding box center [489, 128] width 320 height 159
click at [609, 363] on p "Projected monthly earnings are estimated to be £3,000 for each truck in operati…" at bounding box center [547, 507] width 521 height 508
type input "32"
click at [682, 467] on p "Profits contribute to company growth." at bounding box center [657, 530] width 320 height 159
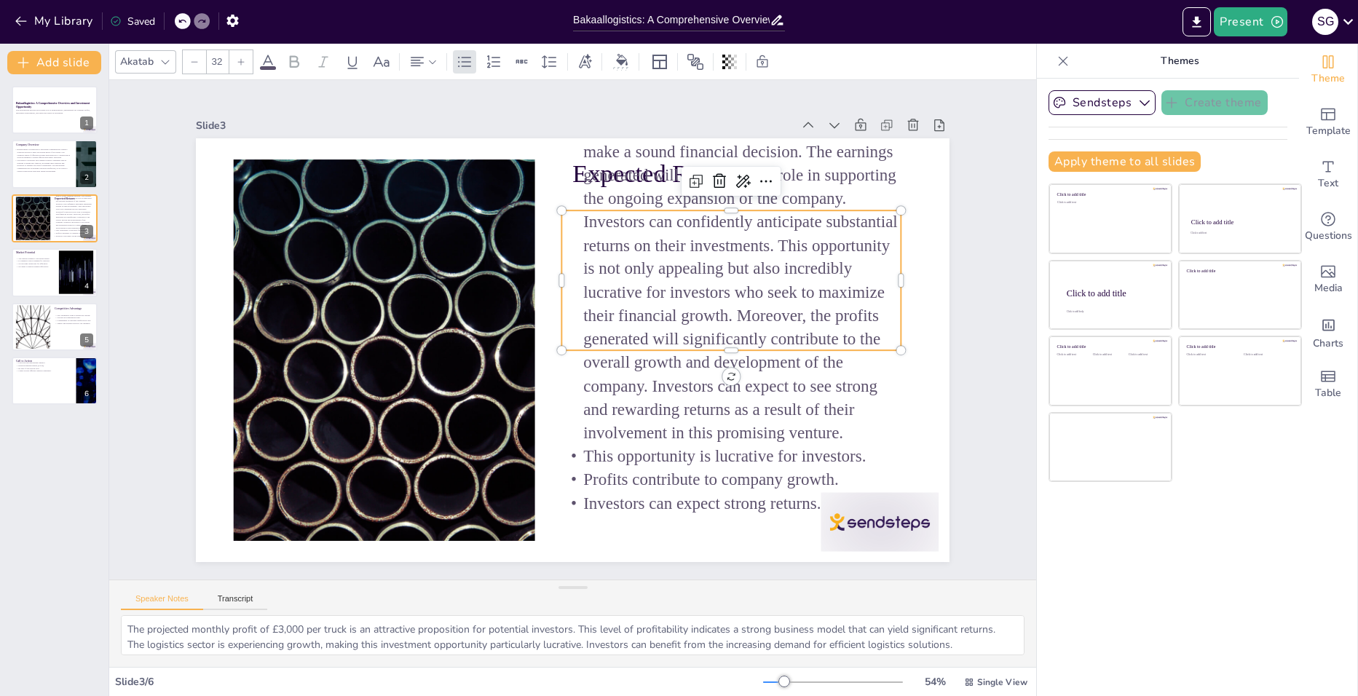
click at [617, 197] on p "Profits contribute to company growth." at bounding box center [448, 149] width 336 height 93
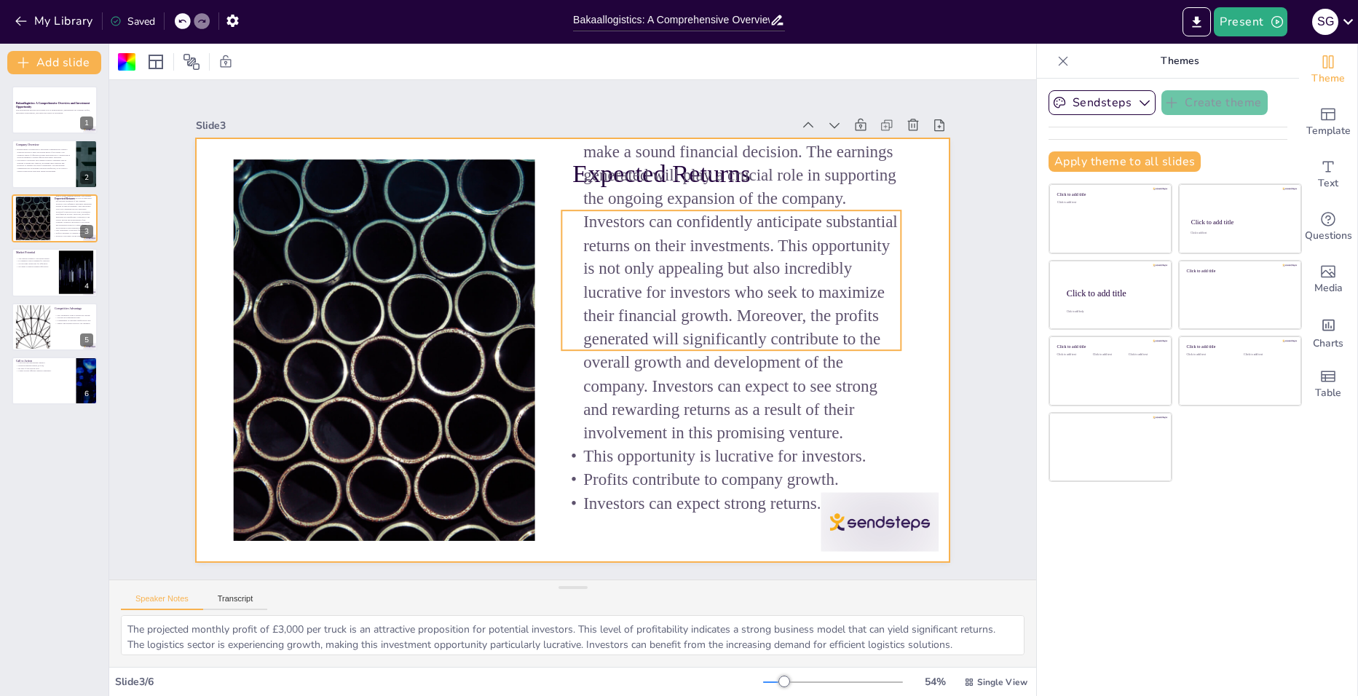
click at [486, 454] on p "This opportunity is lucrative for investors." at bounding box center [377, 384] width 218 height 288
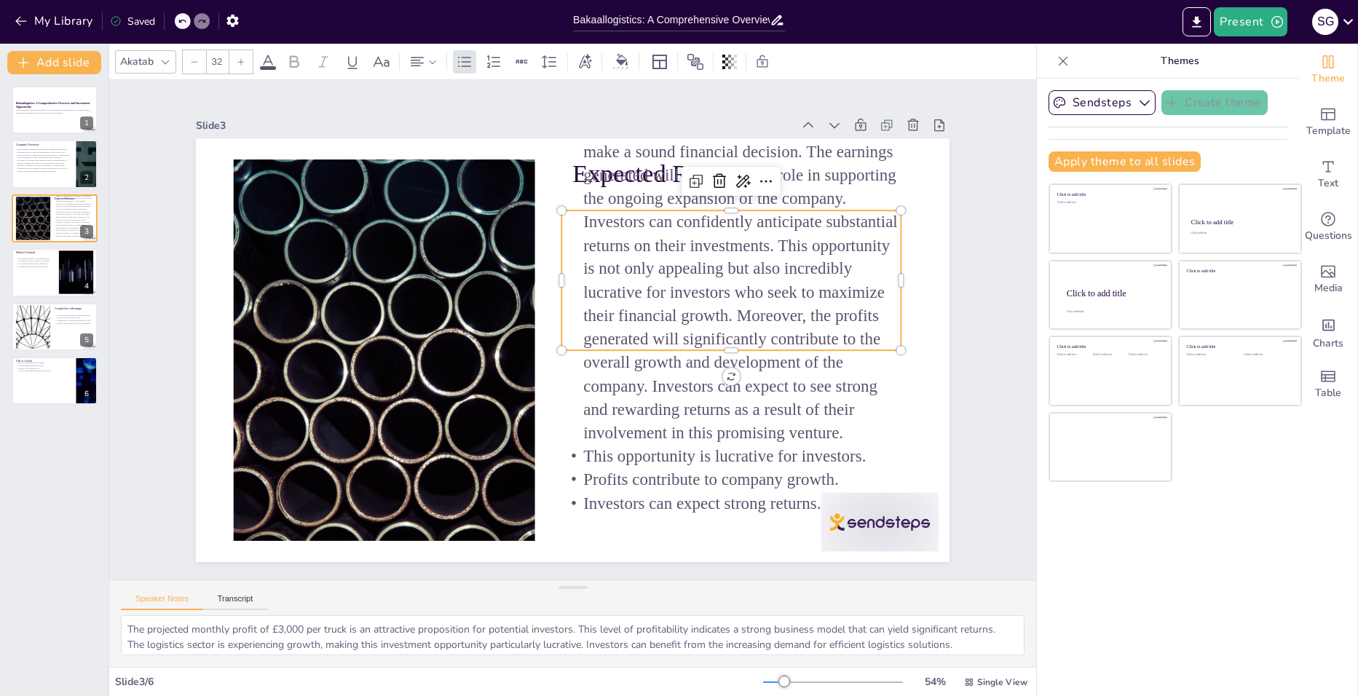
click at [572, 230] on p "This opportunity is lucrative for investors." at bounding box center [479, 150] width 319 height 159
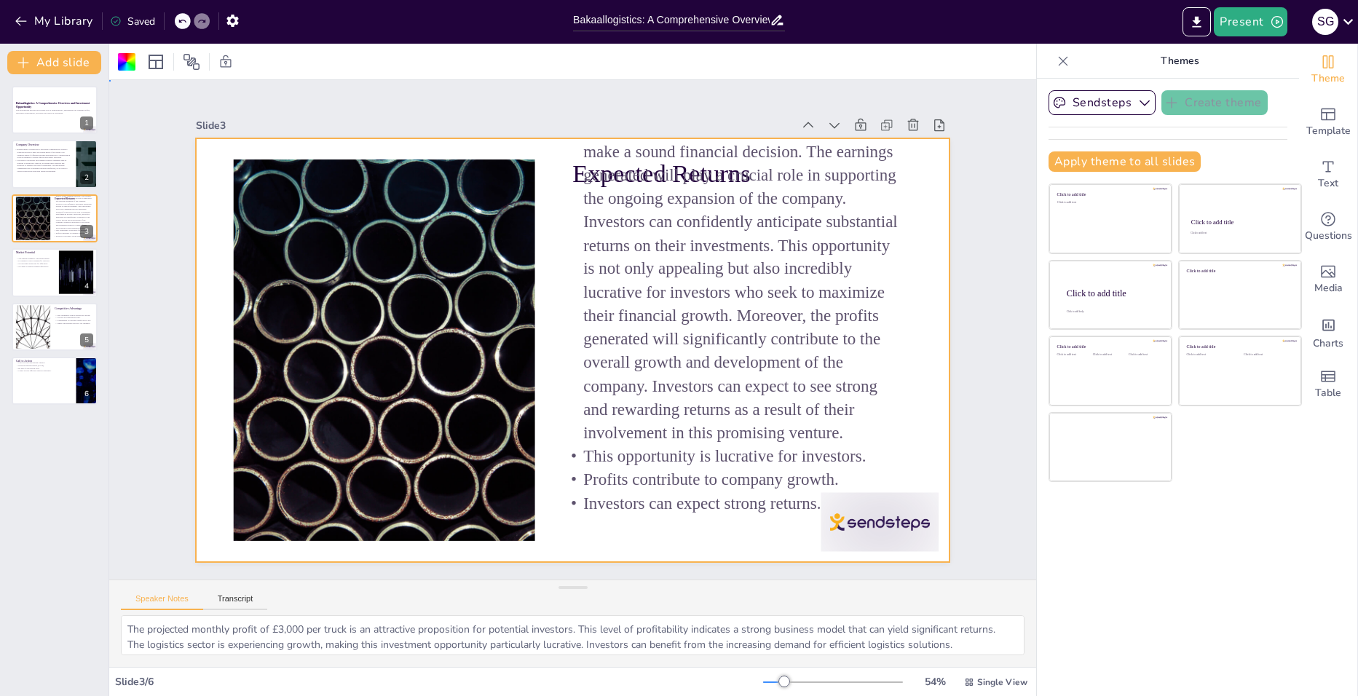
click at [559, 220] on p "This opportunity is lucrative for investors." at bounding box center [443, 173] width 336 height 93
click at [467, 453] on p "This opportunity is lucrative for investors." at bounding box center [403, 442] width 127 height 330
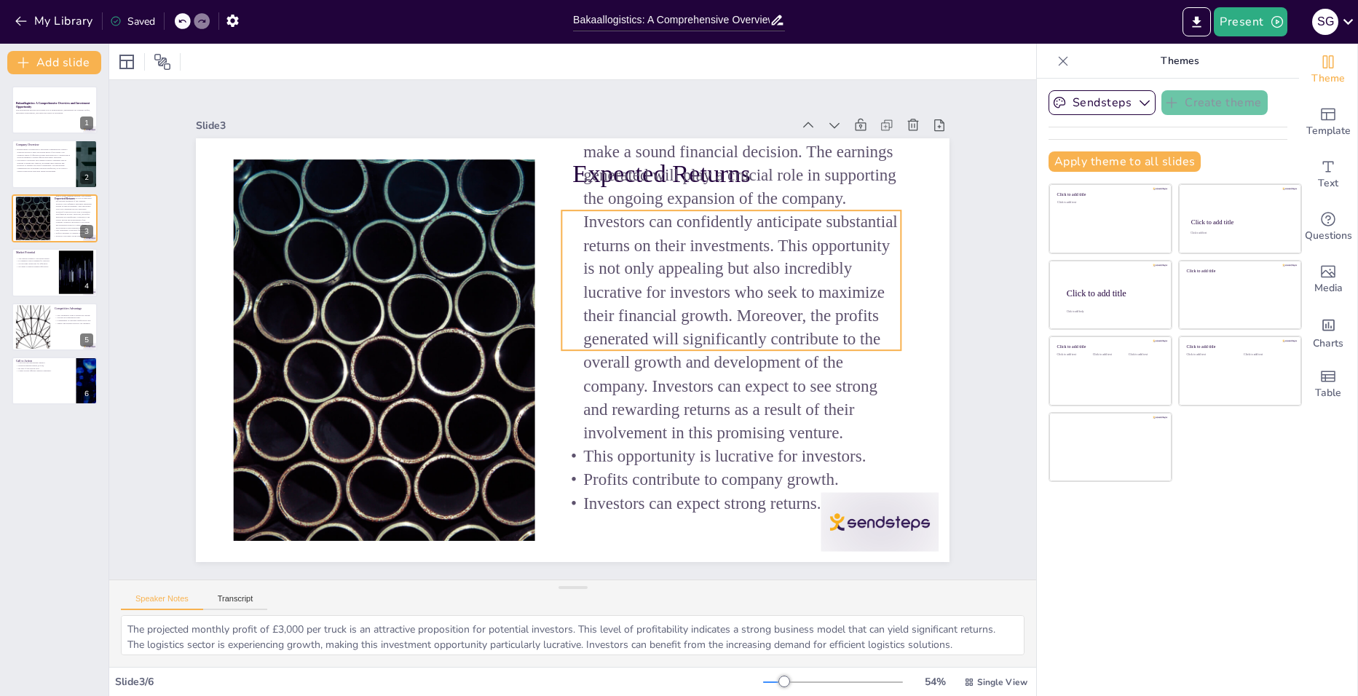
drag, startPoint x: 786, startPoint y: 507, endPoint x: 784, endPoint y: 493, distance: 14.0
click at [784, 415] on p "Investors can expect strong returns." at bounding box center [795, 255] width 159 height 320
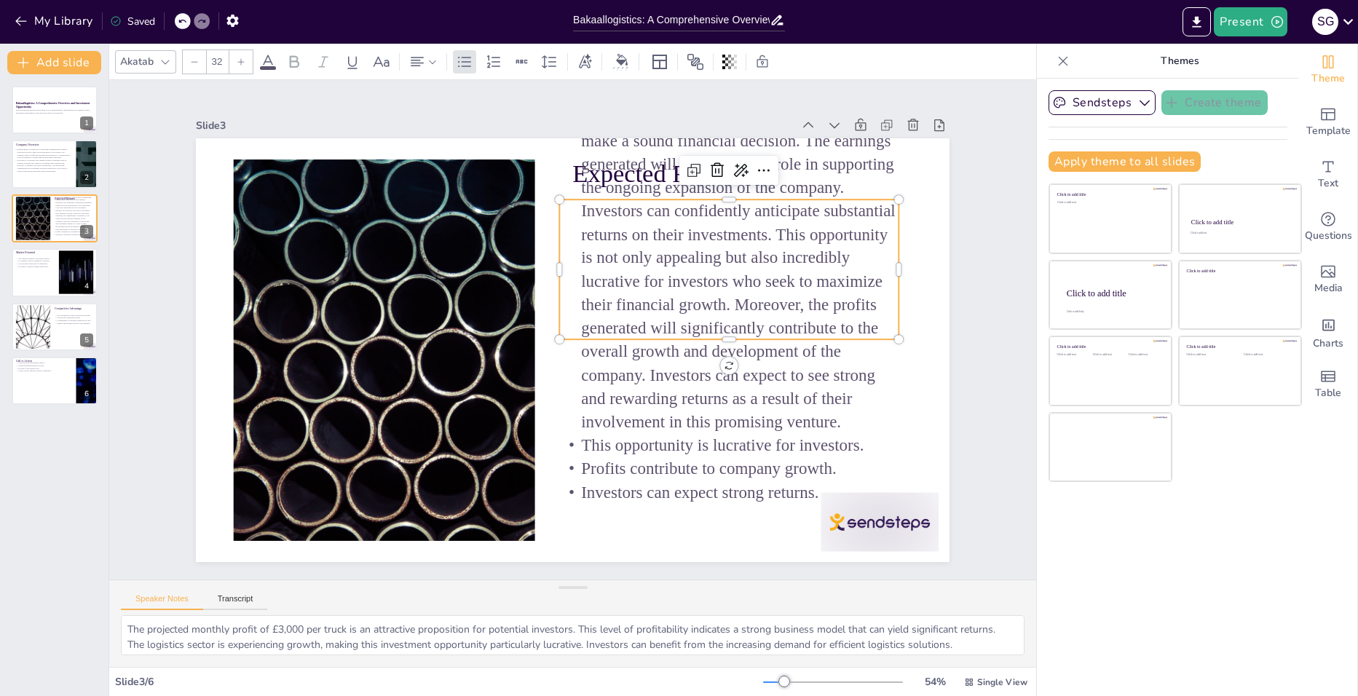
click at [493, 492] on p "Investors can expect strong returns." at bounding box center [446, 516] width 93 height 336
type input "32"
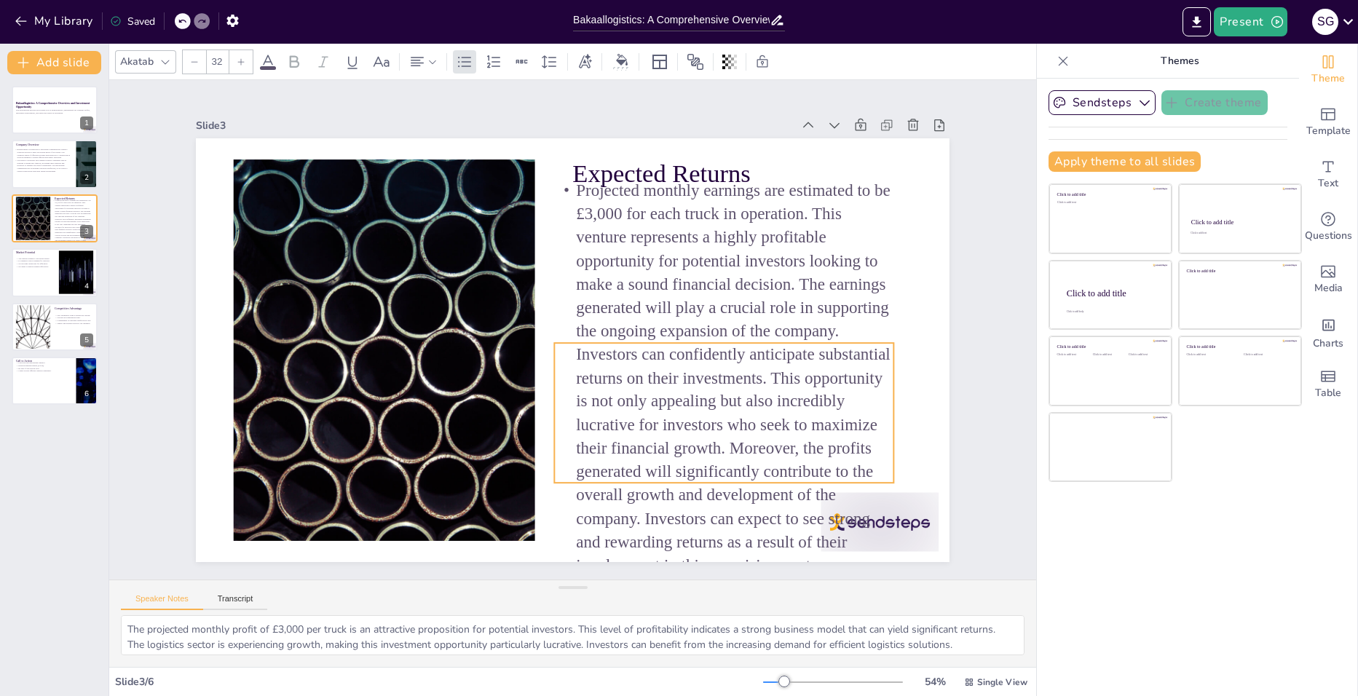
drag, startPoint x: 772, startPoint y: 455, endPoint x: 767, endPoint y: 599, distance: 143.5
click at [767, 599] on div "Slide 1 Bakaallogistics: A Comprehensive Overview and Investment Opportunity Th…" at bounding box center [572, 373] width 927 height 587
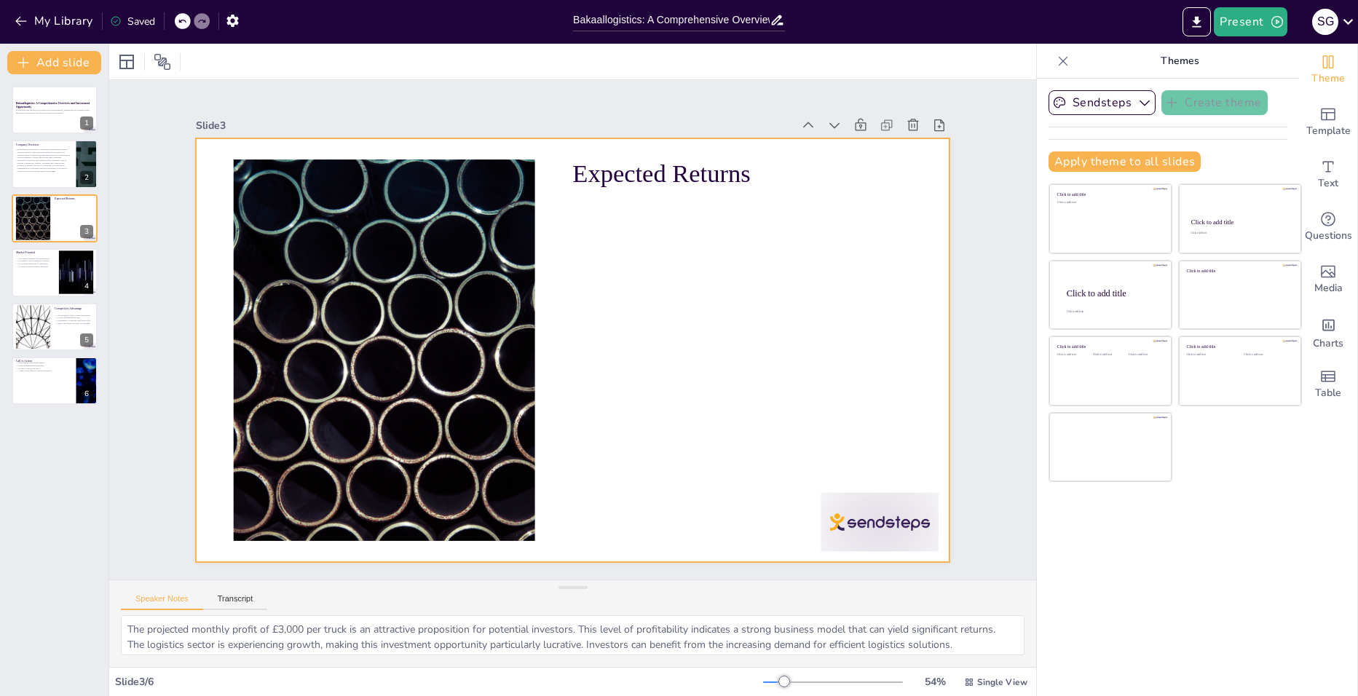
click at [625, 213] on div at bounding box center [579, 311] width 848 height 636
click at [671, 422] on p "Expected Returns" at bounding box center [575, 559] width 253 height 275
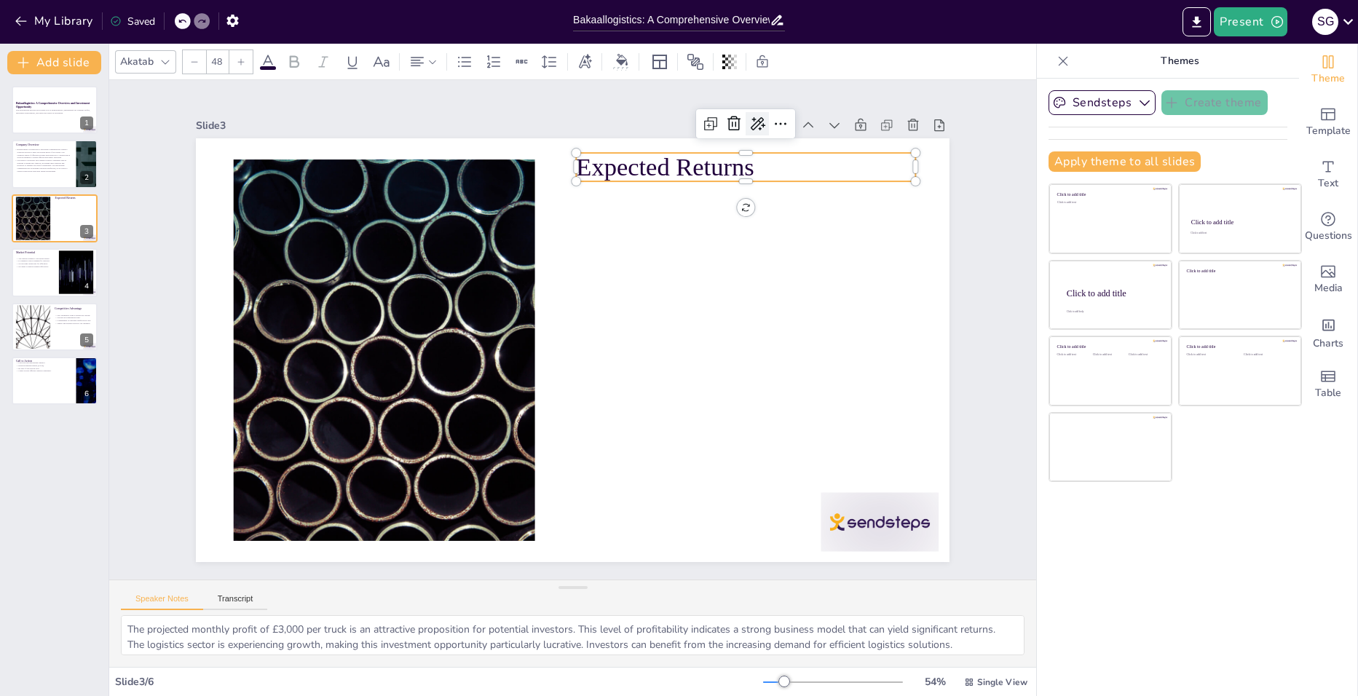
click at [835, 378] on icon at bounding box center [844, 388] width 19 height 20
click at [762, 165] on span "Rewrite" at bounding box center [766, 169] width 35 height 14
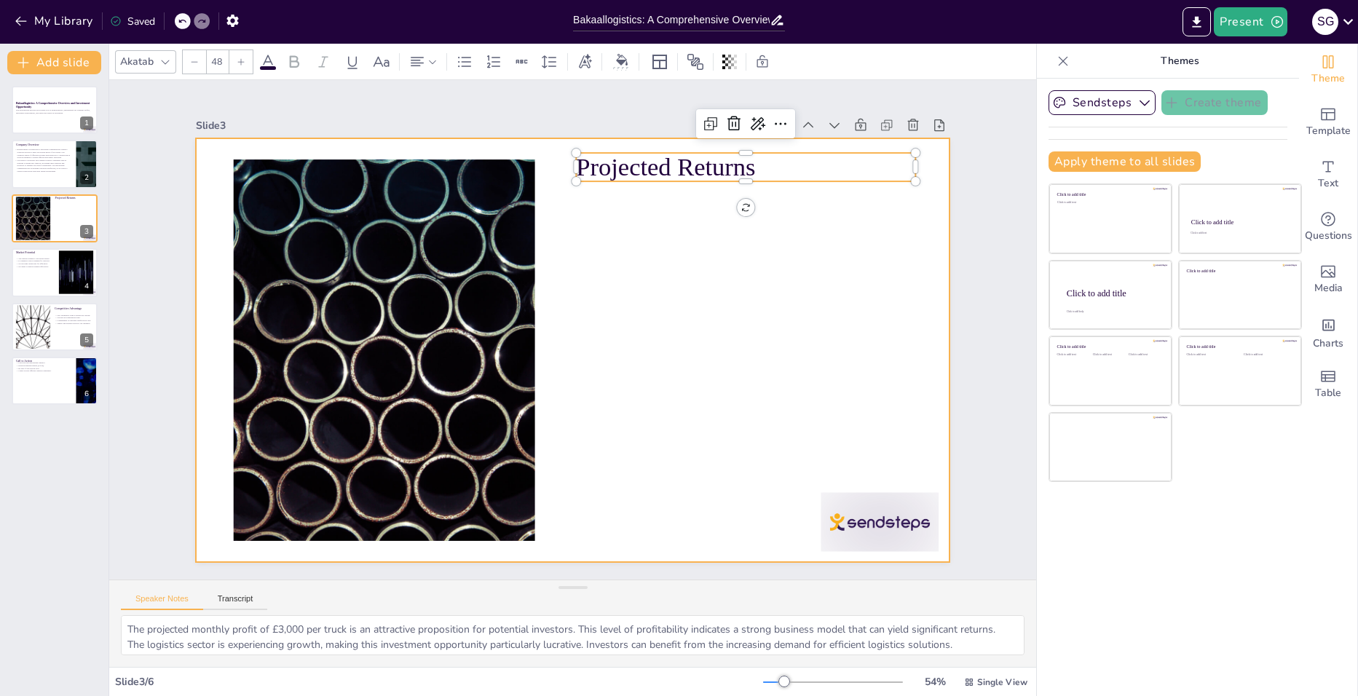
click at [711, 293] on div at bounding box center [553, 337] width 636 height 848
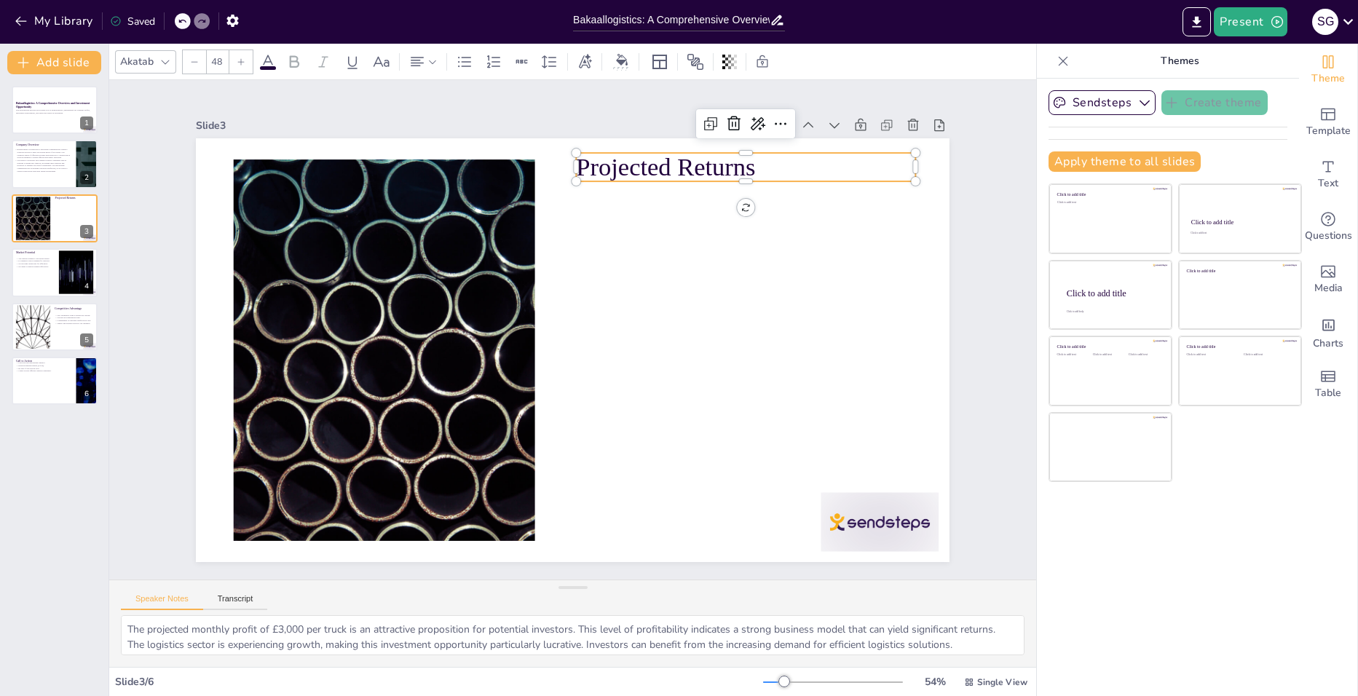
click at [579, 159] on p "Projected Returns" at bounding box center [494, 105] width 170 height 324
click at [832, 375] on icon at bounding box center [844, 387] width 24 height 24
click at [778, 170] on span "Rewrite" at bounding box center [766, 169] width 35 height 14
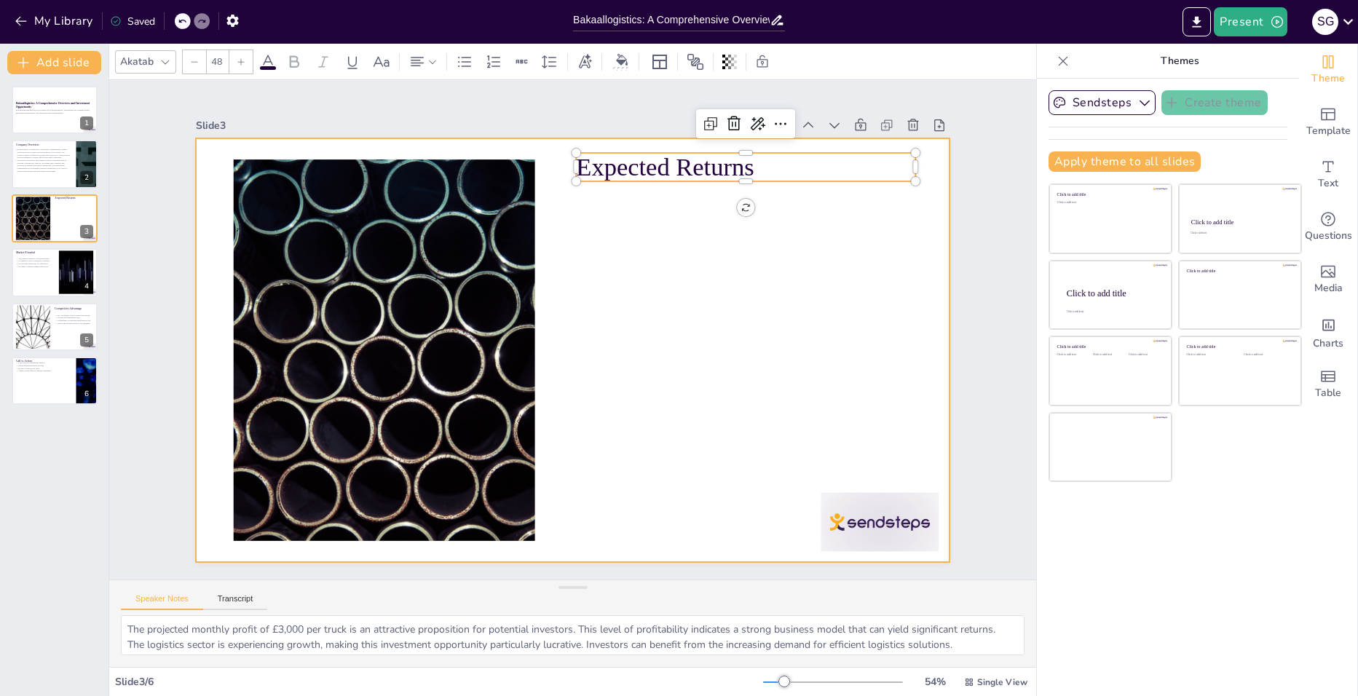
click at [684, 237] on div at bounding box center [589, 318] width 786 height 859
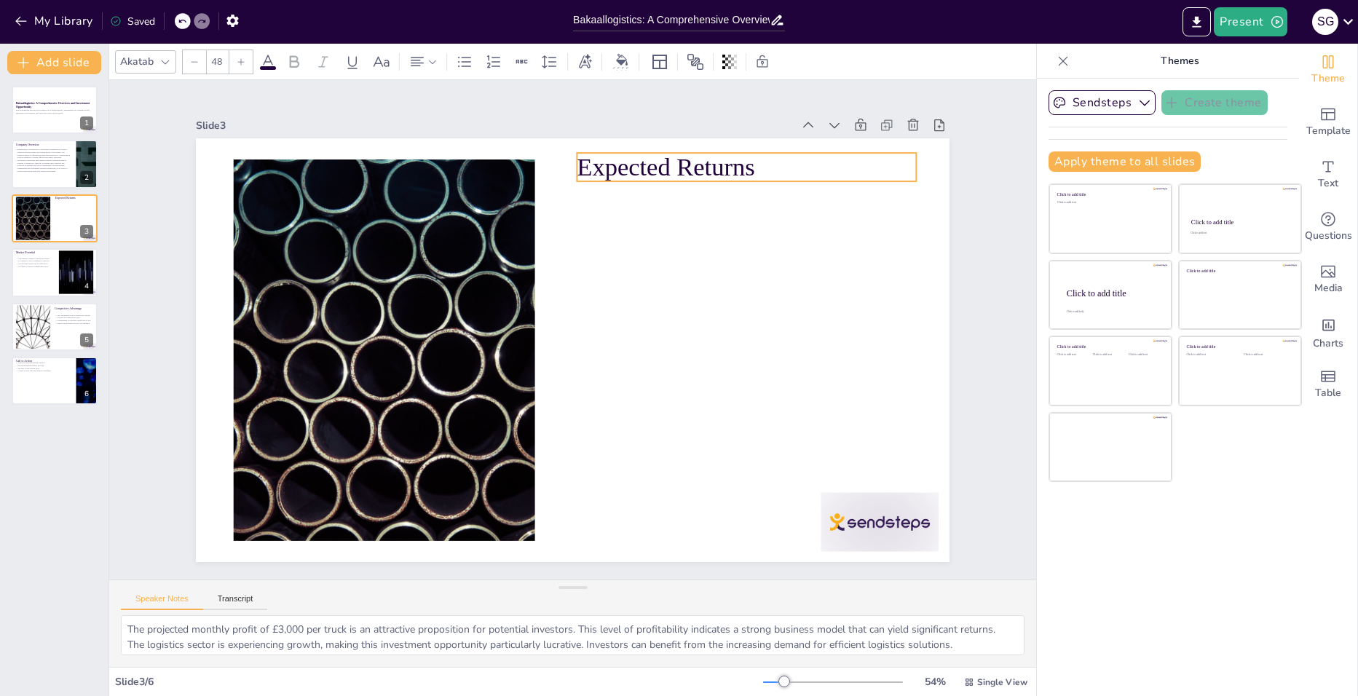
click at [655, 419] on p "Expected Returns" at bounding box center [603, 566] width 228 height 295
click at [853, 335] on icon at bounding box center [865, 347] width 25 height 25
click at [184, 20] on icon at bounding box center [181, 22] width 7 height 4
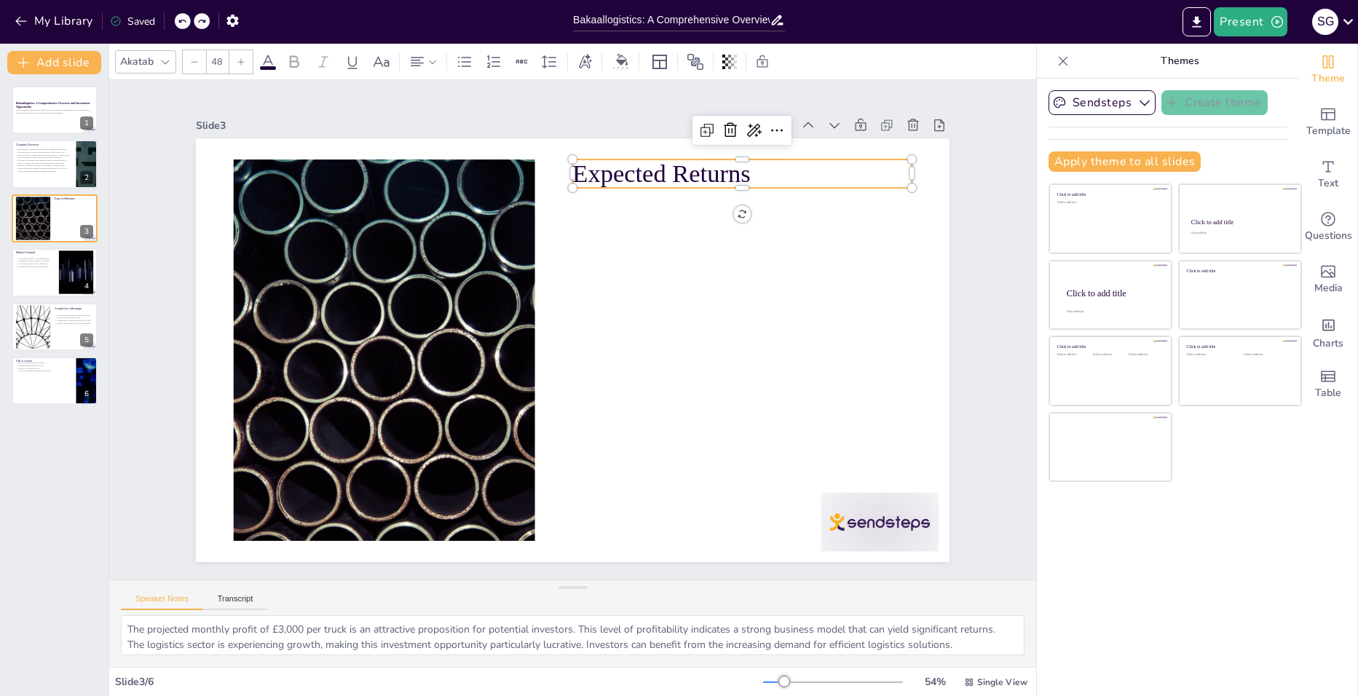
click at [184, 20] on icon at bounding box center [181, 22] width 7 height 4
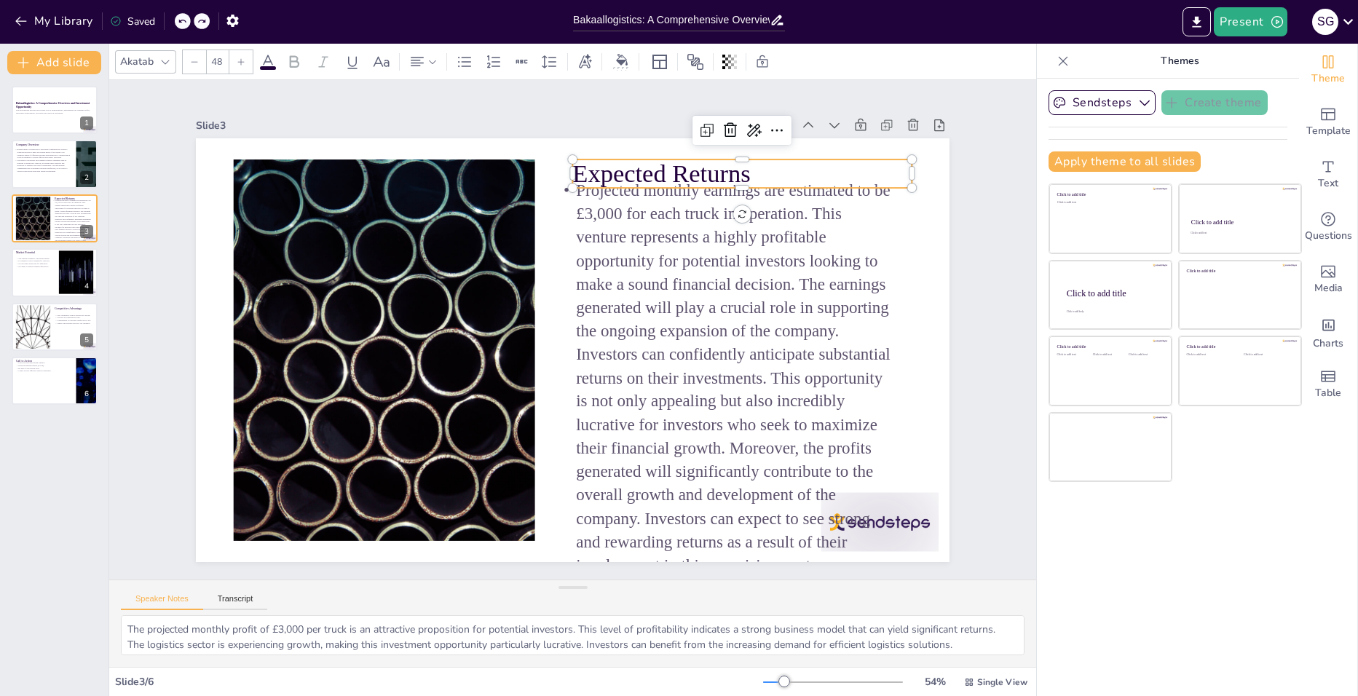
click at [184, 20] on icon at bounding box center [181, 22] width 7 height 4
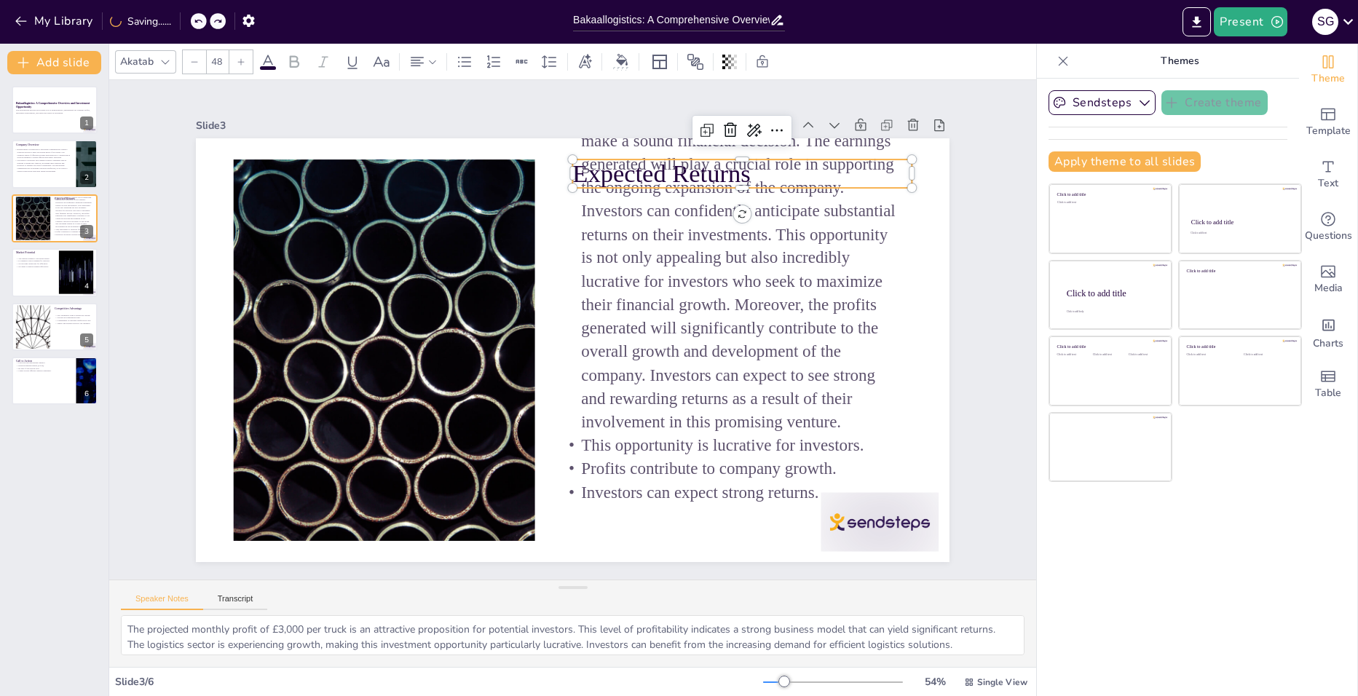
click at [184, 20] on div "My Library Saving......" at bounding box center [131, 20] width 262 height 26
click at [184, 20] on icon at bounding box center [181, 22] width 7 height 4
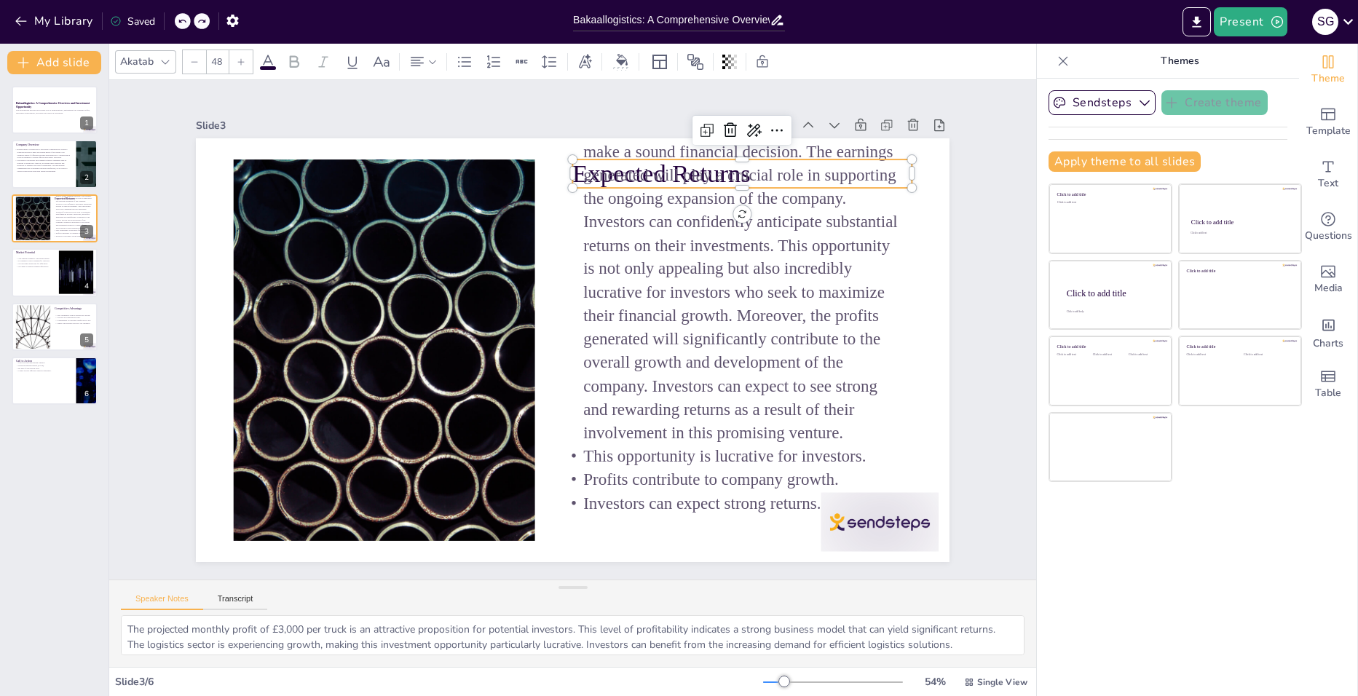
click at [184, 20] on icon at bounding box center [181, 22] width 7 height 4
type textarea "Bakaallogistics has carved out a niche in the logistics sector, focusing on del…"
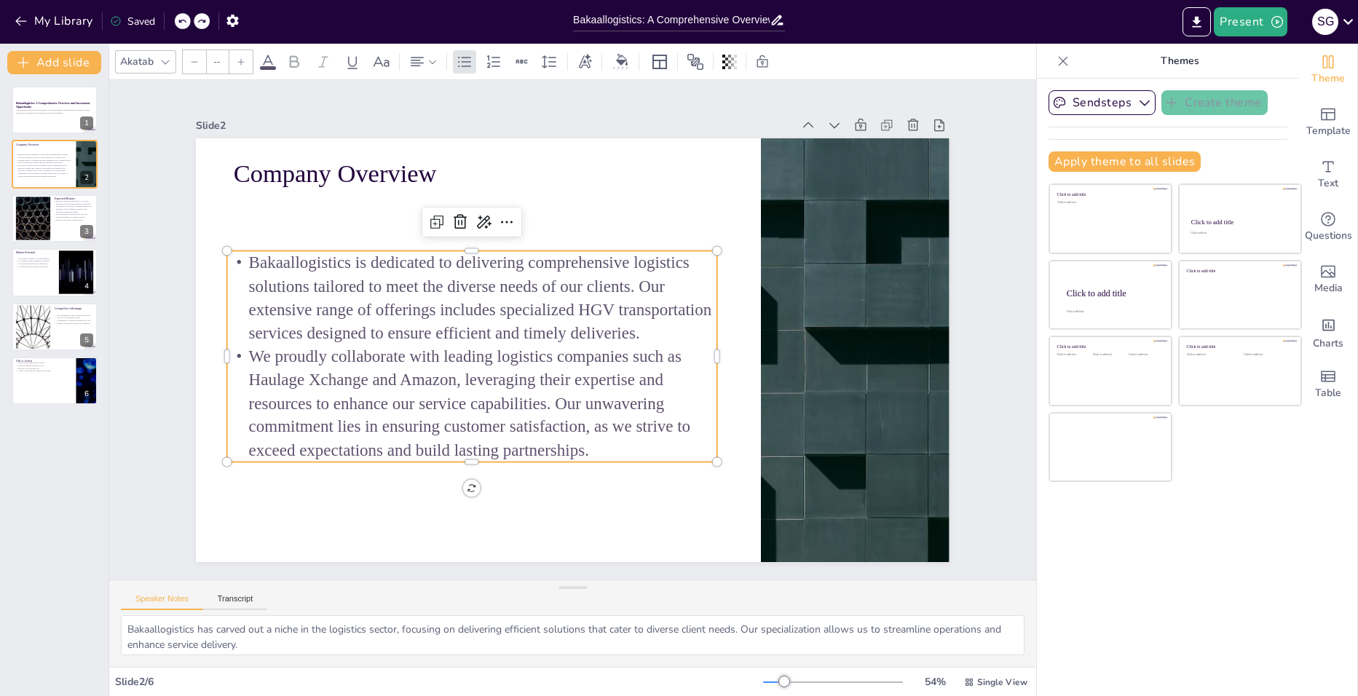
type input "32"
click at [184, 20] on icon at bounding box center [181, 22] width 7 height 4
click at [69, 216] on p "Profits contribute to company growth." at bounding box center [72, 217] width 39 height 3
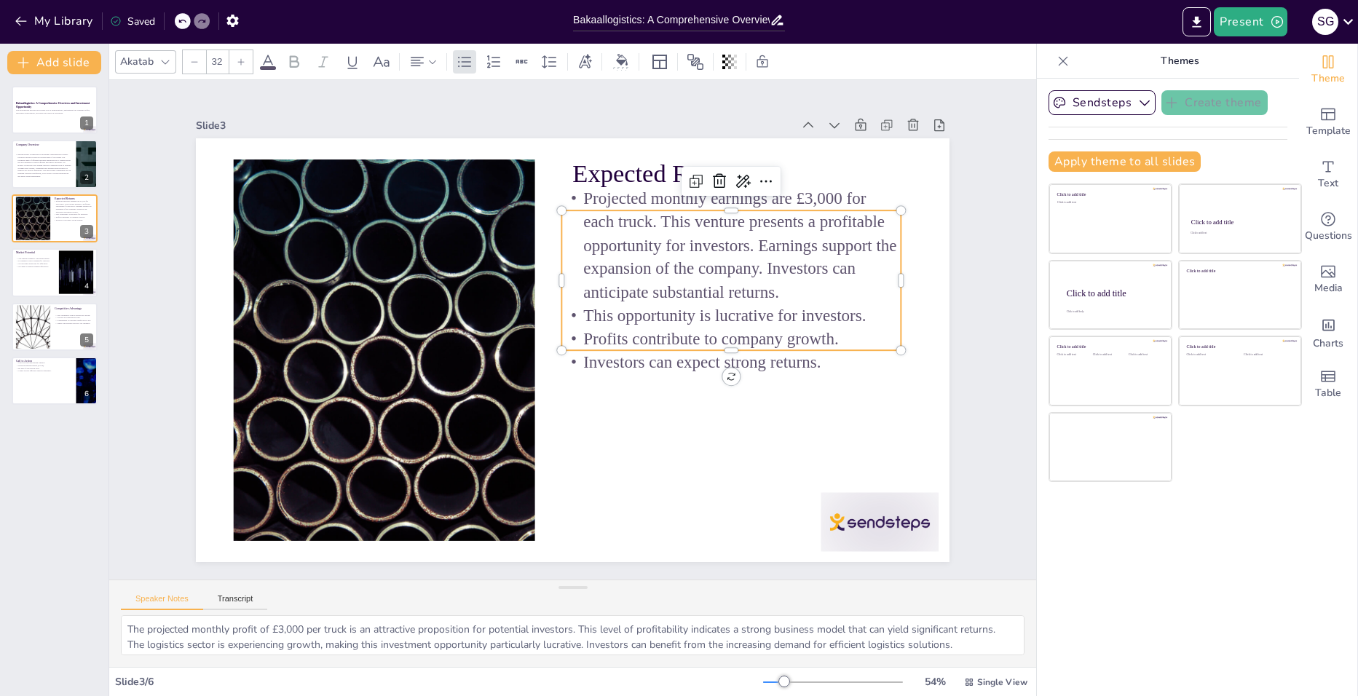
click at [663, 336] on p "Projected monthly earnings are £3,000 for each truck. This venture presents a p…" at bounding box center [548, 507] width 294 height 343
click at [627, 324] on p "Profits contribute to company growth." at bounding box center [598, 172] width 58 height 339
click at [566, 279] on p "Projected monthly earnings are £3,000 for each truck. This venture presents a p…" at bounding box center [394, 305] width 343 height 294
click at [581, 276] on p "Projected monthly earnings are £3,000 for each truck. This venture presents a p…" at bounding box center [505, 163] width 152 height 350
click at [723, 276] on p "Projected monthly earnings are £3,000 for each truck. This venture presents a p…" at bounding box center [752, 335] width 352 height 271
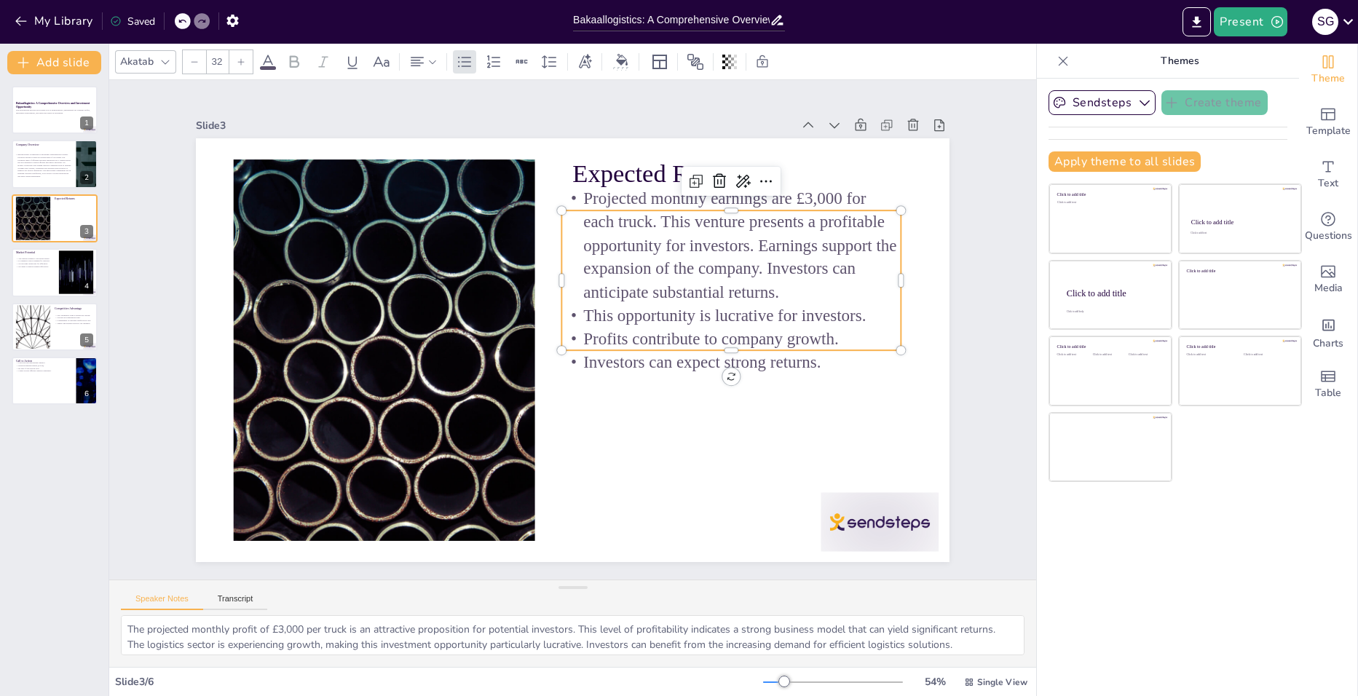
click at [695, 267] on span "Projected monthly earnings are £3,000 for each truck. This venture presents a p…" at bounding box center [751, 284] width 318 height 169
click at [695, 267] on span "Projected monthly earnings are £3,000 for each truck. This venture presents a p…" at bounding box center [747, 340] width 296 height 237
click at [602, 326] on span "Projected monthly earnings are £3,000 for each truck. This venture presents a p…" at bounding box center [672, 485] width 141 height 318
click at [543, 245] on span "Projected monthly earnings are £3,000 for each truck. This venture presents a p…" at bounding box center [414, 258] width 257 height 292
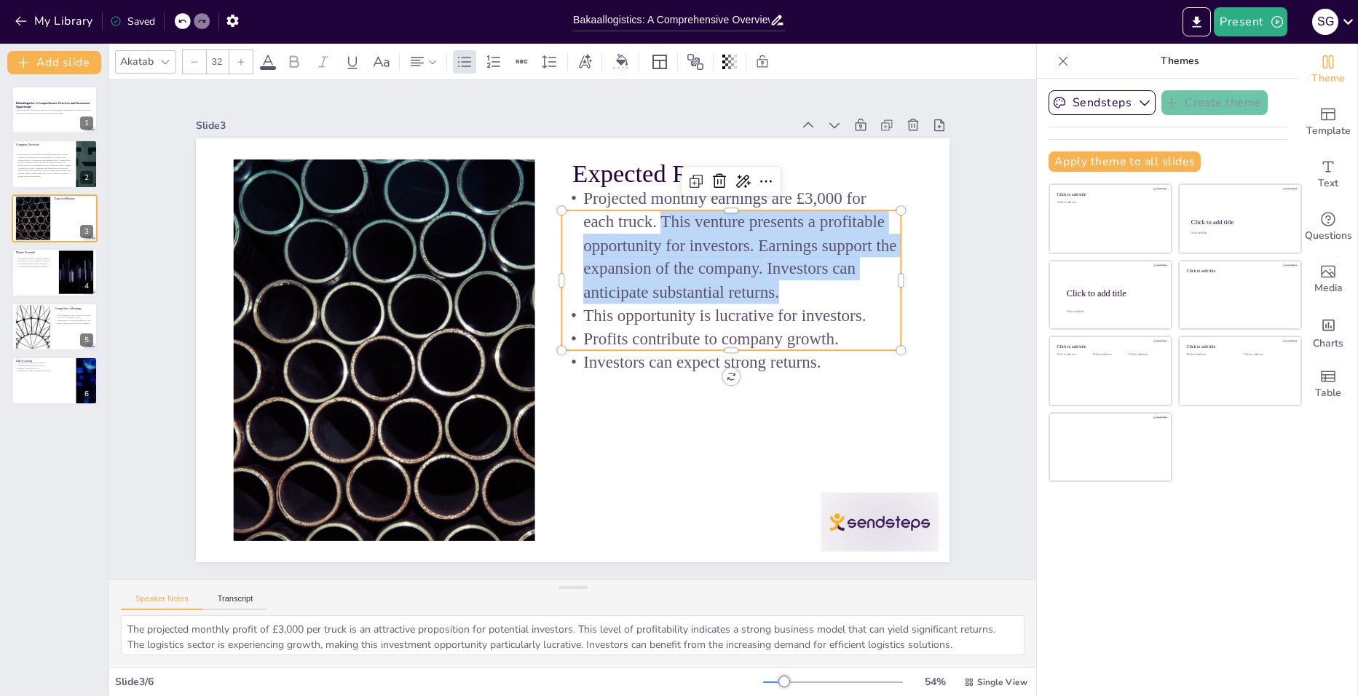
drag, startPoint x: 653, startPoint y: 219, endPoint x: 783, endPoint y: 285, distance: 145.6
click at [650, 285] on p "Projected monthly earnings are £3,000 for each truck. This venture presents a p…" at bounding box center [541, 153] width 216 height 359
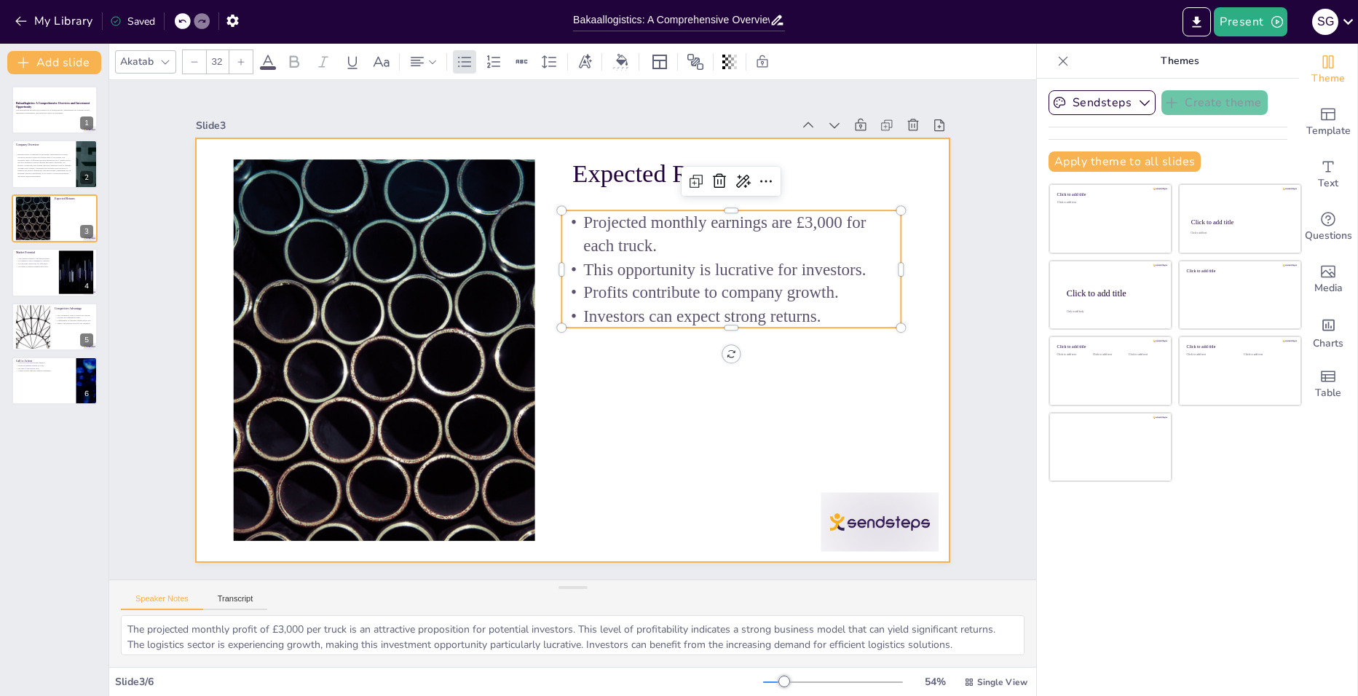
click at [783, 401] on div at bounding box center [559, 314] width 843 height 819
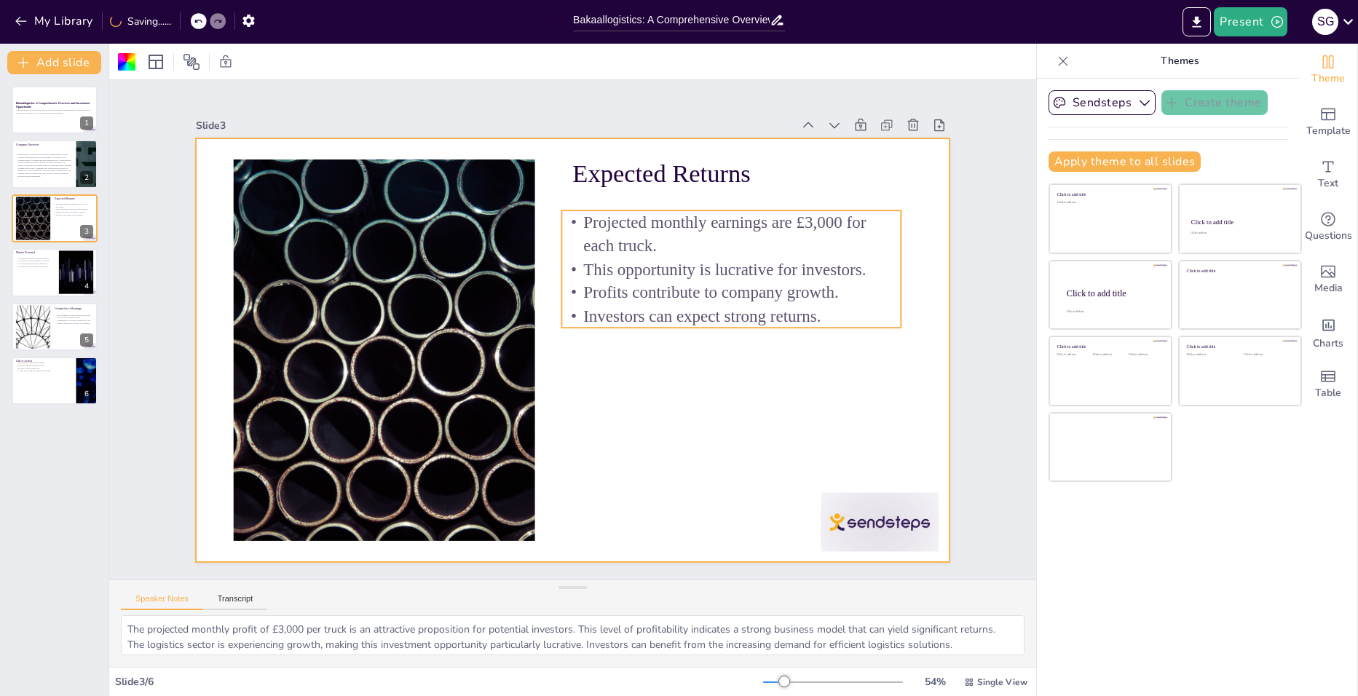
click at [553, 263] on p "Projected monthly earnings are £3,000 for each truck." at bounding box center [388, 353] width 329 height 181
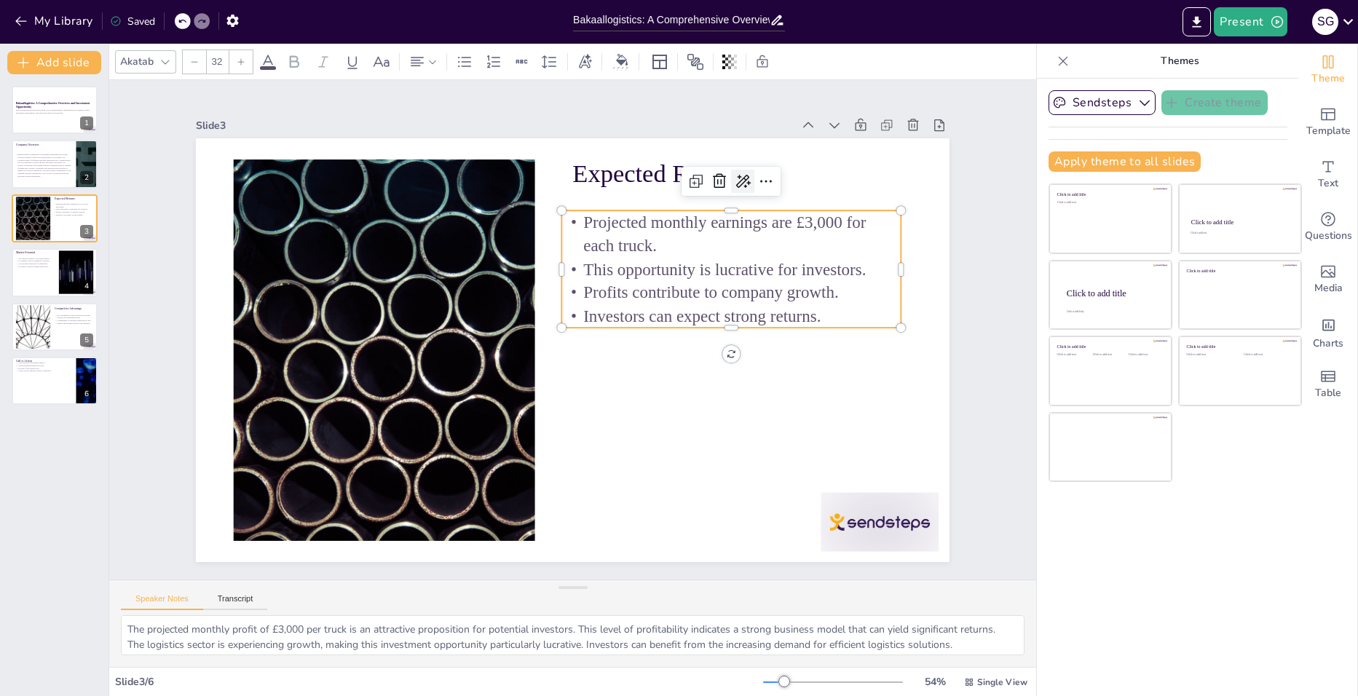
click at [789, 324] on icon at bounding box center [799, 334] width 20 height 20
click at [754, 250] on span "Extend" at bounding box center [750, 252] width 31 height 14
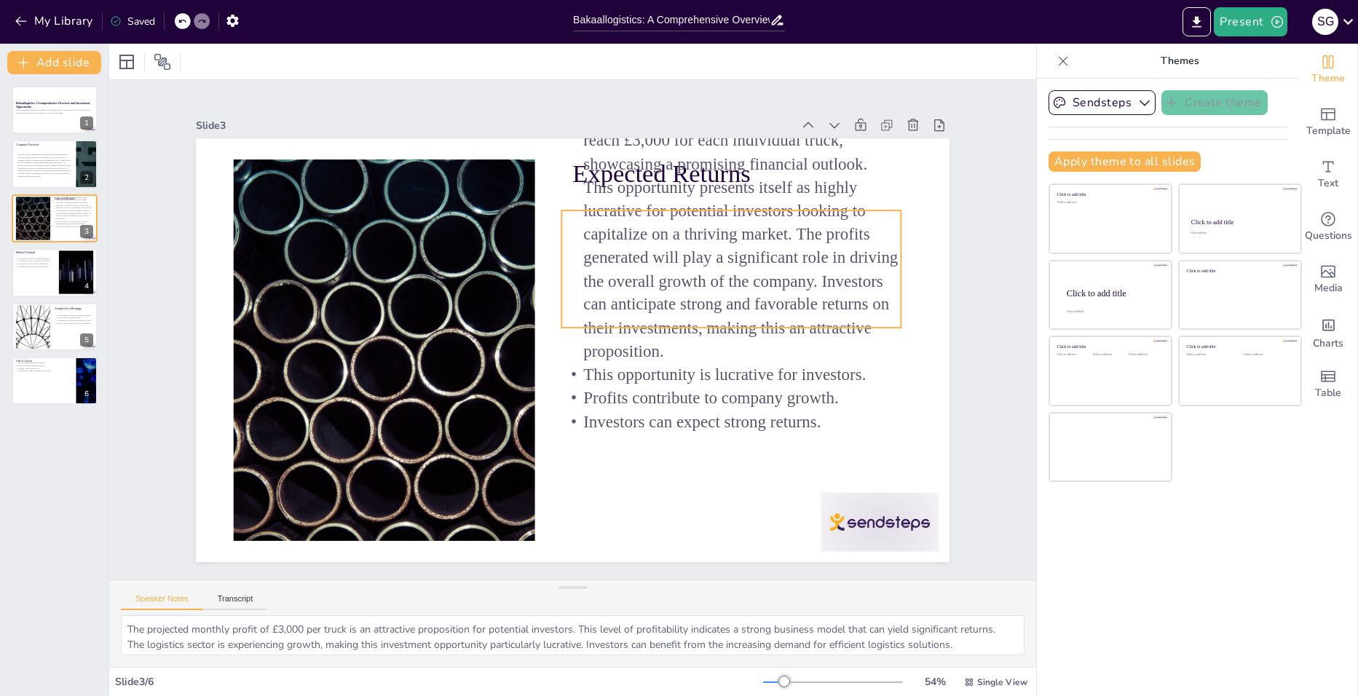
click at [679, 223] on span "Projected monthly earnings are expected to reach £3,000 for each individual tru…" at bounding box center [741, 392] width 375 height 368
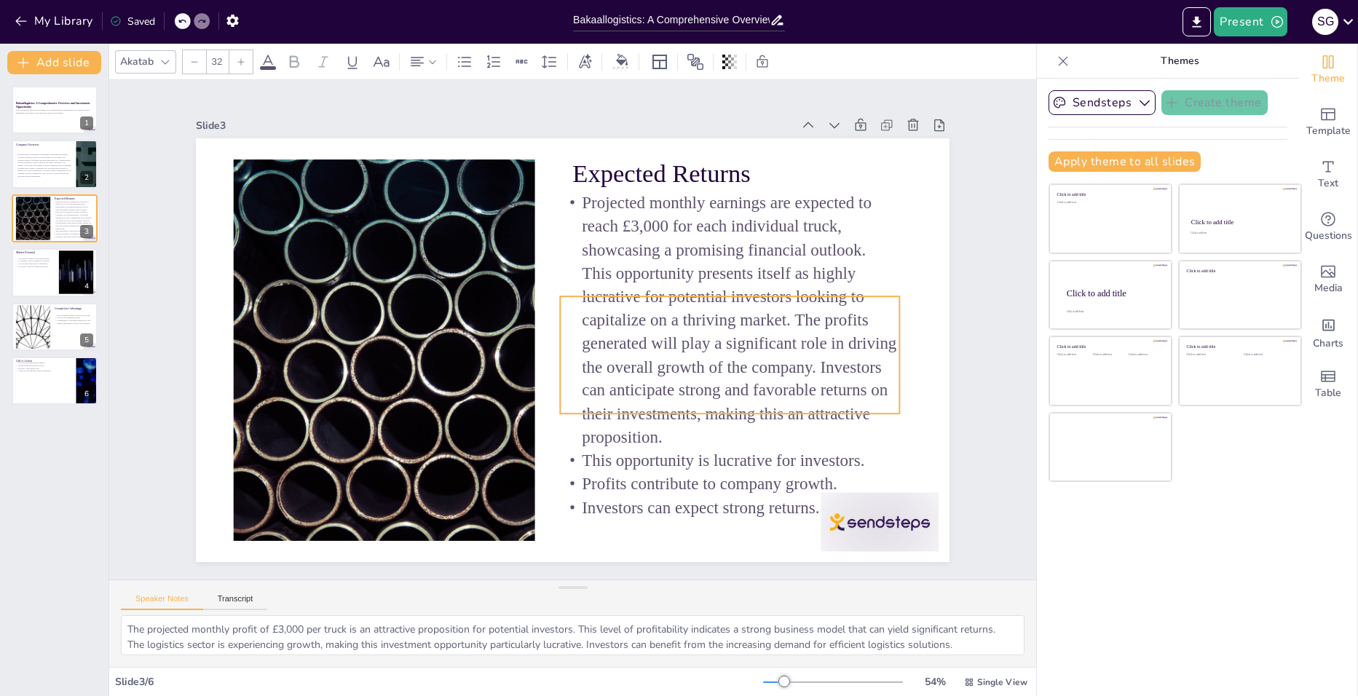
drag, startPoint x: 748, startPoint y: 238, endPoint x: 746, endPoint y: 324, distance: 85.9
click at [746, 324] on p "Projected monthly earnings are expected to reach £3,000 for each individual tru…" at bounding box center [720, 385] width 414 height 374
click at [437, 477] on span "Profits contribute to company growth." at bounding box center [376, 392] width 121 height 241
click at [589, 272] on span "This opportunity is lucrative for investors." at bounding box center [631, 140] width 132 height 266
click at [682, 348] on p "Projected monthly earnings are expected to reach £3,000 for each individual tru…" at bounding box center [485, 199] width 393 height 422
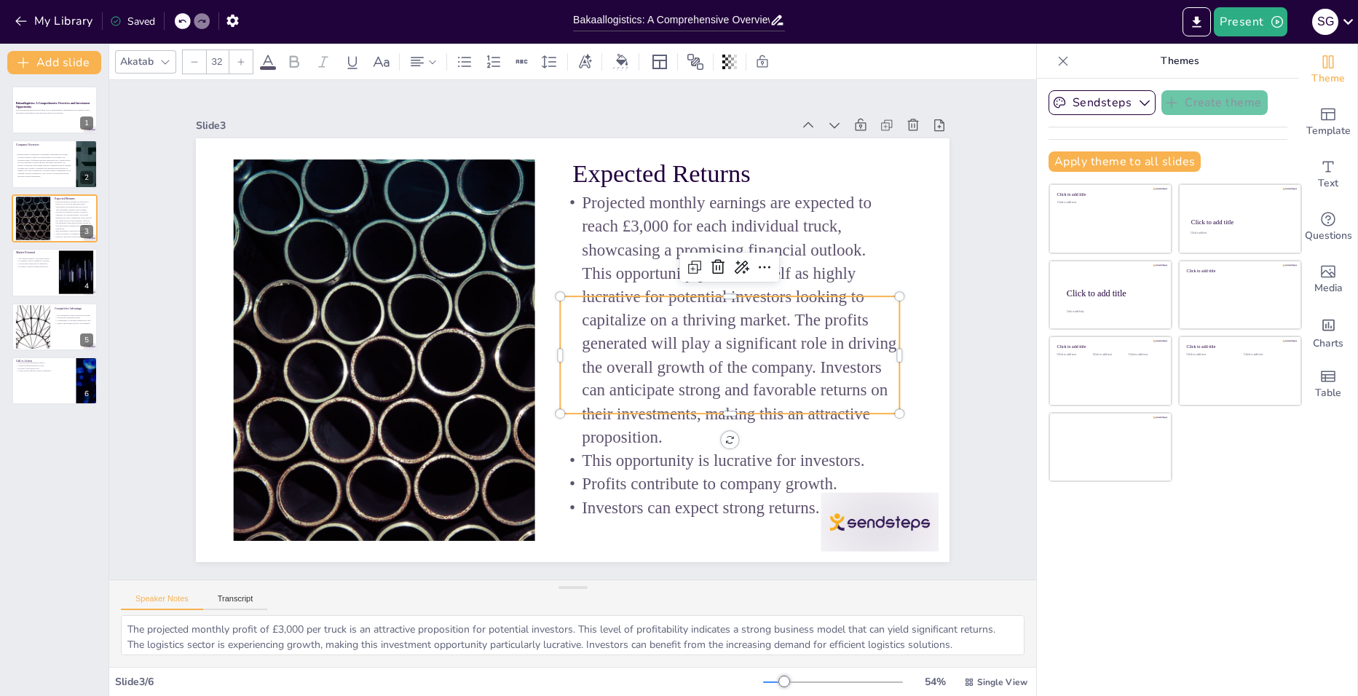
click at [740, 325] on span "Projected monthly earnings are expected to reach £3,000 for each individual tru…" at bounding box center [599, 490] width 282 height 330
click at [794, 321] on span "Projected monthly earnings are expected to reach £3,000 for each individual tru…" at bounding box center [644, 464] width 349 height 363
click at [783, 262] on span "Projected monthly earnings are expected to reach £3,000 for each individual tru…" at bounding box center [683, 429] width 382 height 368
click at [783, 296] on span "Projected monthly earnings are expected to reach £3,000 for each individual tru…" at bounding box center [630, 473] width 330 height 355
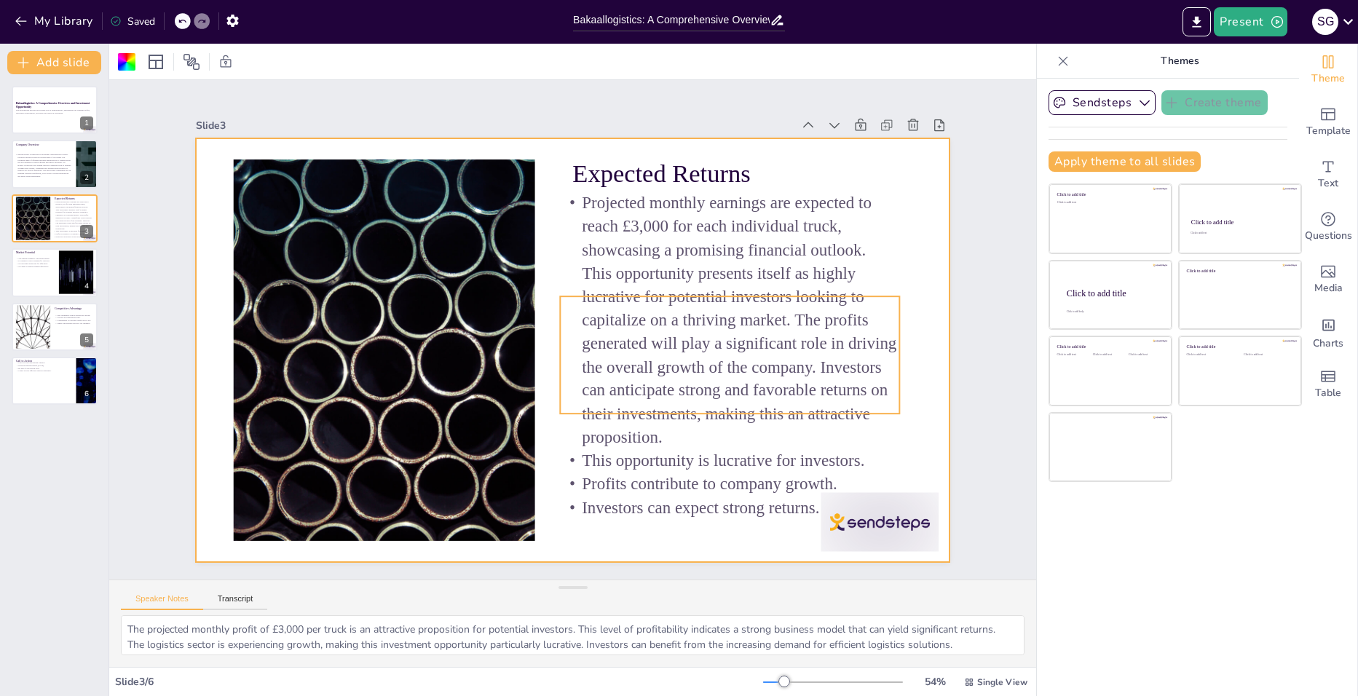
click at [793, 300] on span "Projected monthly earnings are expected to reach £3,000 for each individual tru…" at bounding box center [711, 387] width 377 height 343
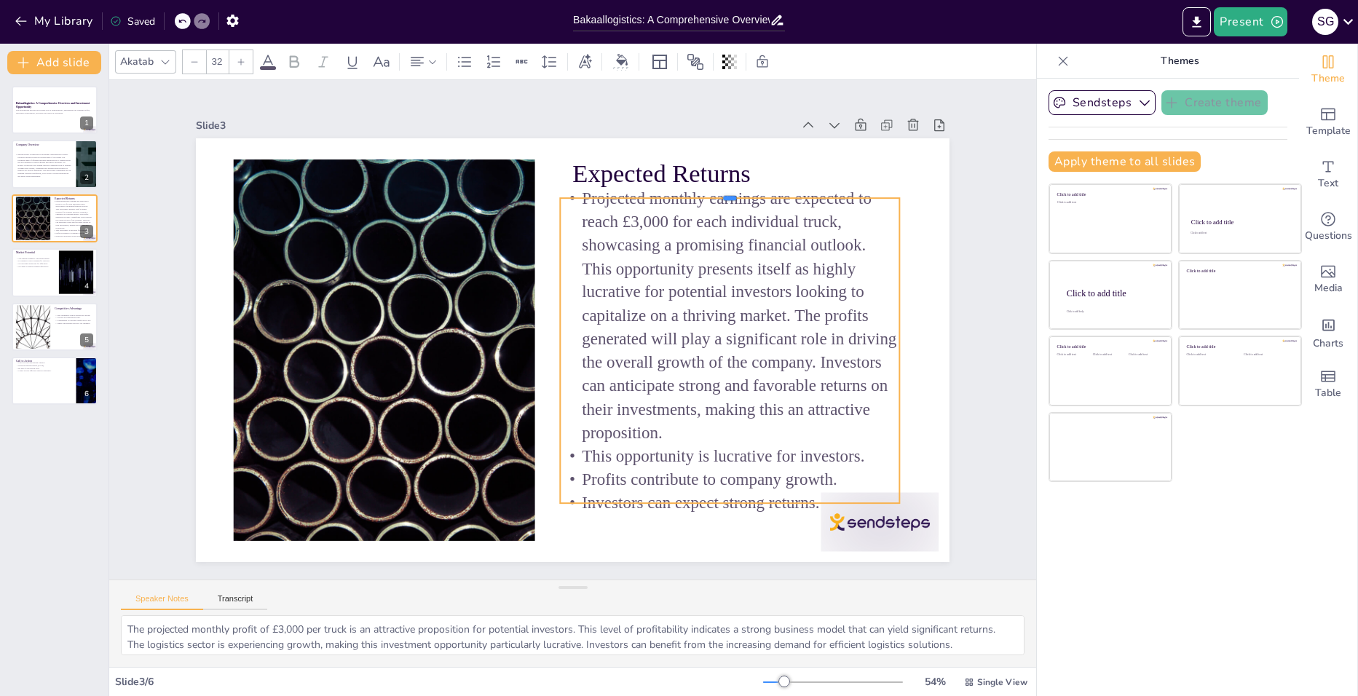
drag, startPoint x: 718, startPoint y: 288, endPoint x: 713, endPoint y: 190, distance: 98.4
click at [441, 190] on div at bounding box center [436, 172] width 12 height 339
click at [744, 390] on p "Projected monthly earnings are expected to reach £3,000 for each individual tru…" at bounding box center [716, 396] width 422 height 392
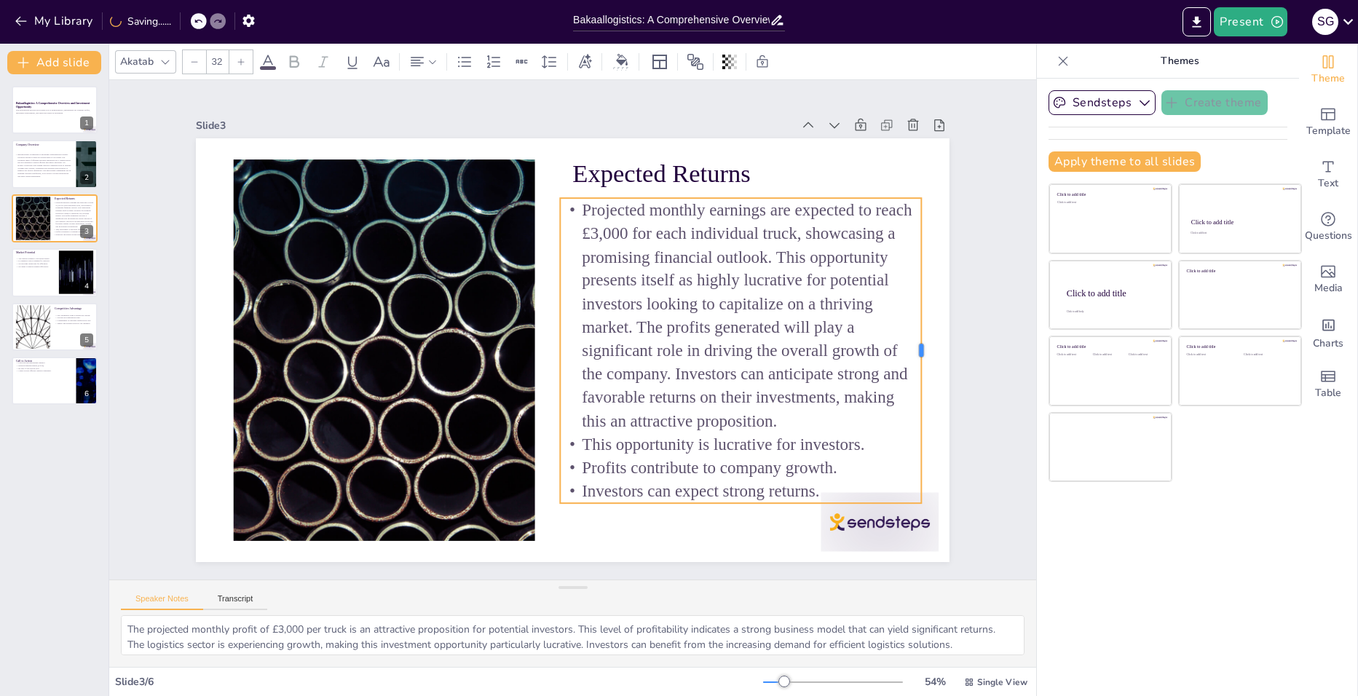
drag, startPoint x: 892, startPoint y: 339, endPoint x: 914, endPoint y: 342, distance: 22.1
click at [921, 342] on div at bounding box center [927, 350] width 12 height 305
click at [768, 339] on span "Investors can expect strong returns." at bounding box center [746, 219] width 43 height 238
click at [762, 479] on span "Investors can expect strong returns." at bounding box center [646, 523] width 232 height 91
click at [476, 479] on span "Investors can expect strong returns." at bounding box center [443, 490] width 68 height 236
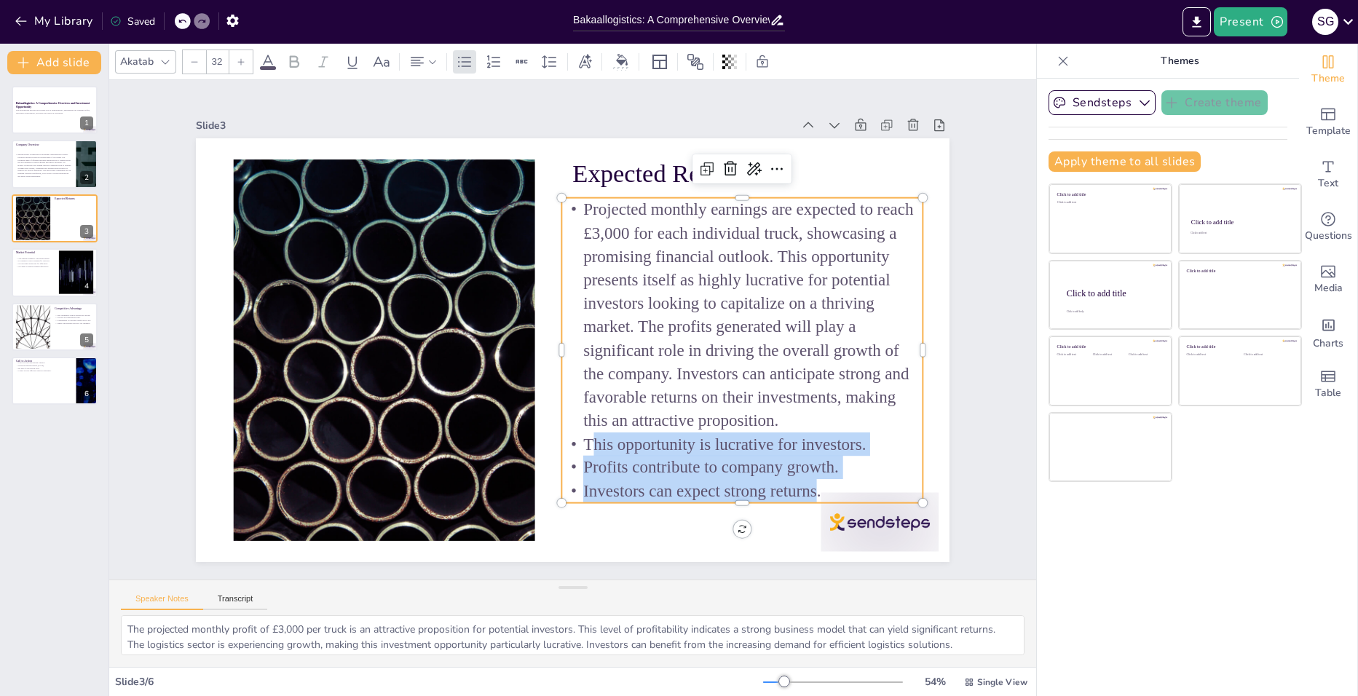
drag, startPoint x: 578, startPoint y: 438, endPoint x: 806, endPoint y: 483, distance: 232.4
click at [735, 393] on div "Projected monthly earnings are expected to reach £3,000 for each individual tru…" at bounding box center [521, 167] width 425 height 454
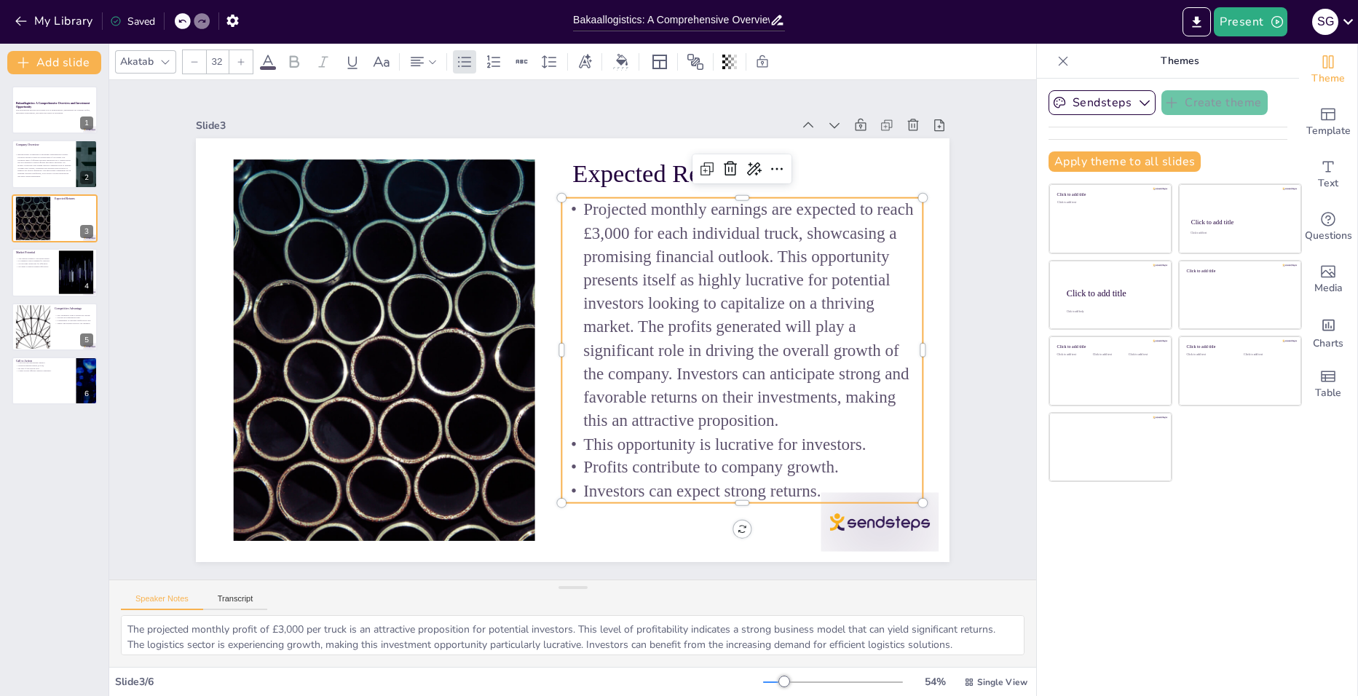
click at [792, 414] on p "Projected monthly earnings are expected to reach £3,000 for each individual tru…" at bounding box center [742, 315] width 361 height 234
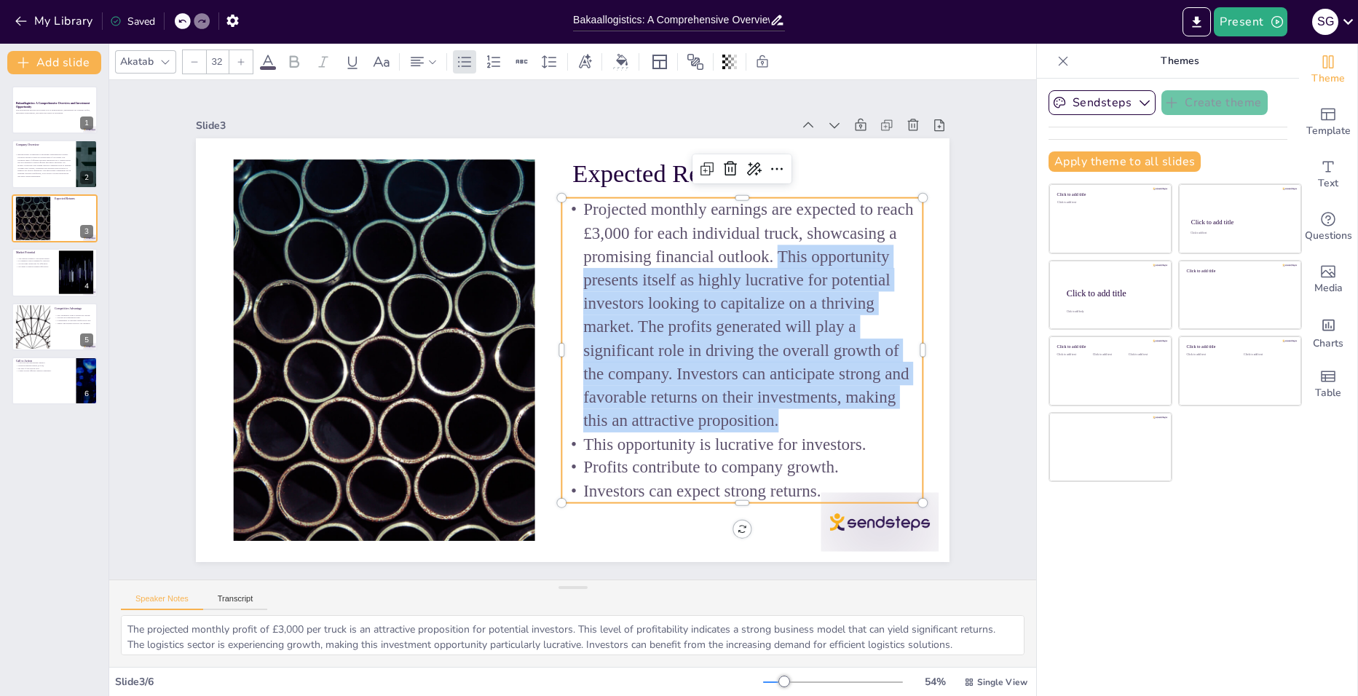
drag, startPoint x: 768, startPoint y: 253, endPoint x: 886, endPoint y: 409, distance: 195.9
click at [836, 409] on p "Projected monthly earnings are expected to reach £3,000 for each individual tru…" at bounding box center [655, 479] width 361 height 425
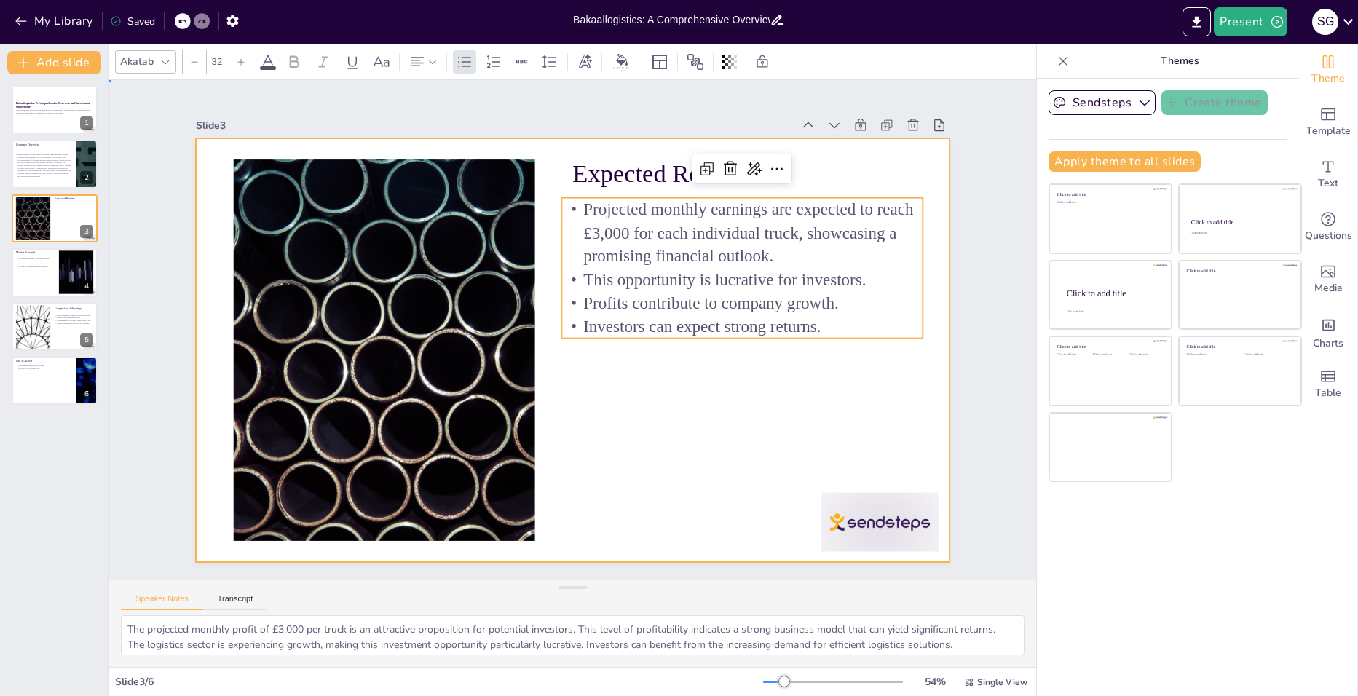
click at [774, 451] on div at bounding box center [555, 319] width 743 height 864
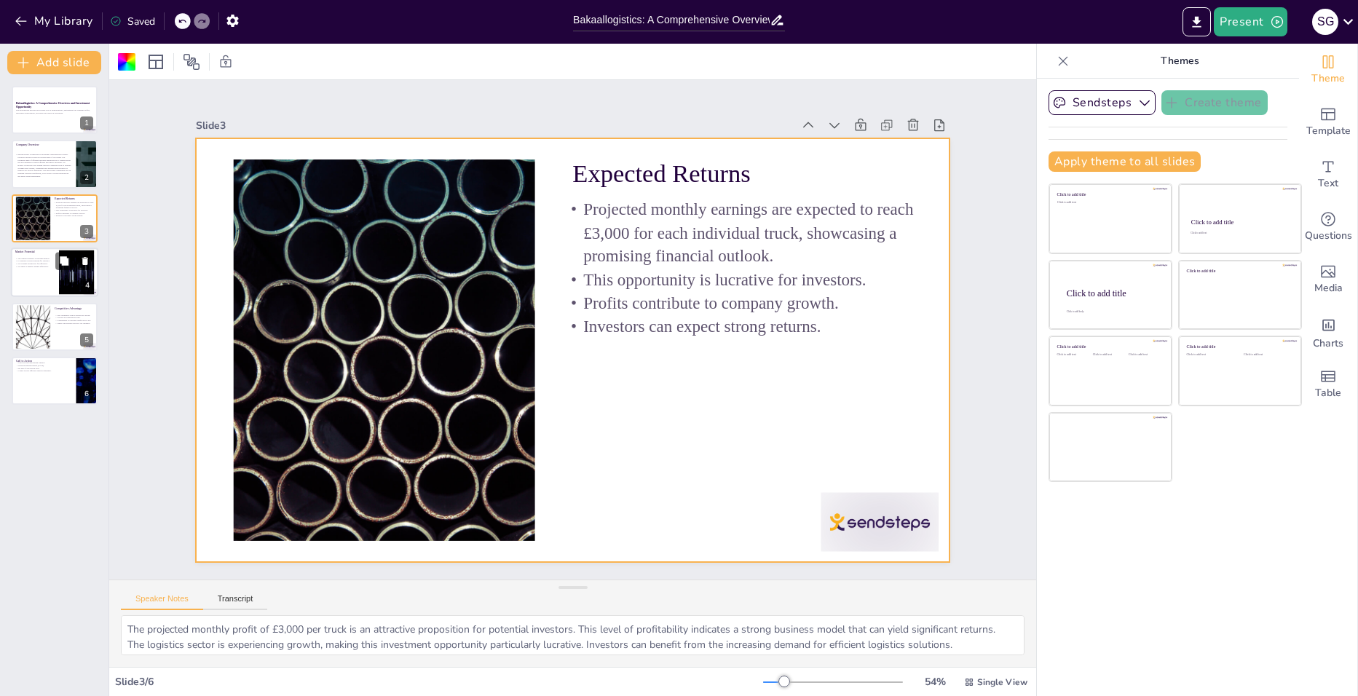
click at [33, 275] on div at bounding box center [54, 273] width 87 height 50
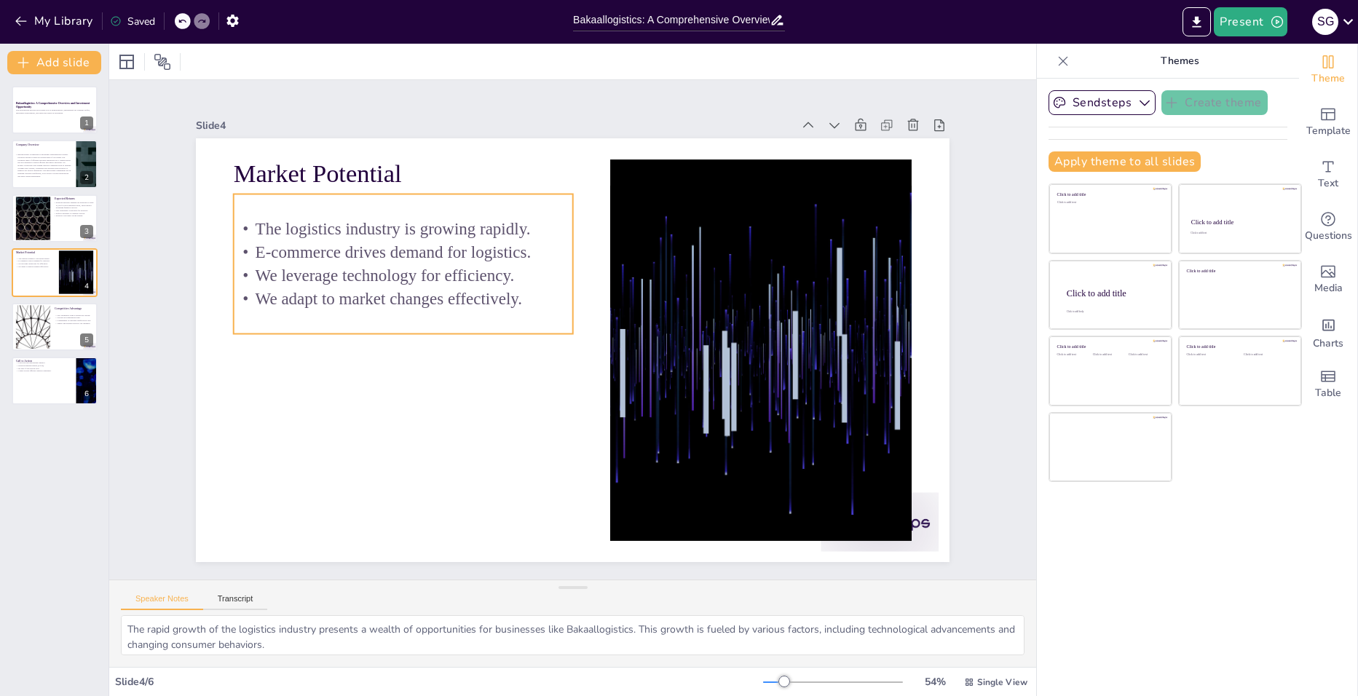
click at [377, 259] on p "We leverage technology for efficiency." at bounding box center [499, 167] width 244 height 268
click at [604, 116] on icon at bounding box center [613, 106] width 19 height 20
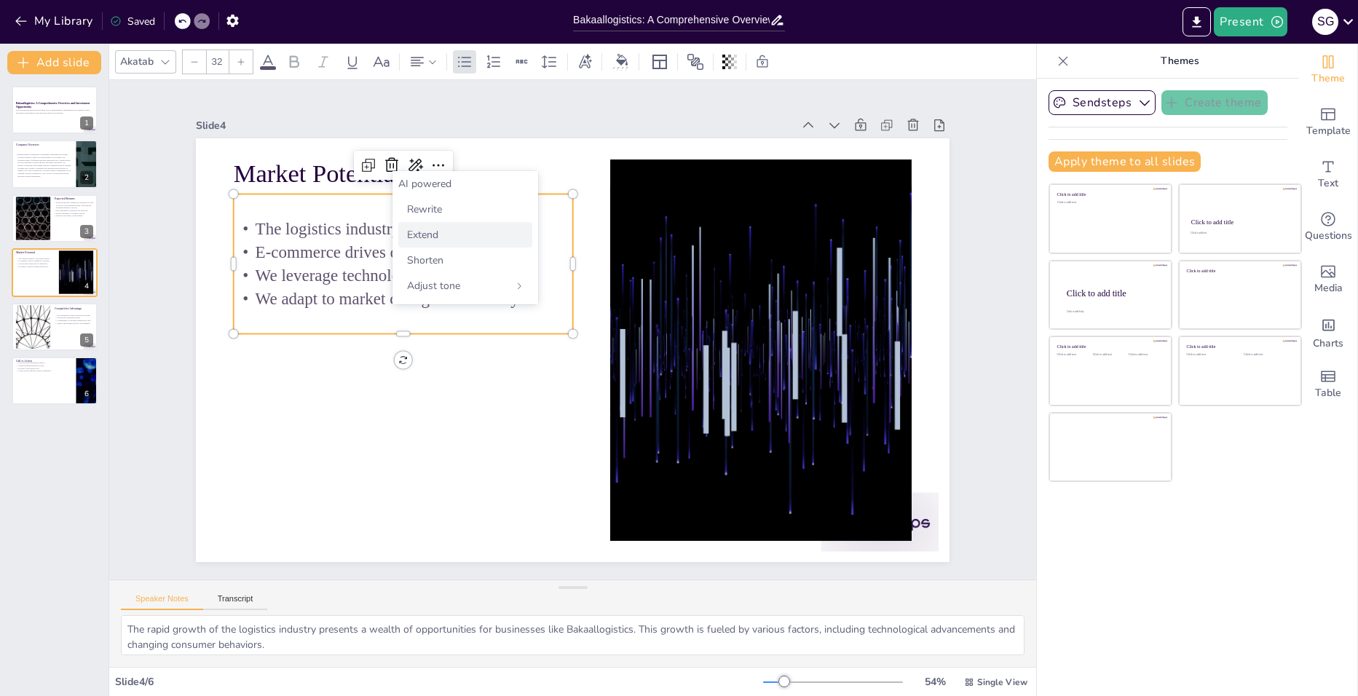
click at [433, 235] on span "Extend" at bounding box center [422, 235] width 31 height 14
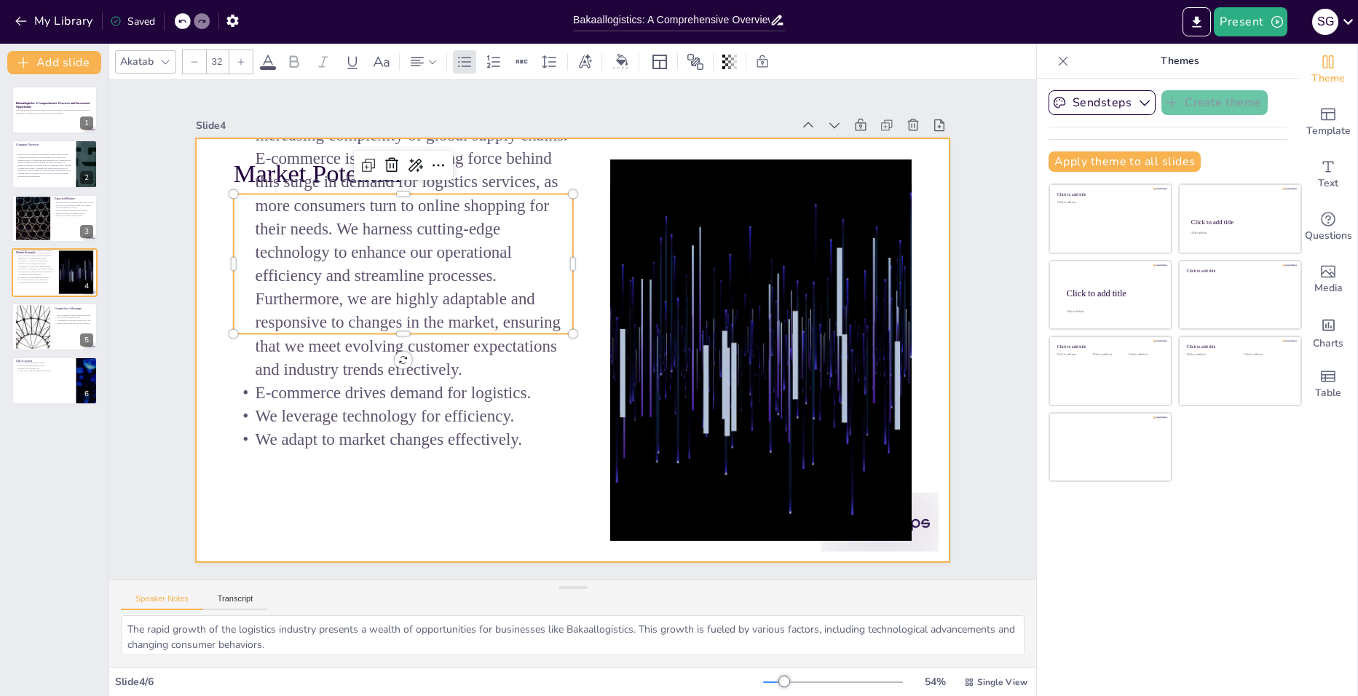
click at [427, 500] on div at bounding box center [573, 350] width 754 height 424
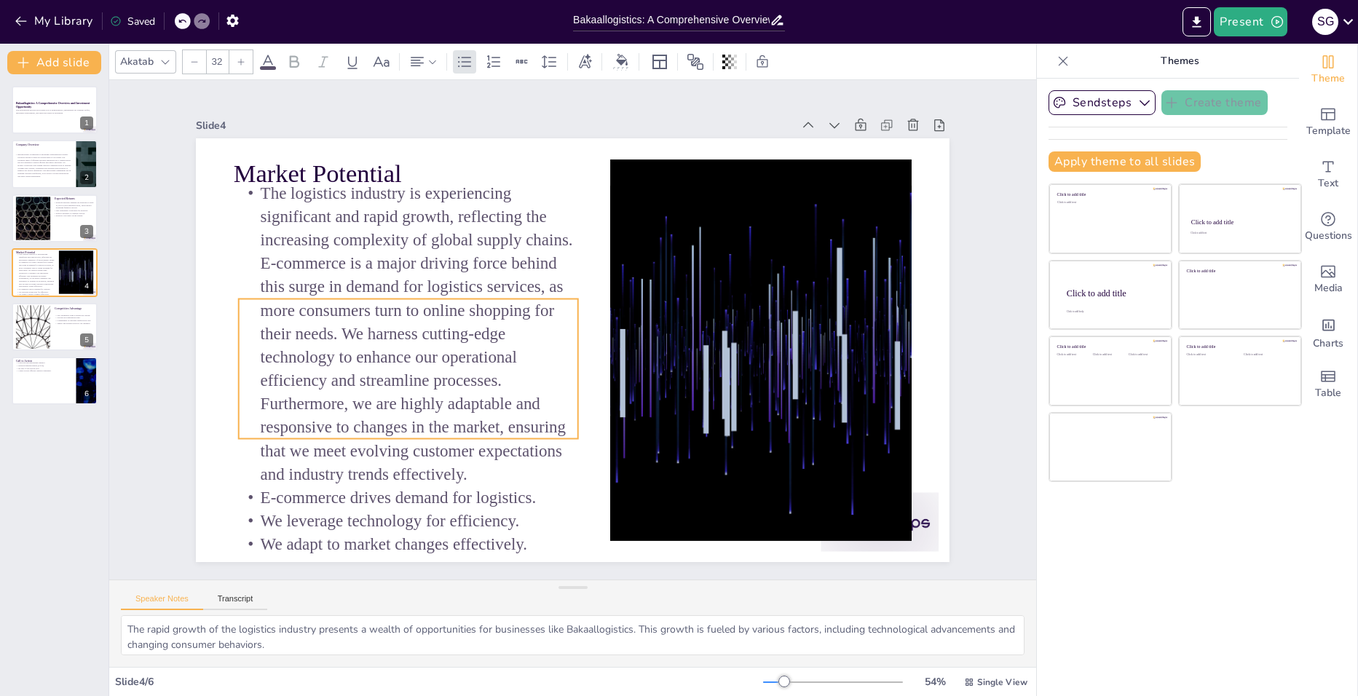
drag, startPoint x: 388, startPoint y: 312, endPoint x: 393, endPoint y: 417, distance: 105.0
click at [393, 417] on p "The logistics industry is experiencing significant and rapid growth, reflecting…" at bounding box center [415, 282] width 417 height 395
click at [180, 17] on icon at bounding box center [182, 21] width 9 height 9
click at [183, 20] on div "My Library Saving......" at bounding box center [131, 20] width 262 height 26
click at [176, 17] on div at bounding box center [183, 21] width 16 height 16
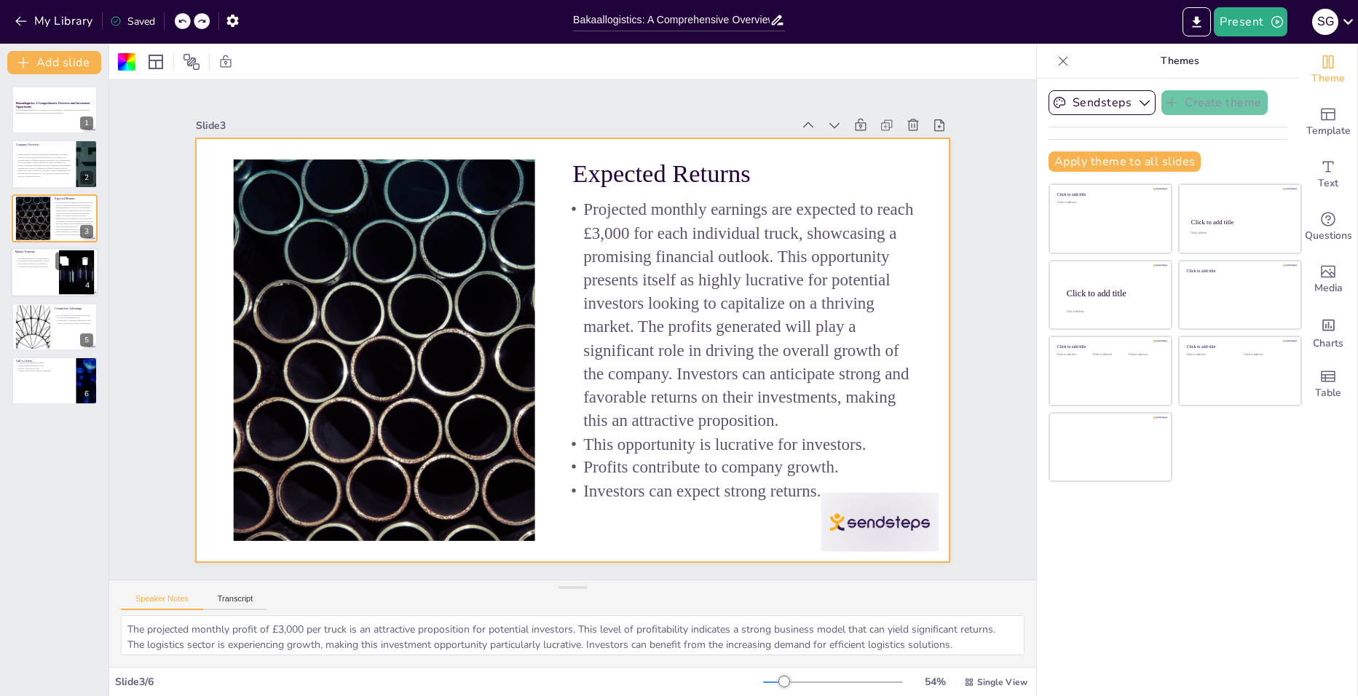
click at [36, 267] on p "We adapt to market changes effectively." at bounding box center [34, 266] width 39 height 3
type textarea "The rapid growth of the logistics industry presents a wealth of opportunities f…"
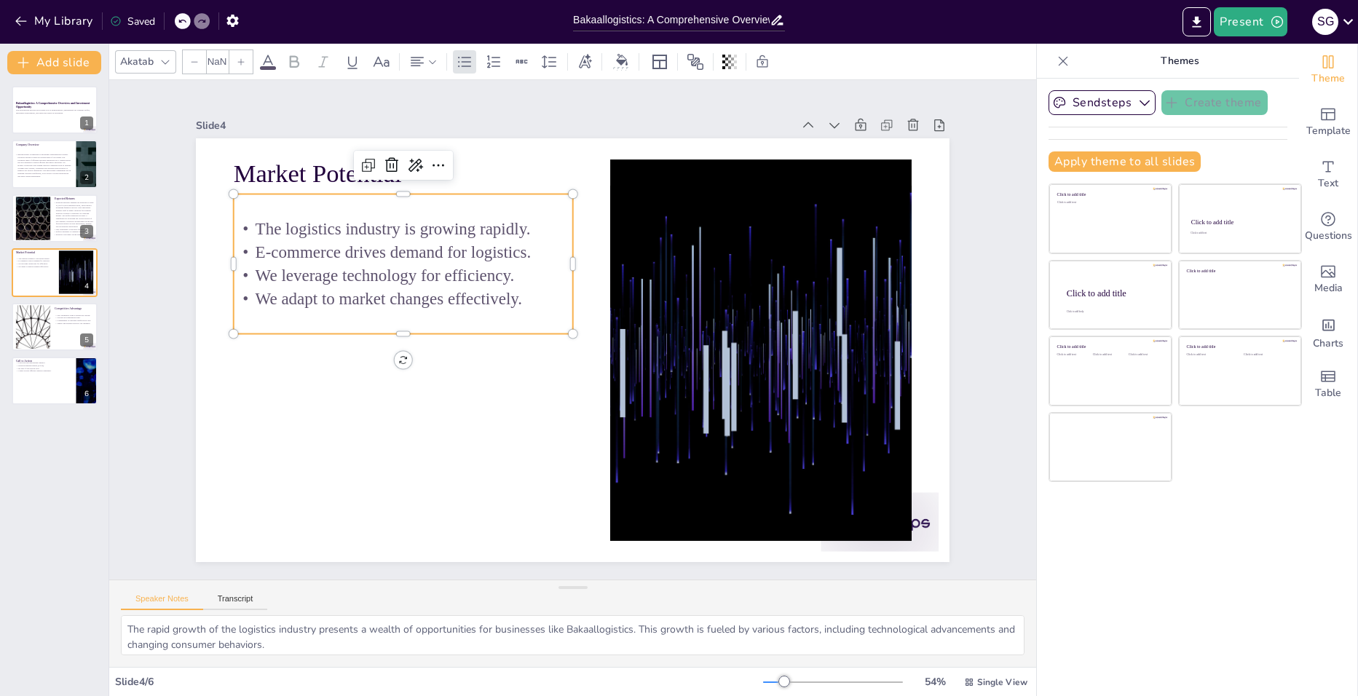
type input "32"
click at [408, 272] on p "We leverage technology for efficiency." at bounding box center [517, 161] width 218 height 288
click at [783, 264] on icon at bounding box center [795, 276] width 24 height 24
click at [424, 208] on span "Rewrite" at bounding box center [424, 209] width 35 height 14
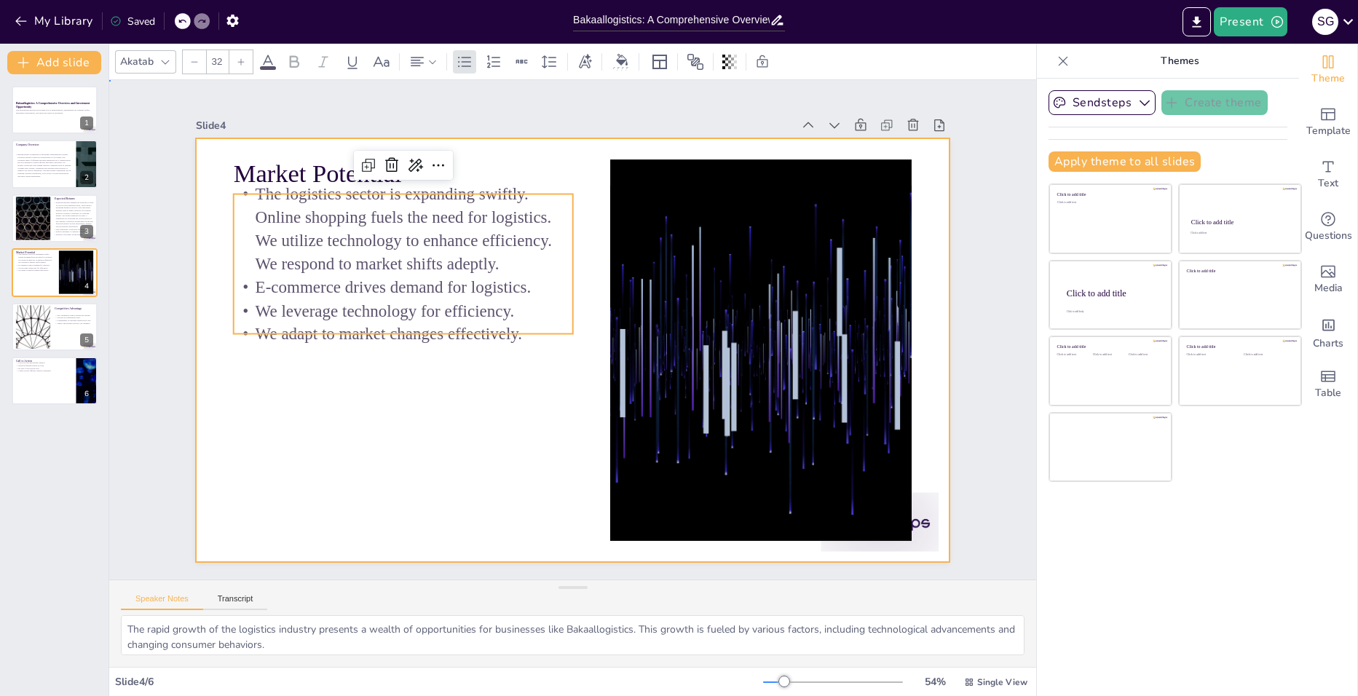
click at [457, 424] on div at bounding box center [562, 347] width 864 height 743
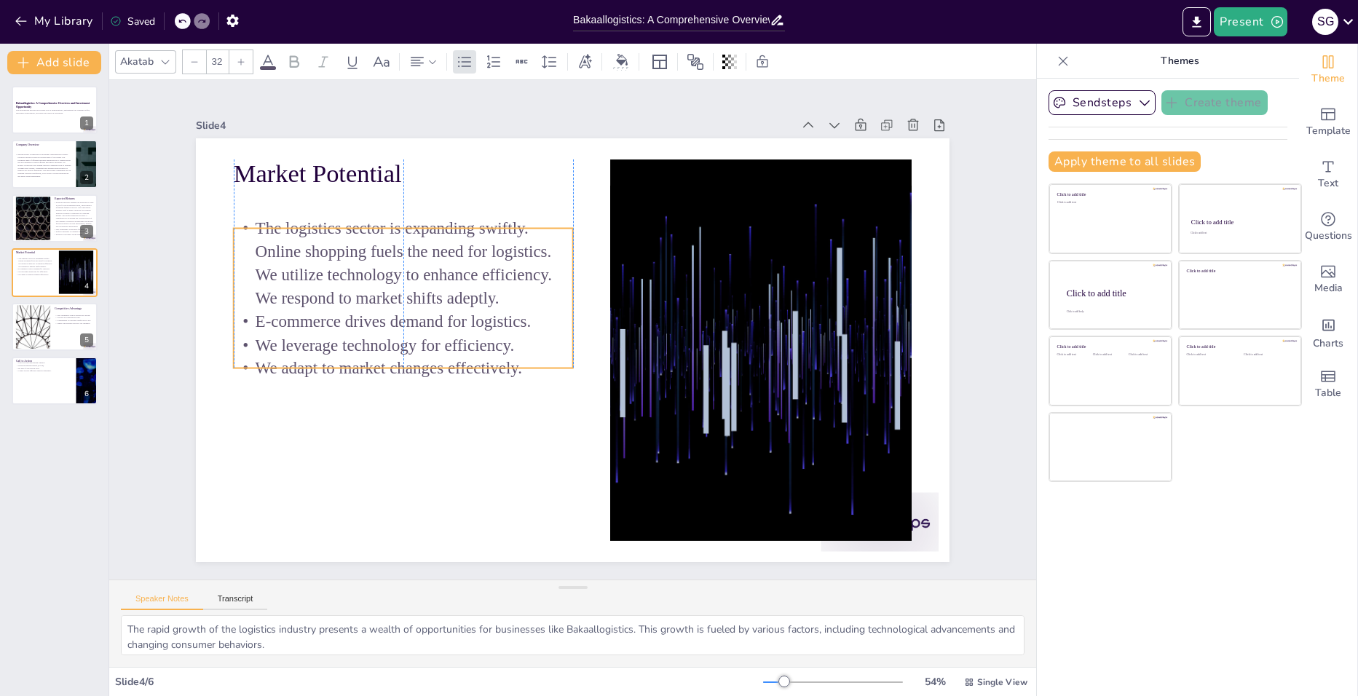
drag, startPoint x: 403, startPoint y: 293, endPoint x: 403, endPoint y: 327, distance: 34.2
click at [534, 327] on p "E-commerce drives demand for logistics." at bounding box center [563, 160] width 59 height 339
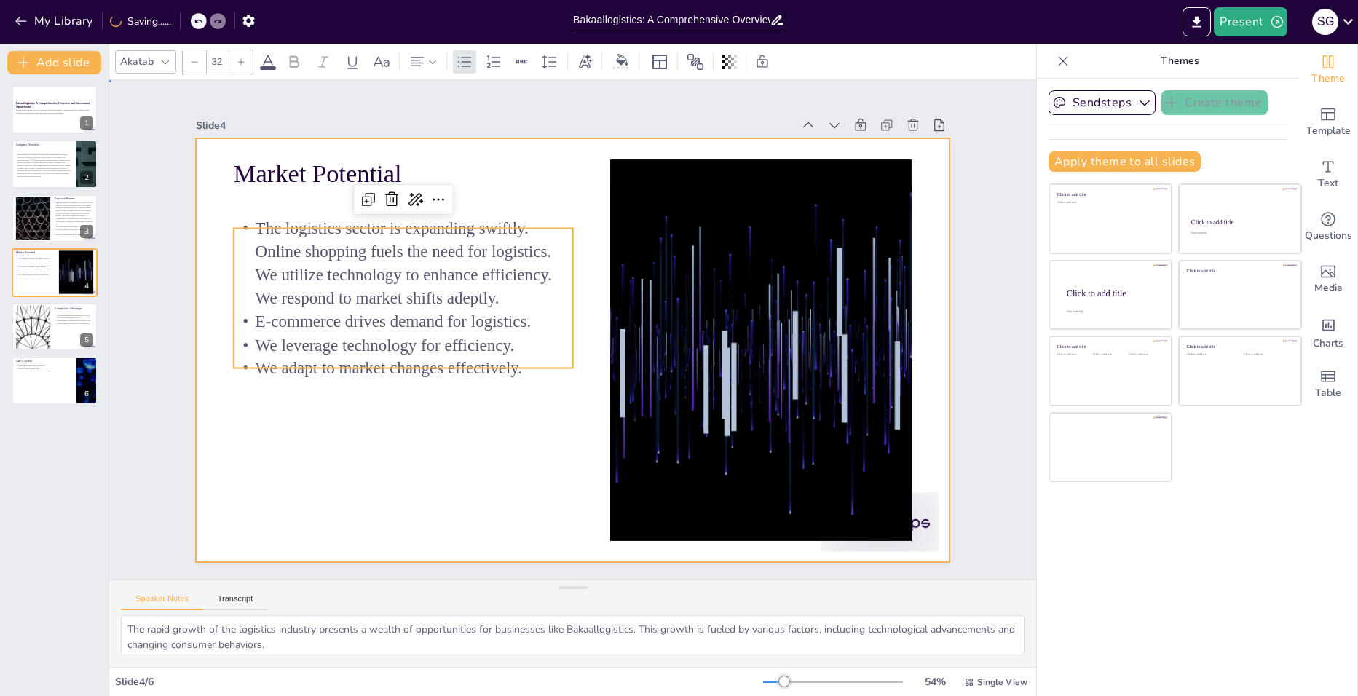
click at [412, 424] on div at bounding box center [559, 344] width 843 height 819
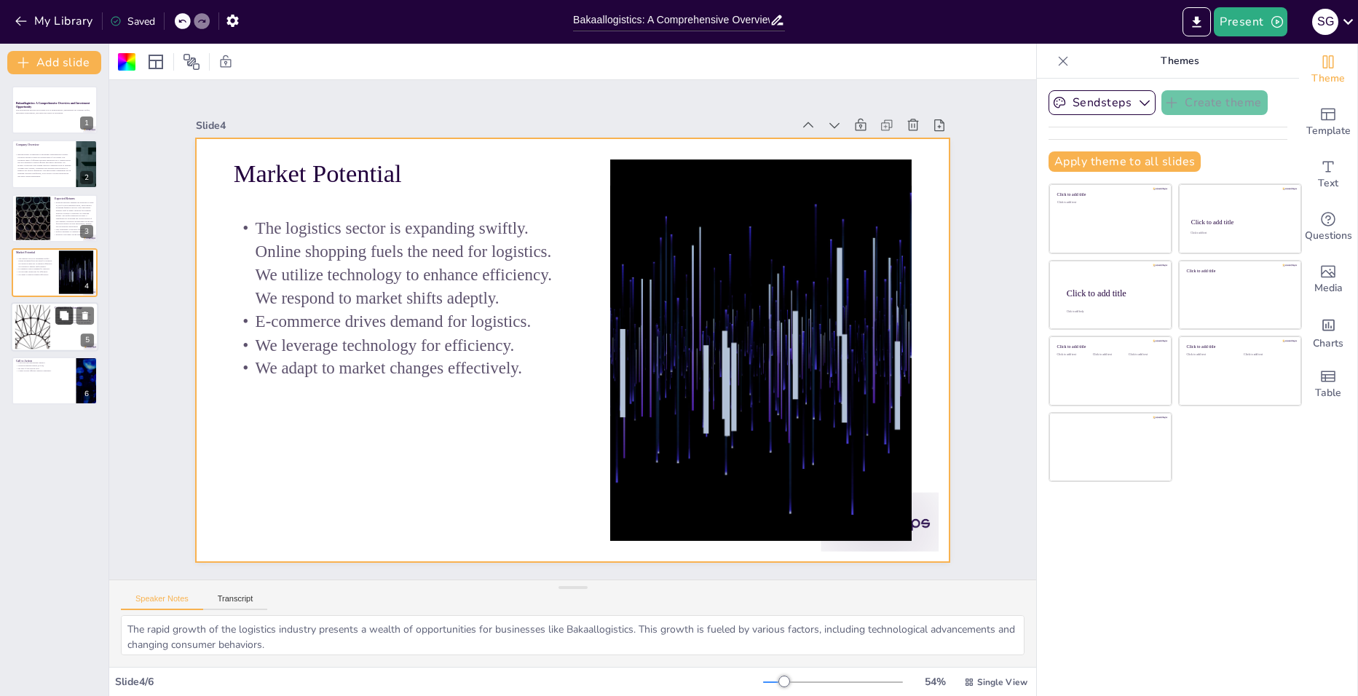
click at [66, 319] on icon at bounding box center [64, 315] width 9 height 9
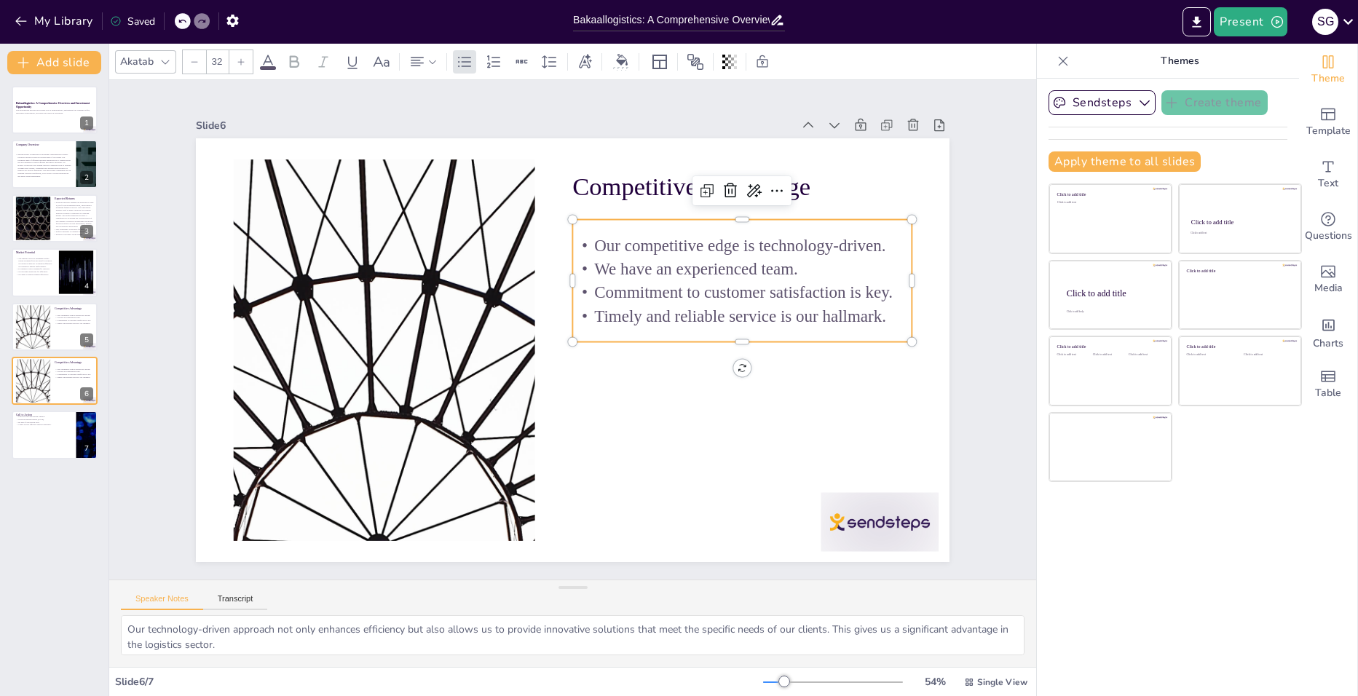
click at [526, 261] on p "We have an experienced team." at bounding box center [462, 188] width 127 height 330
click at [785, 359] on icon at bounding box center [797, 371] width 25 height 25
click at [754, 235] on span "Rewrite" at bounding box center [763, 235] width 35 height 14
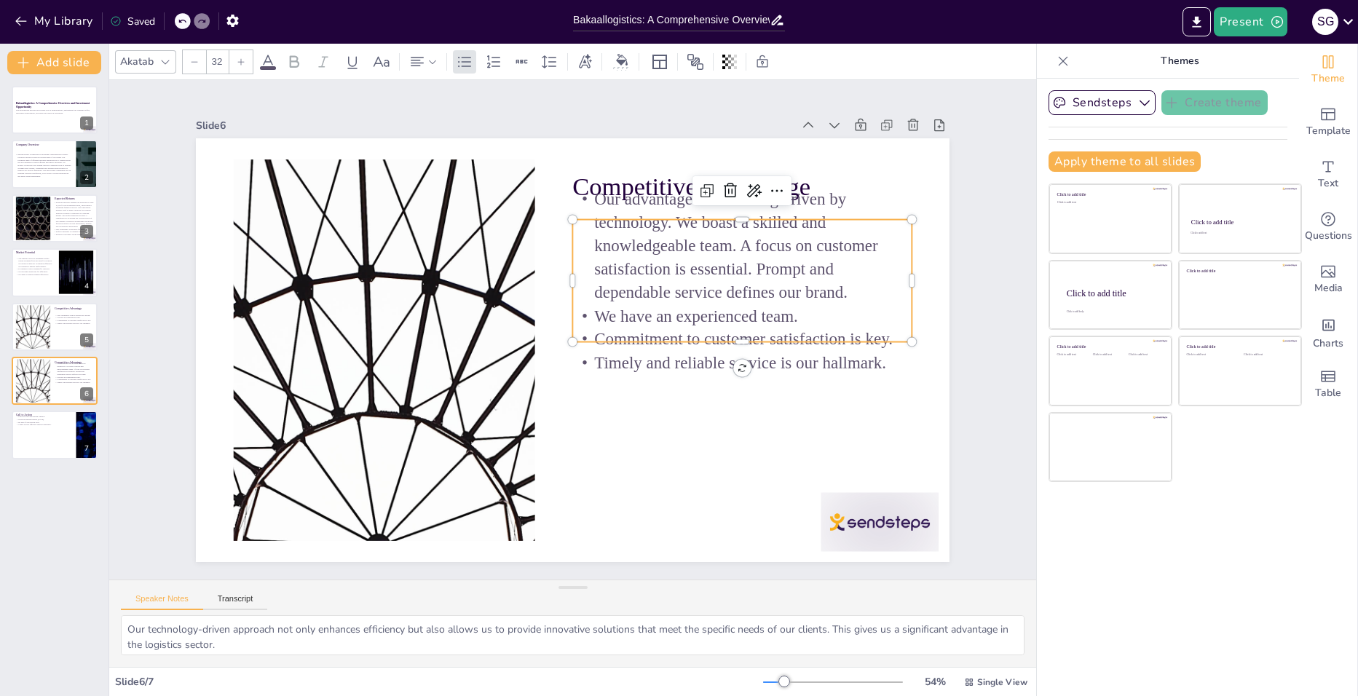
click at [694, 260] on p "Our advantage lies in being driven by technology. We boast a skilled and knowle…" at bounding box center [584, 141] width 271 height 352
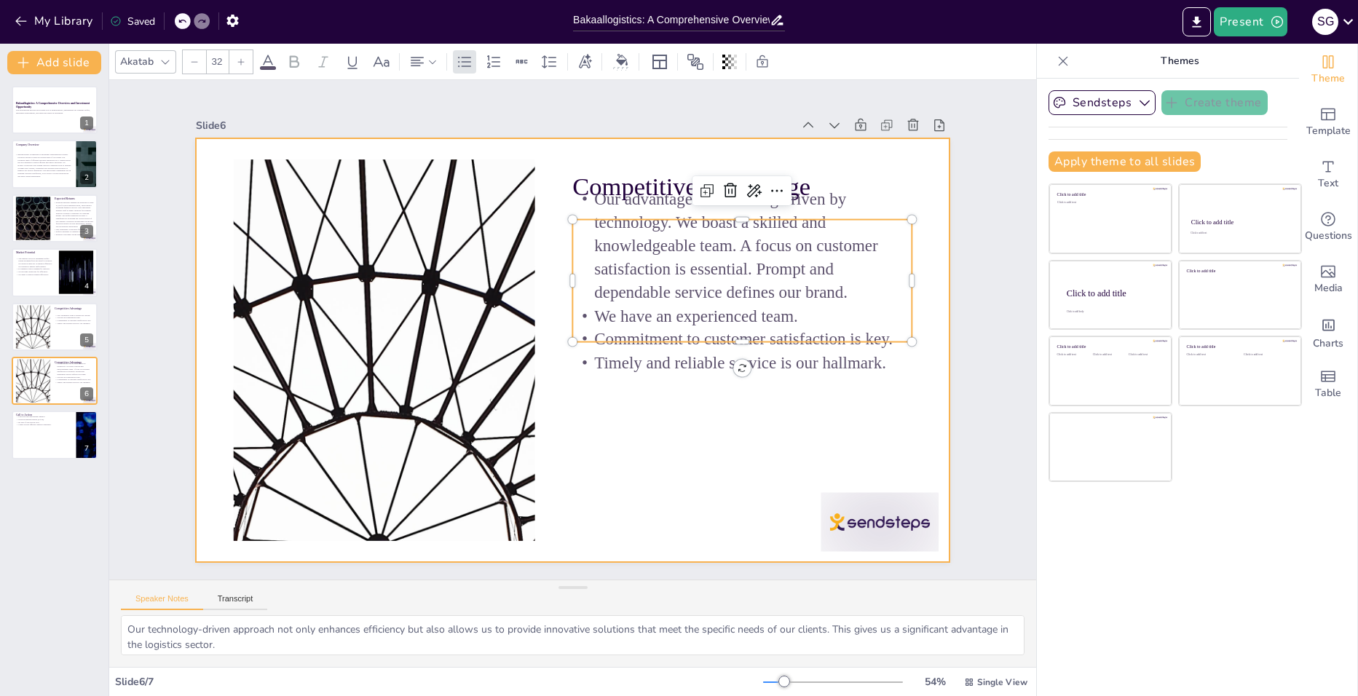
click at [795, 422] on div at bounding box center [555, 340] width 743 height 864
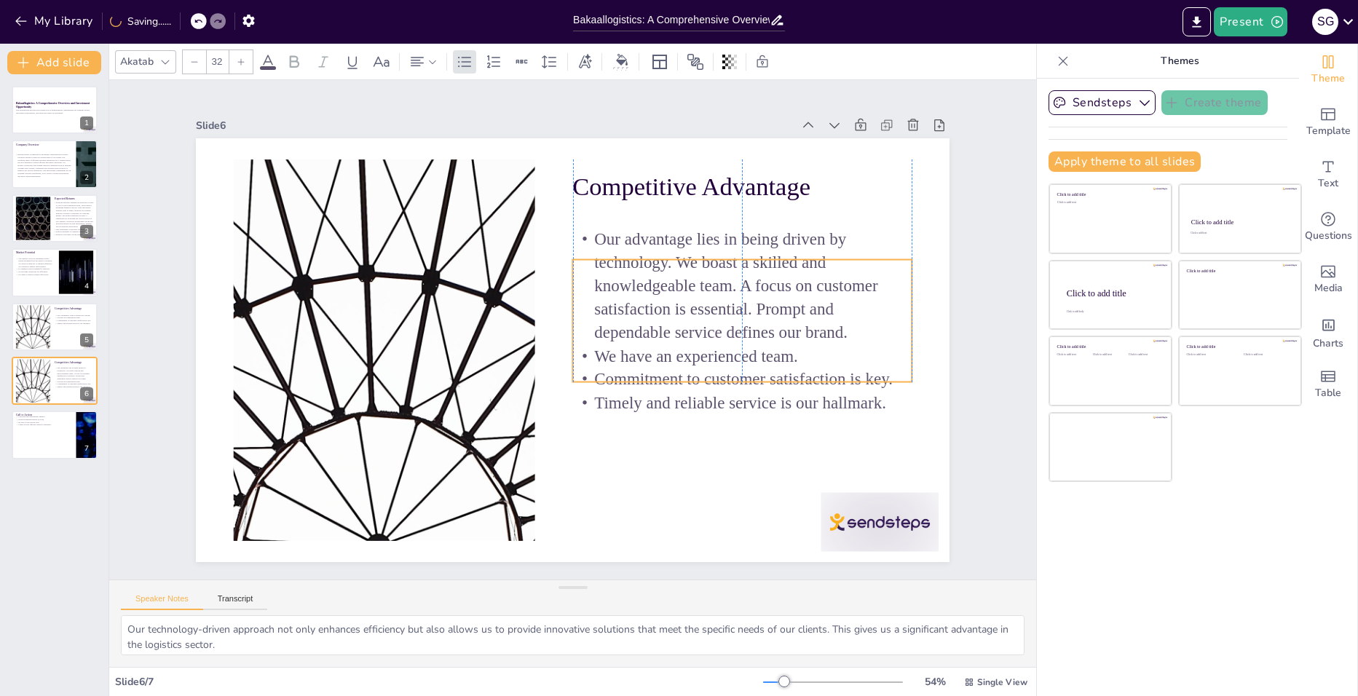
drag, startPoint x: 773, startPoint y: 248, endPoint x: 773, endPoint y: 288, distance: 40.1
click at [656, 321] on p "Our advantage lies in being driven by technology. We boast a skilled and knowle…" at bounding box center [509, 492] width 294 height 343
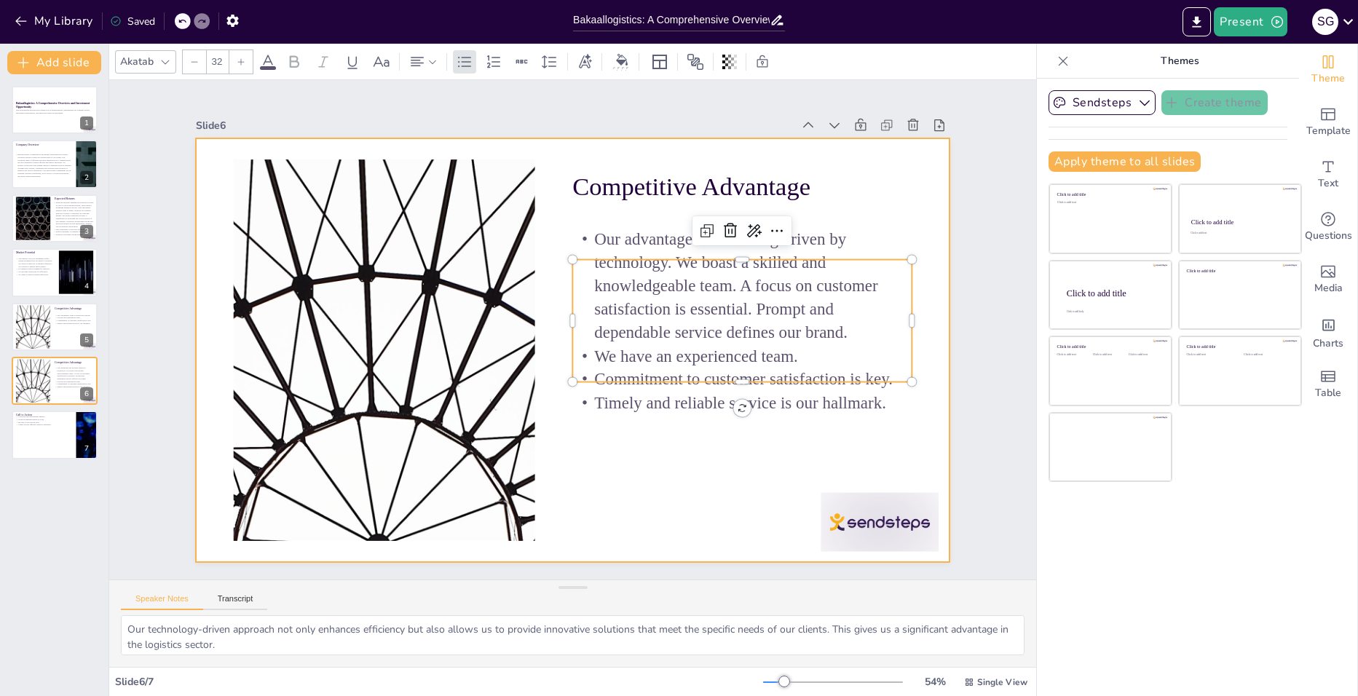
click at [596, 505] on div at bounding box center [573, 350] width 754 height 424
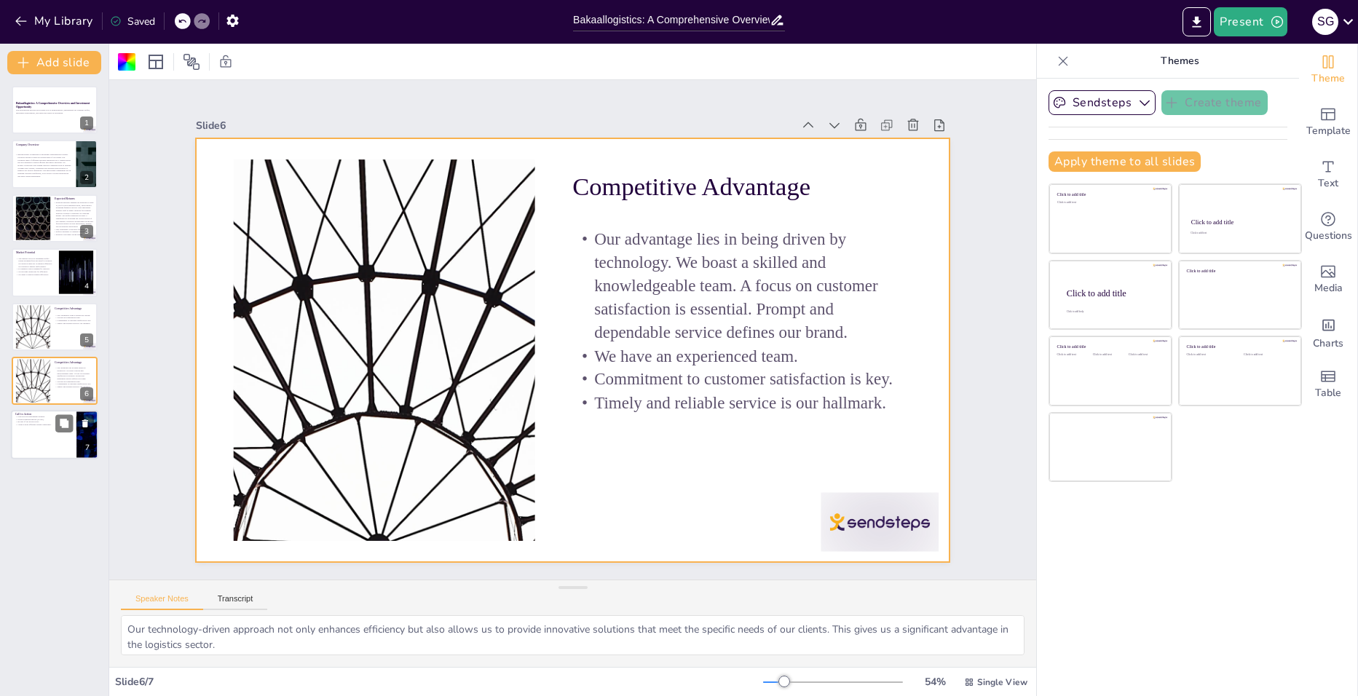
click at [38, 426] on p "Create a more efficient logistics landscape." at bounding box center [43, 425] width 57 height 3
type textarea "We are on a mission to revolutionize the logistics industry, and we invite inve…"
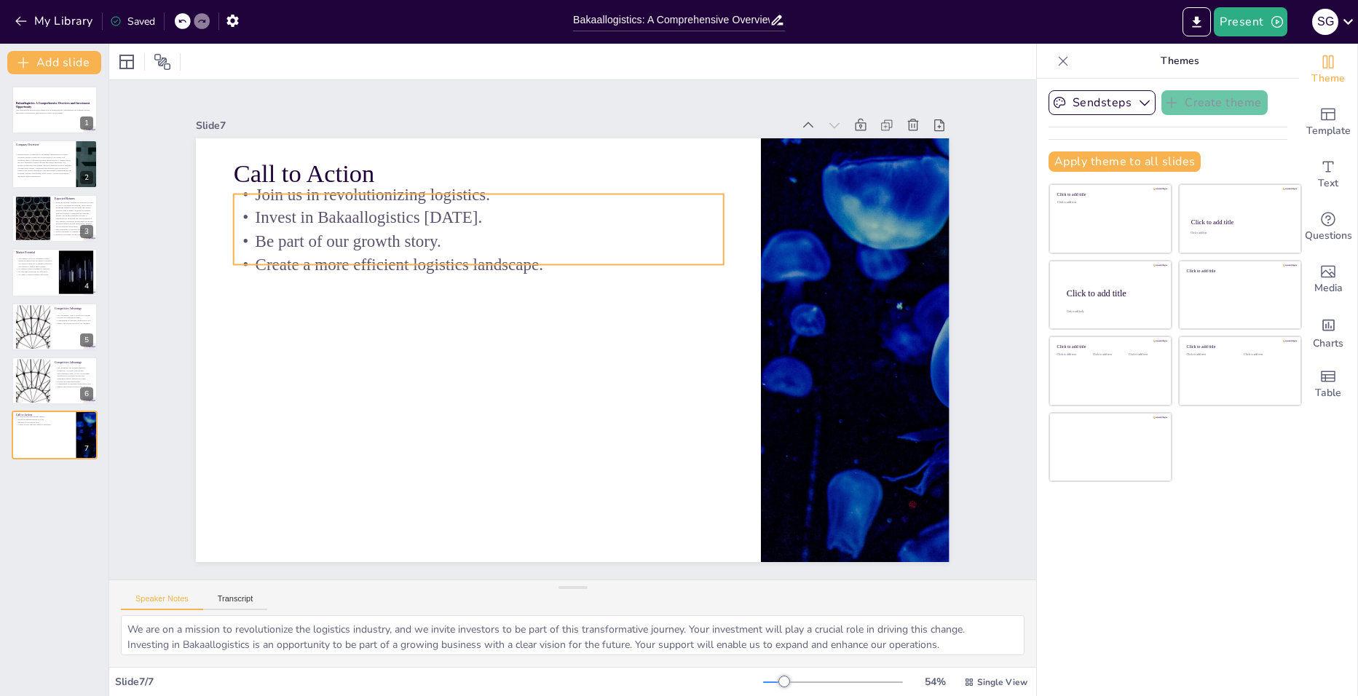
click at [541, 229] on p "Be part of our growth story." at bounding box center [627, 213] width 173 height 473
type input "32"
click at [401, 307] on icon at bounding box center [388, 319] width 24 height 24
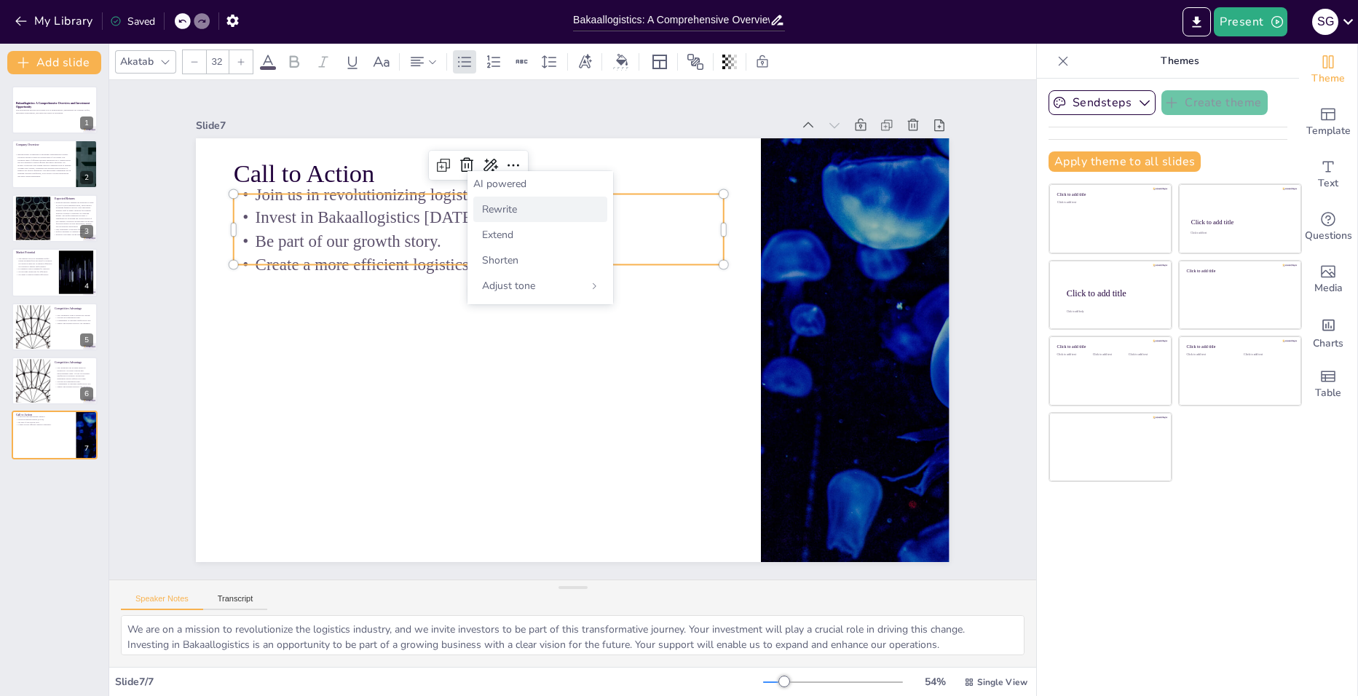
click at [494, 208] on span "Rewrite" at bounding box center [499, 209] width 35 height 14
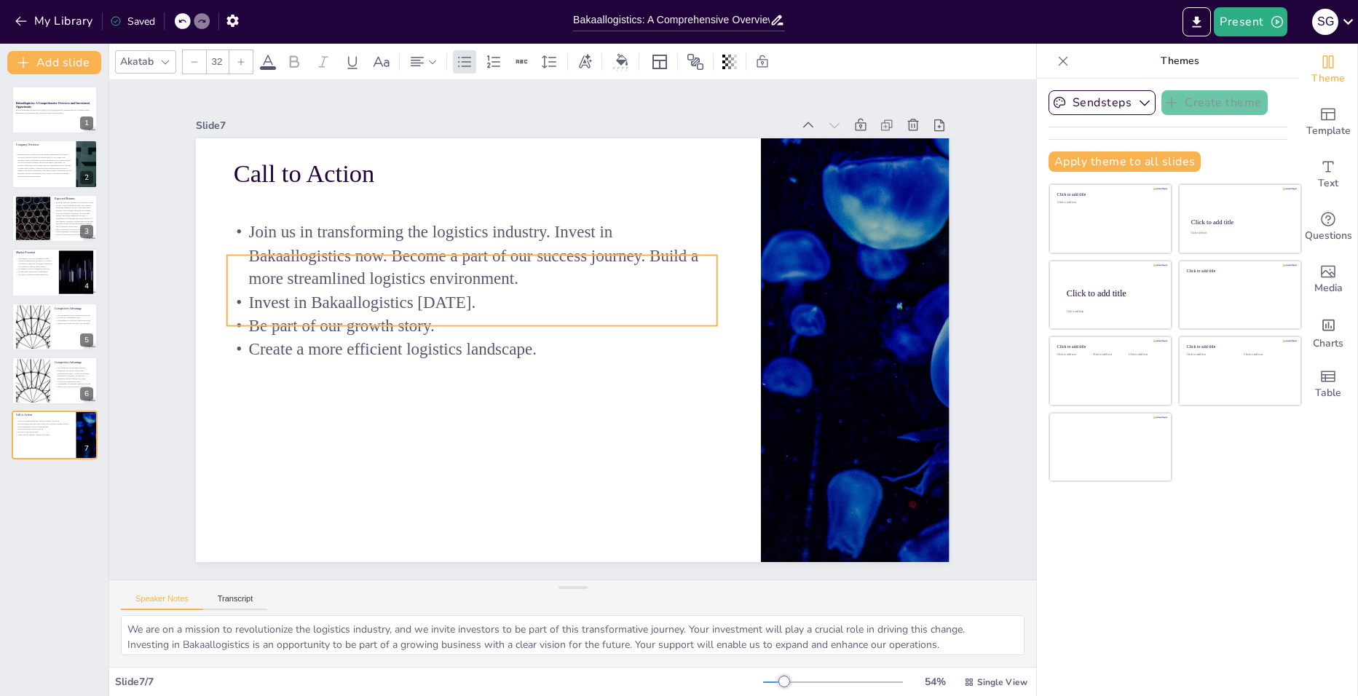
drag, startPoint x: 448, startPoint y: 197, endPoint x: 441, endPoint y: 259, distance: 61.5
click at [441, 259] on p "Join us in transforming the logistics industry. Invest in Bakaallogistics now. …" at bounding box center [472, 255] width 490 height 71
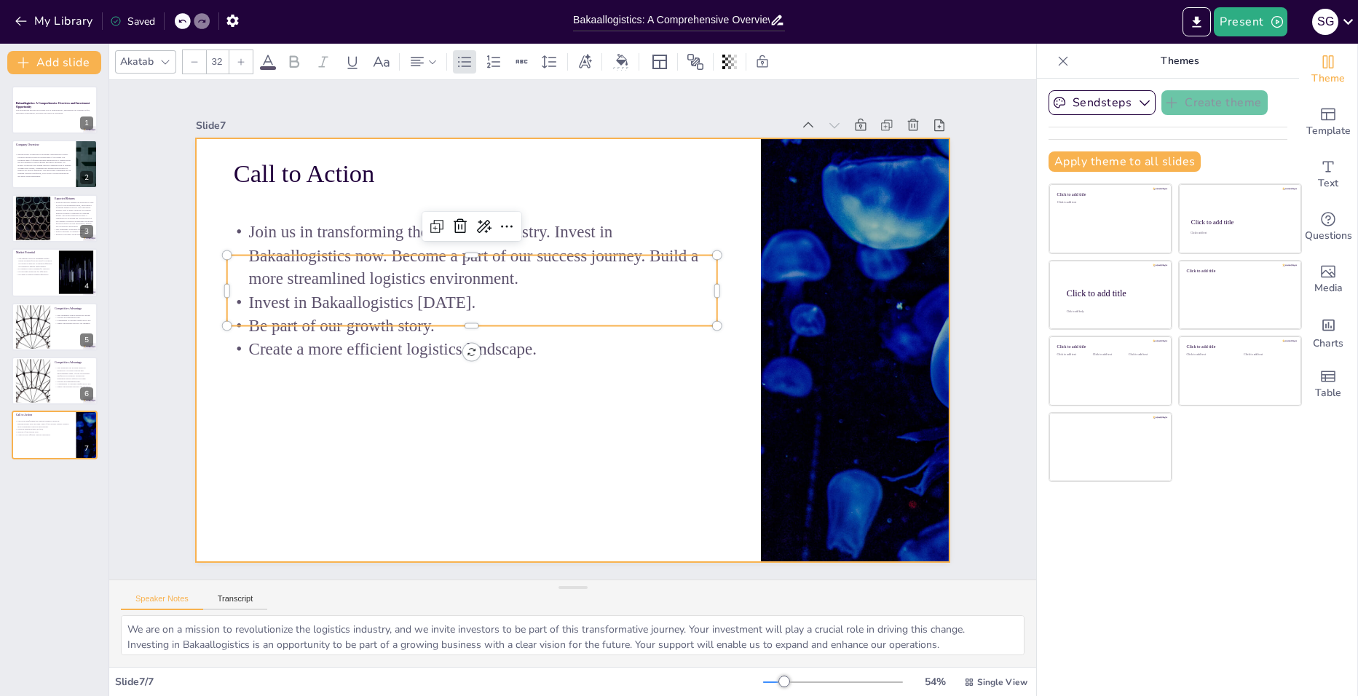
click at [549, 413] on div at bounding box center [553, 324] width 636 height 848
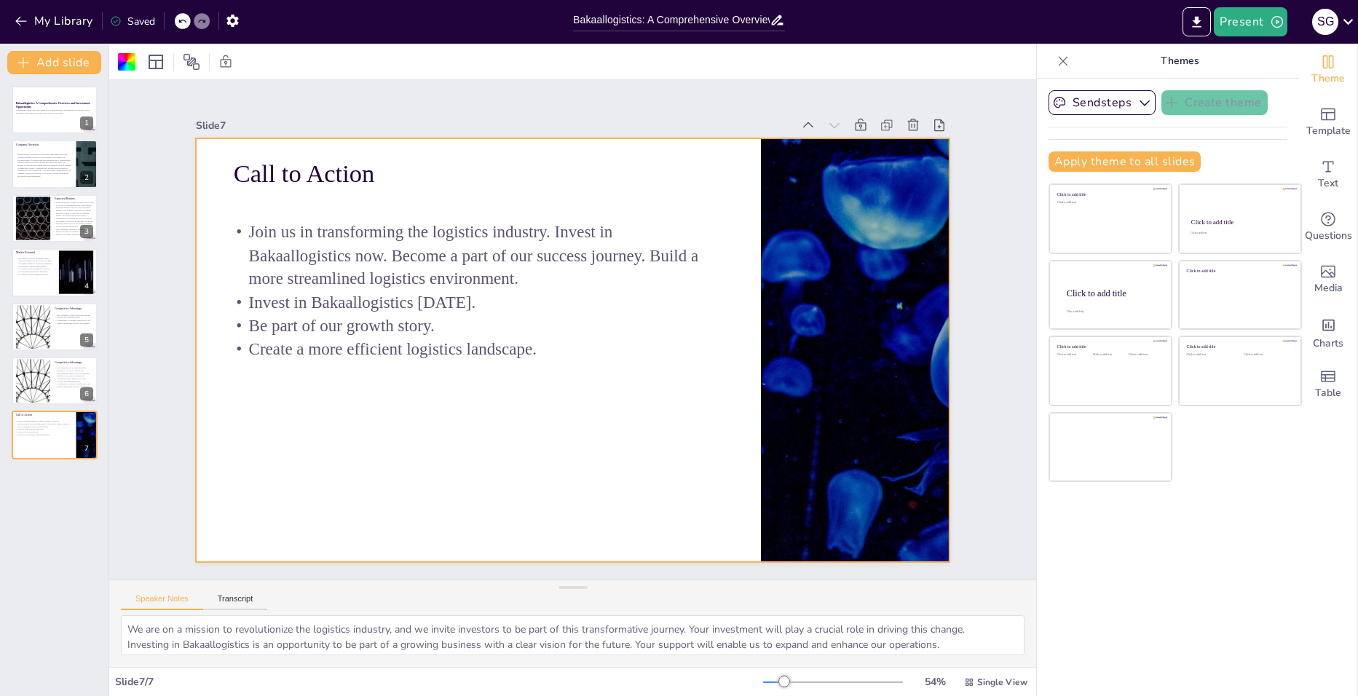
click at [450, 430] on div at bounding box center [559, 344] width 843 height 819
click at [45, 111] on p "This presentation provides an in-depth look at Bakaallogistics, highlighting ou…" at bounding box center [54, 111] width 79 height 5
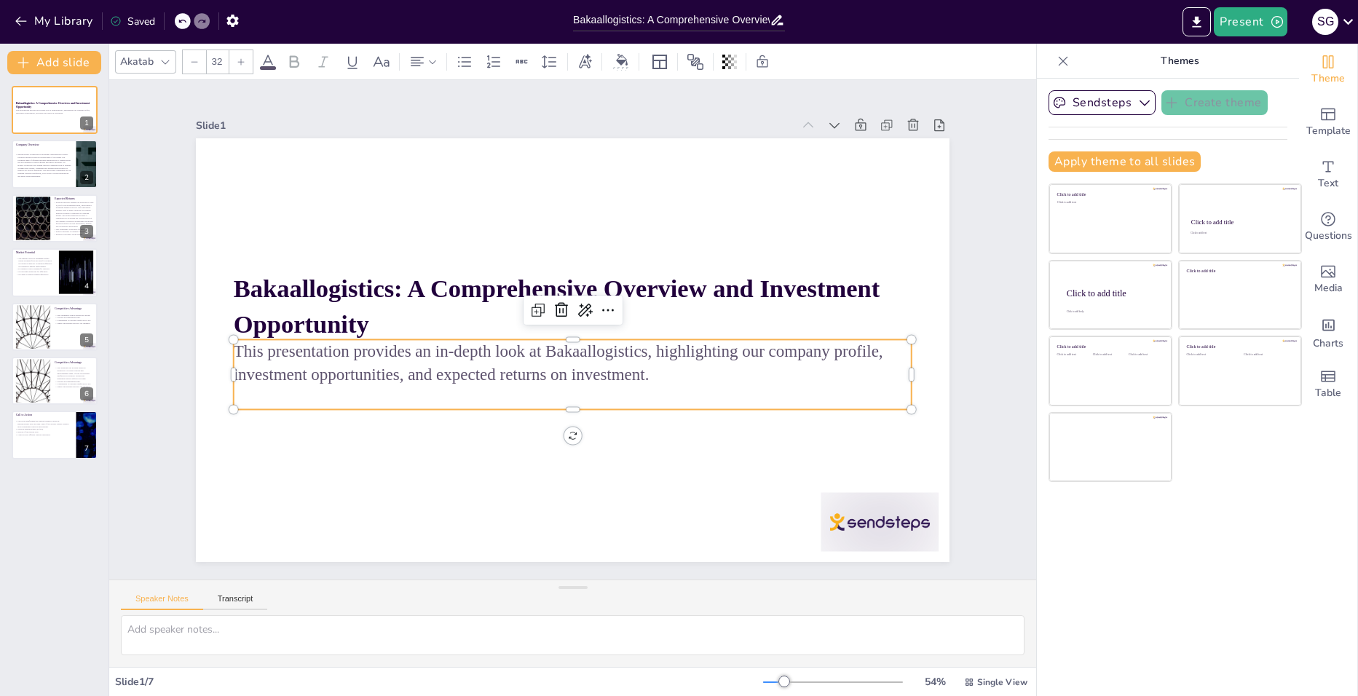
click at [446, 356] on p "This presentation provides an in-depth look at Bakaallogistics, highlighting ou…" at bounding box center [559, 360] width 639 height 319
click at [581, 309] on icon at bounding box center [593, 321] width 25 height 25
click at [589, 376] on span "Extend" at bounding box center [592, 381] width 31 height 14
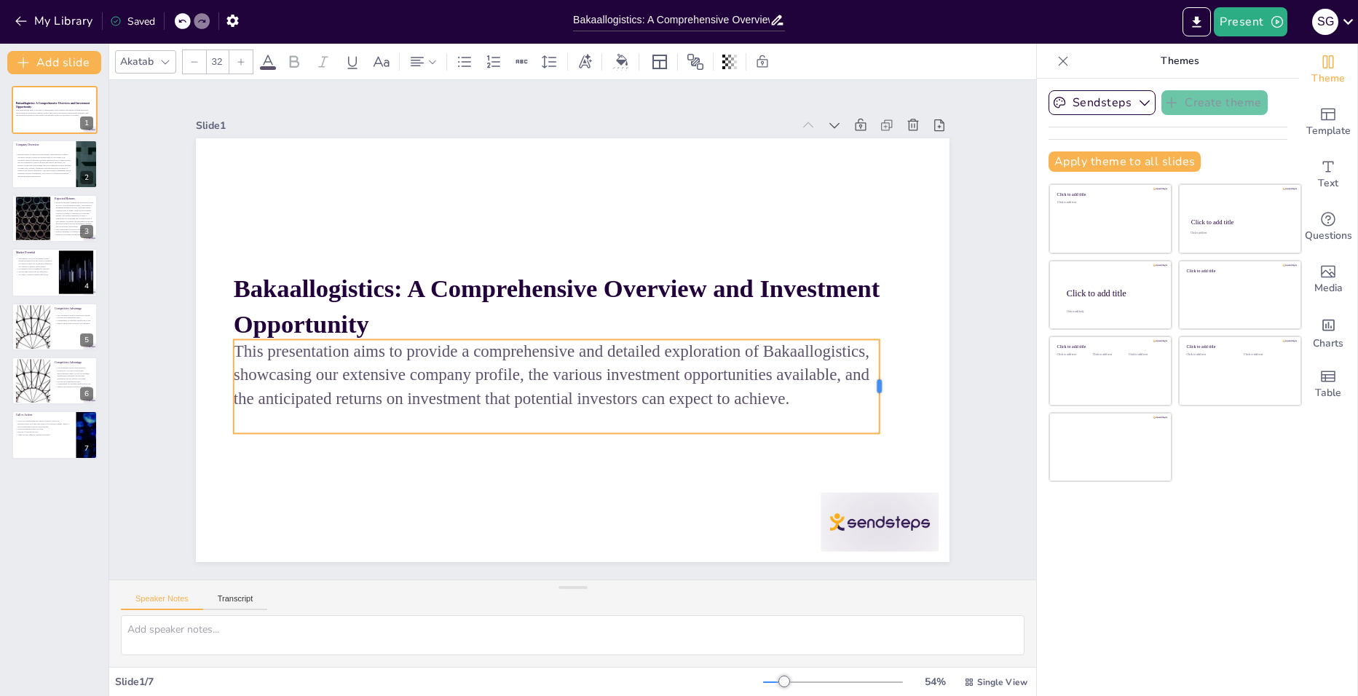
drag, startPoint x: 902, startPoint y: 369, endPoint x: 869, endPoint y: 391, distance: 38.8
click at [338, 459] on div at bounding box center [302, 497] width 71 height 77
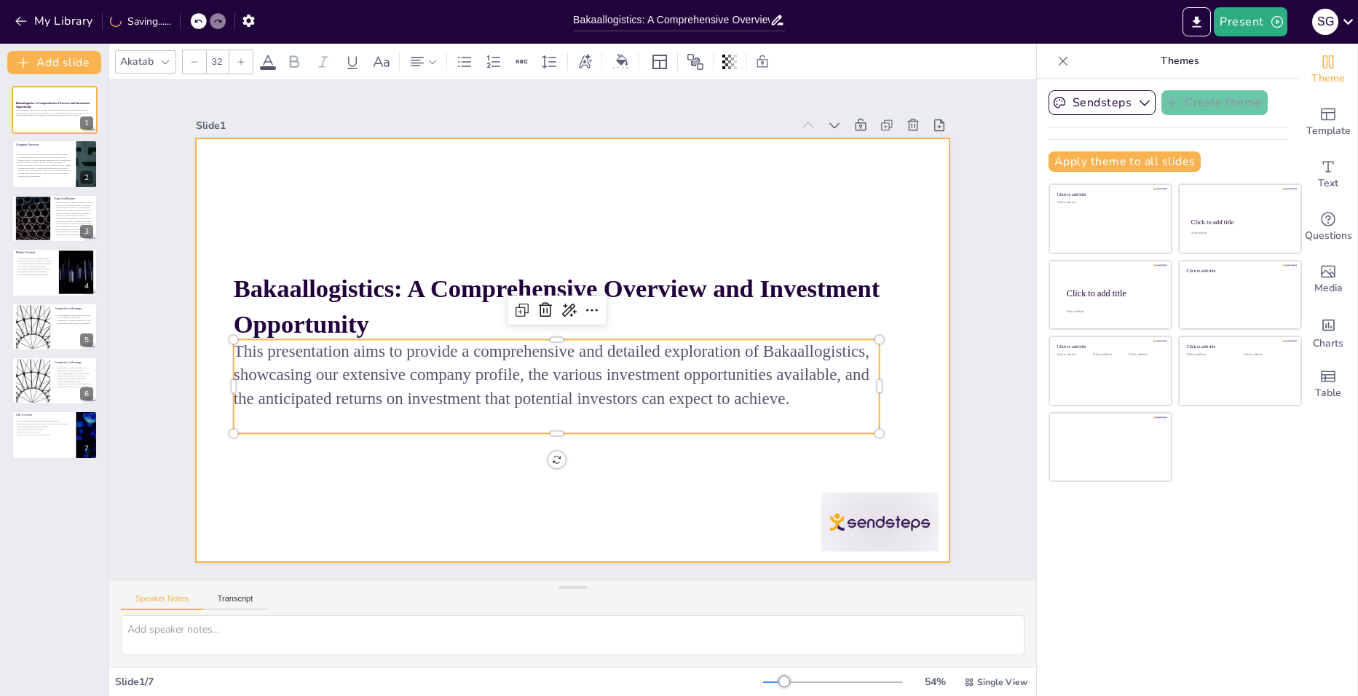
click at [408, 473] on div at bounding box center [573, 350] width 754 height 424
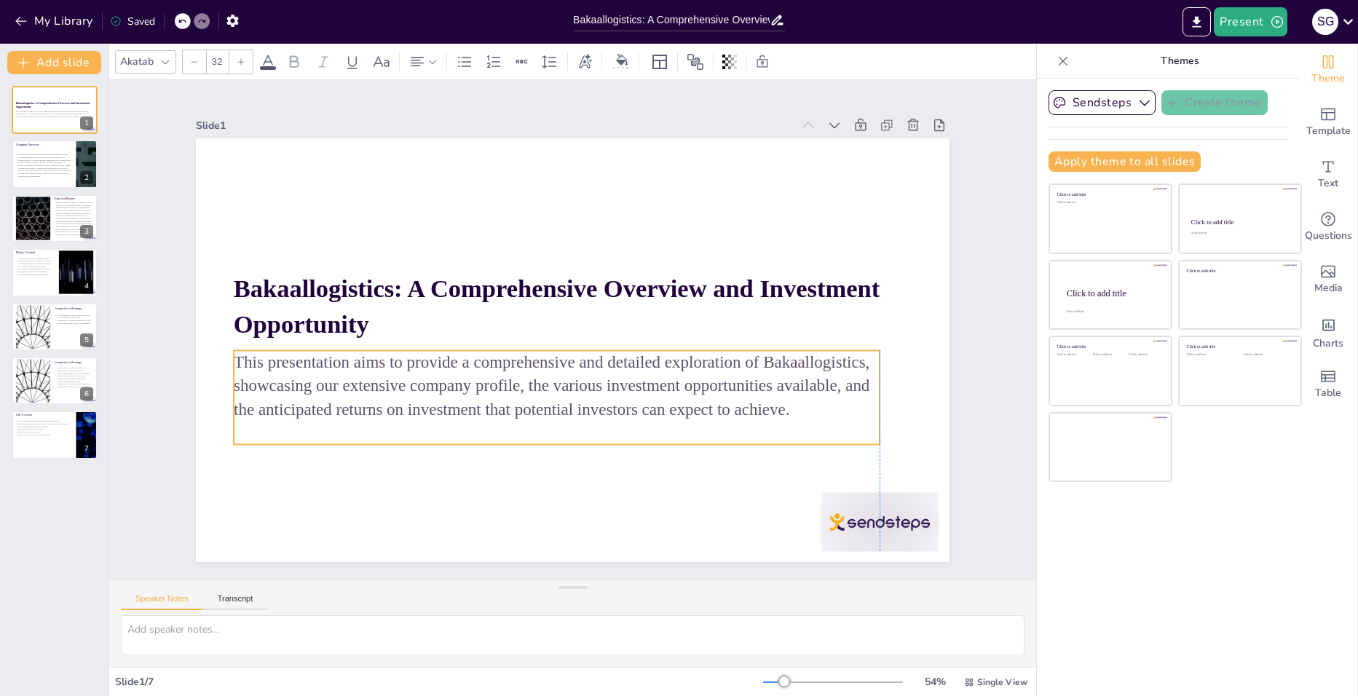
drag, startPoint x: 403, startPoint y: 389, endPoint x: 404, endPoint y: 400, distance: 11.0
click at [446, 400] on p "This presentation aims to provide a comprehensive and detailed exploration of B…" at bounding box center [515, 320] width 138 height 650
click at [562, 315] on icon at bounding box center [569, 321] width 15 height 13
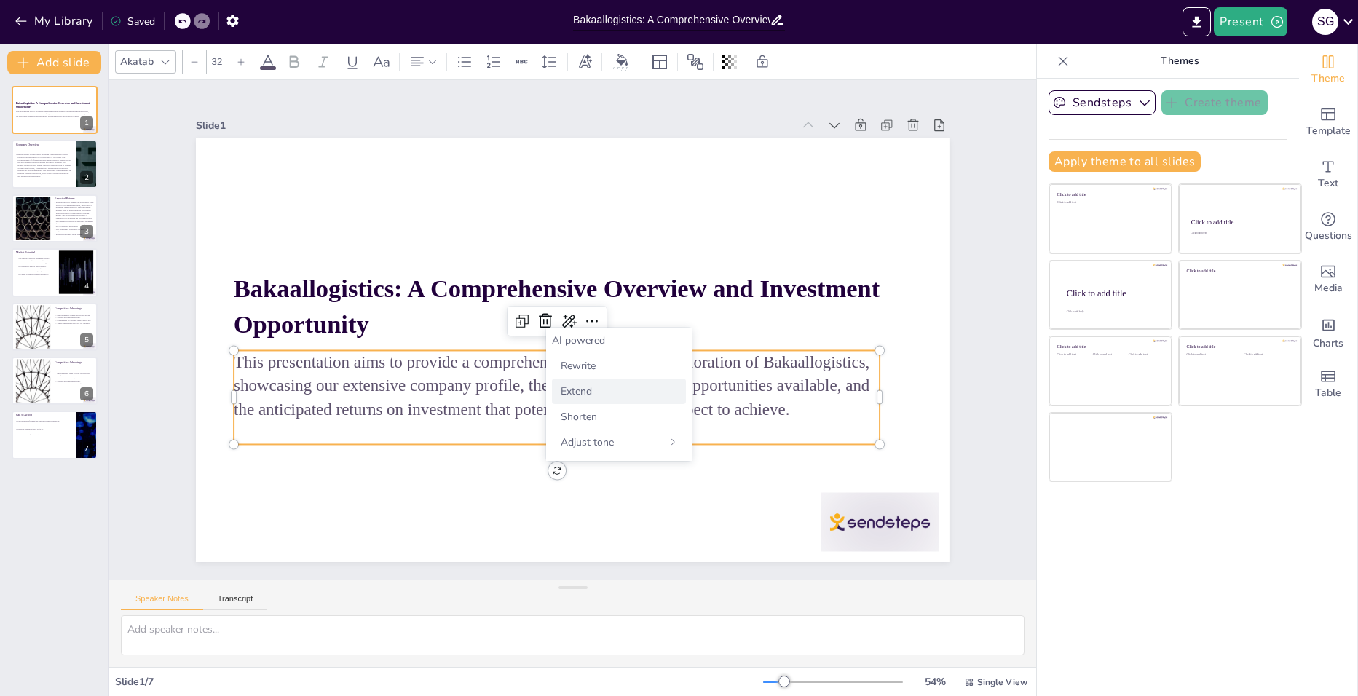
click at [587, 392] on span "Extend" at bounding box center [576, 391] width 31 height 14
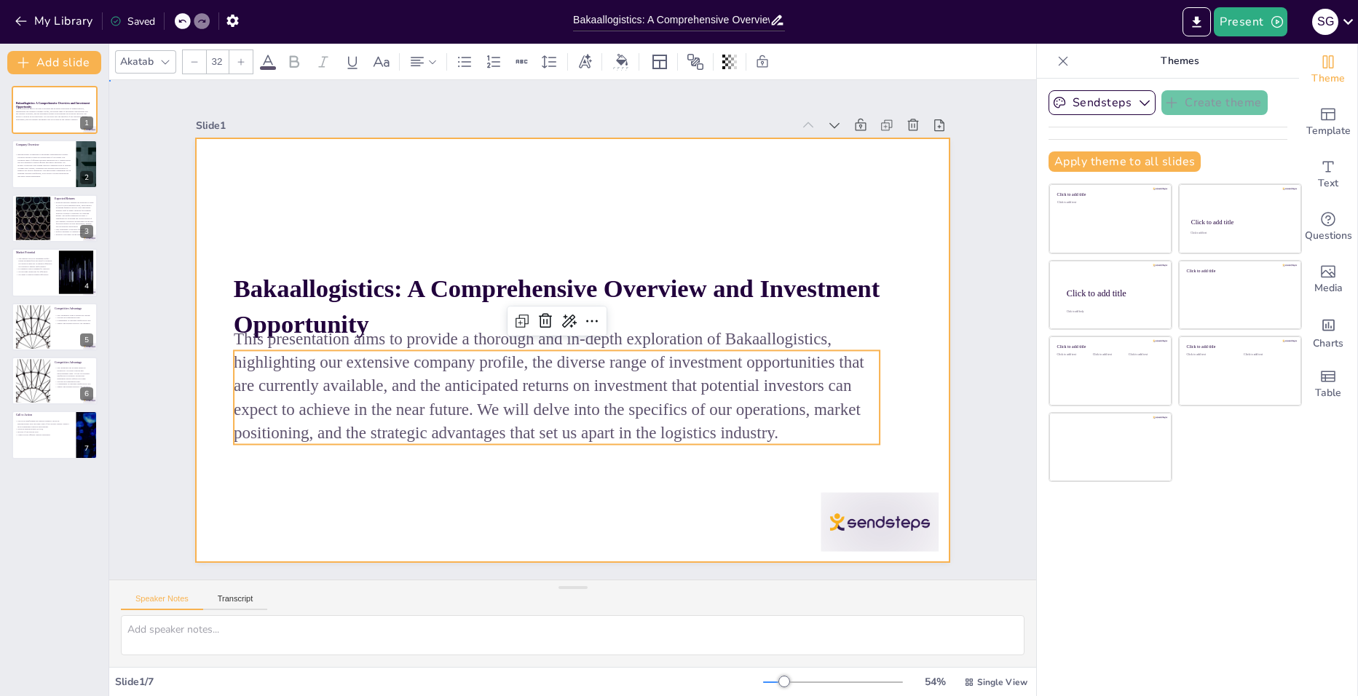
click at [711, 486] on div at bounding box center [592, 321] width 694 height 861
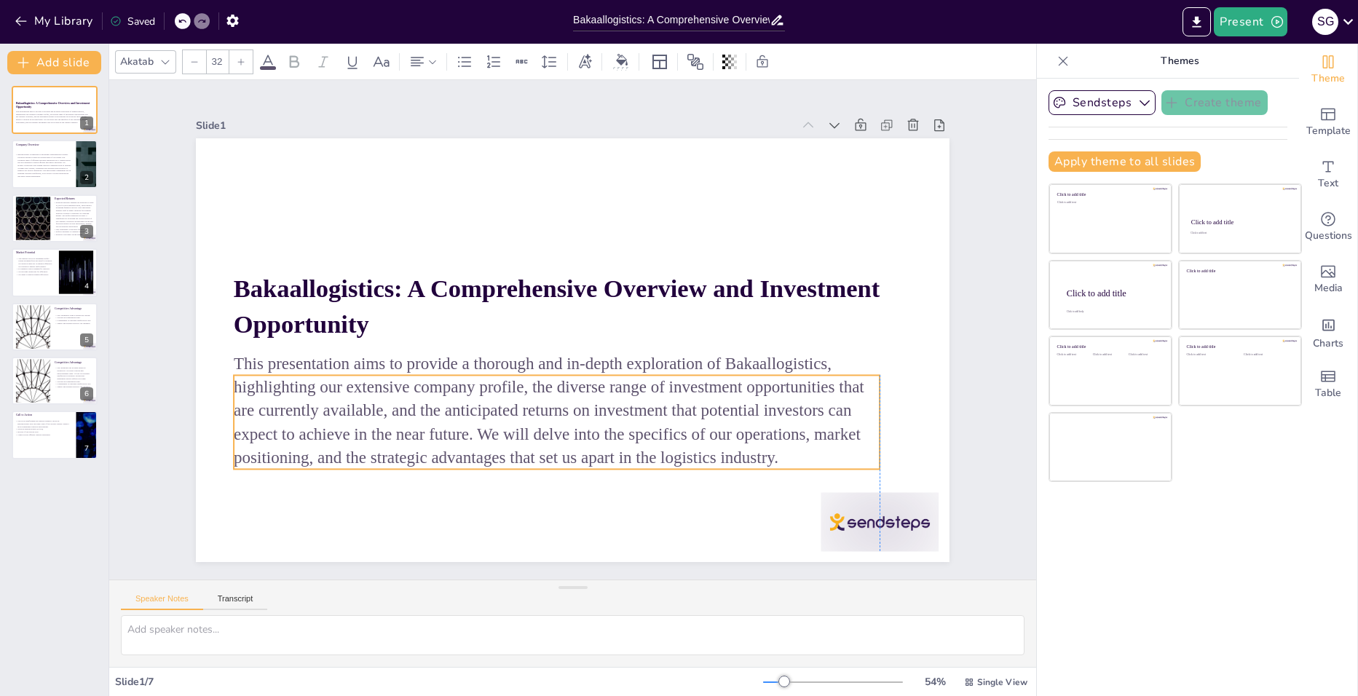
drag, startPoint x: 598, startPoint y: 368, endPoint x: 598, endPoint y: 393, distance: 24.8
click at [598, 393] on p "This presentation aims to provide a thorough and in-depth exploration of Bakaal…" at bounding box center [557, 410] width 646 height 117
click at [624, 484] on p at bounding box center [497, 461] width 600 height 284
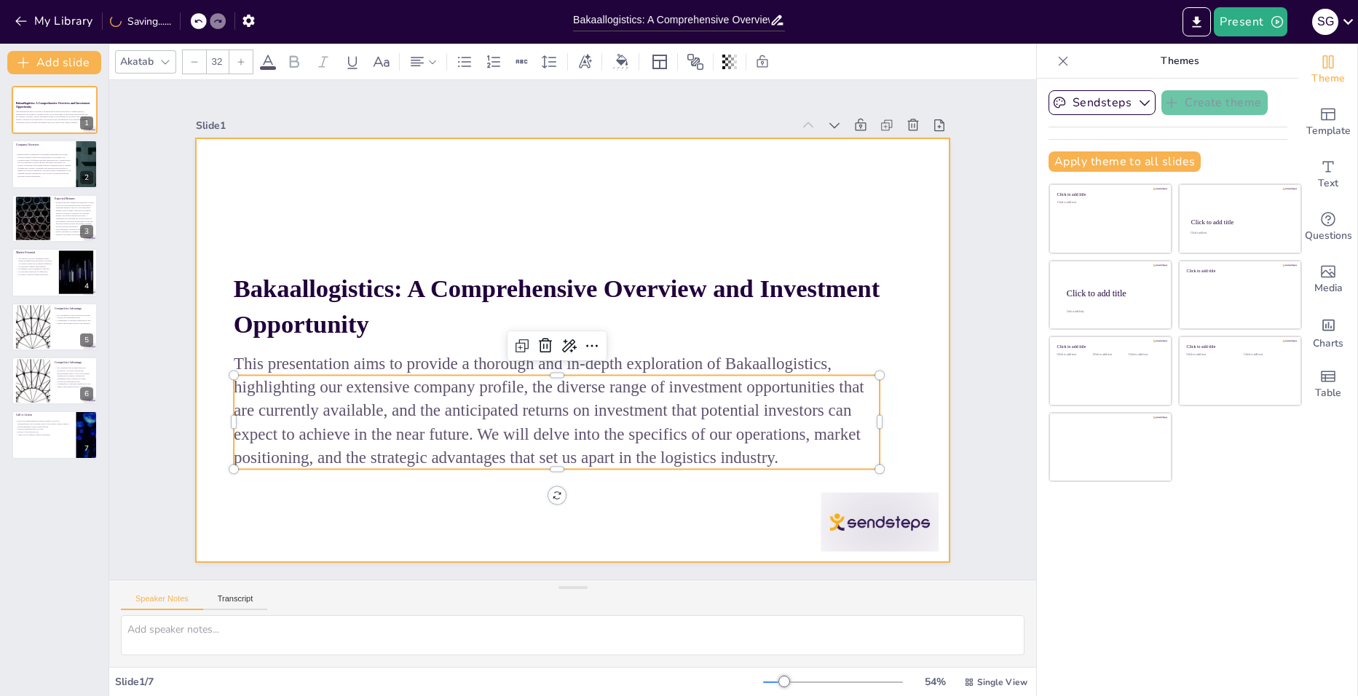
click at [733, 531] on div at bounding box center [575, 350] width 794 height 501
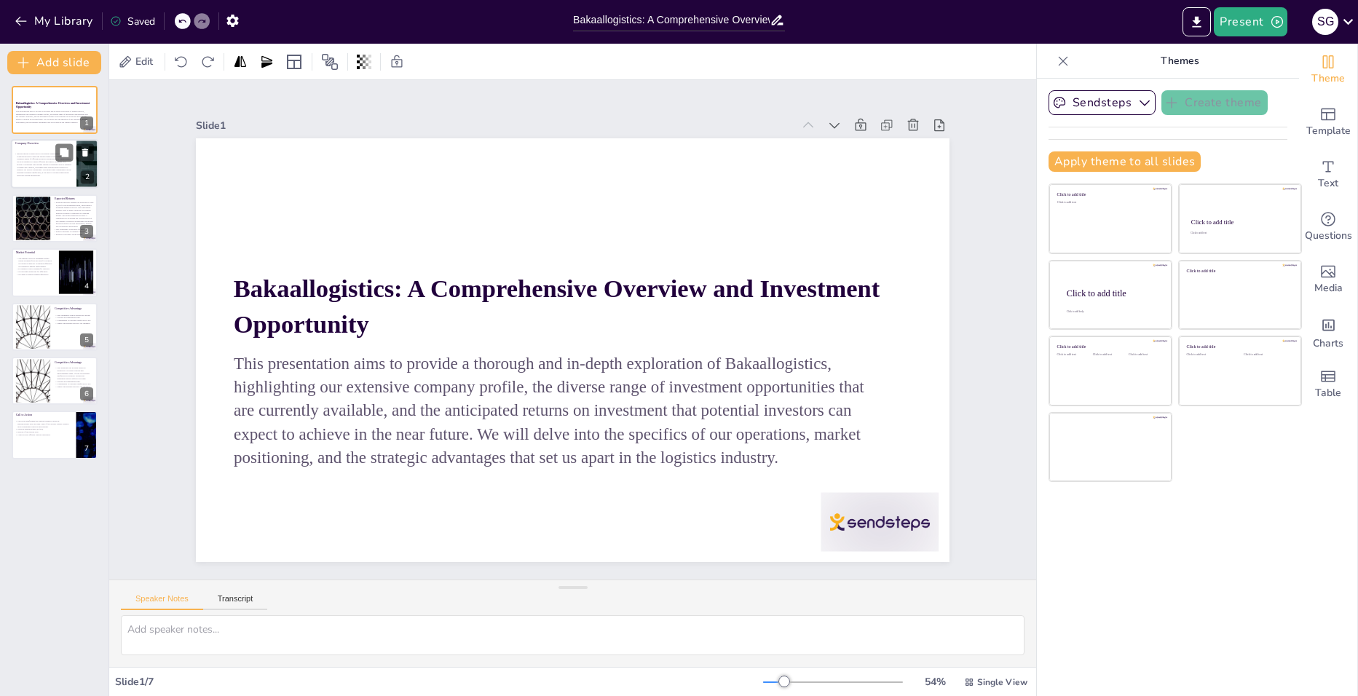
click at [32, 171] on span "Bakaallogistics is dedicated to delivering comprehensive logistics solutions ta…" at bounding box center [44, 165] width 55 height 24
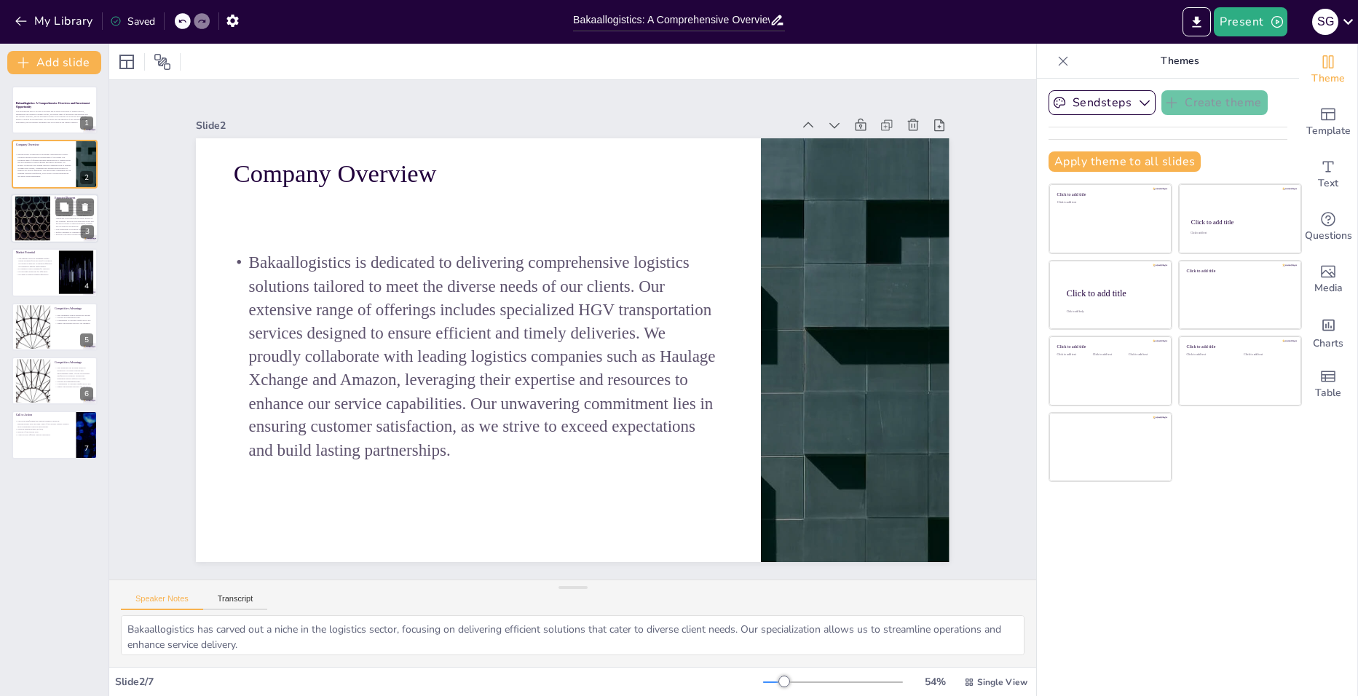
click at [56, 223] on span "Projected monthly earnings are expected to reach £3,000 for each individual tru…" at bounding box center [75, 214] width 39 height 27
type textarea "The projected monthly profit of £3,000 per truck is an attractive proposition f…"
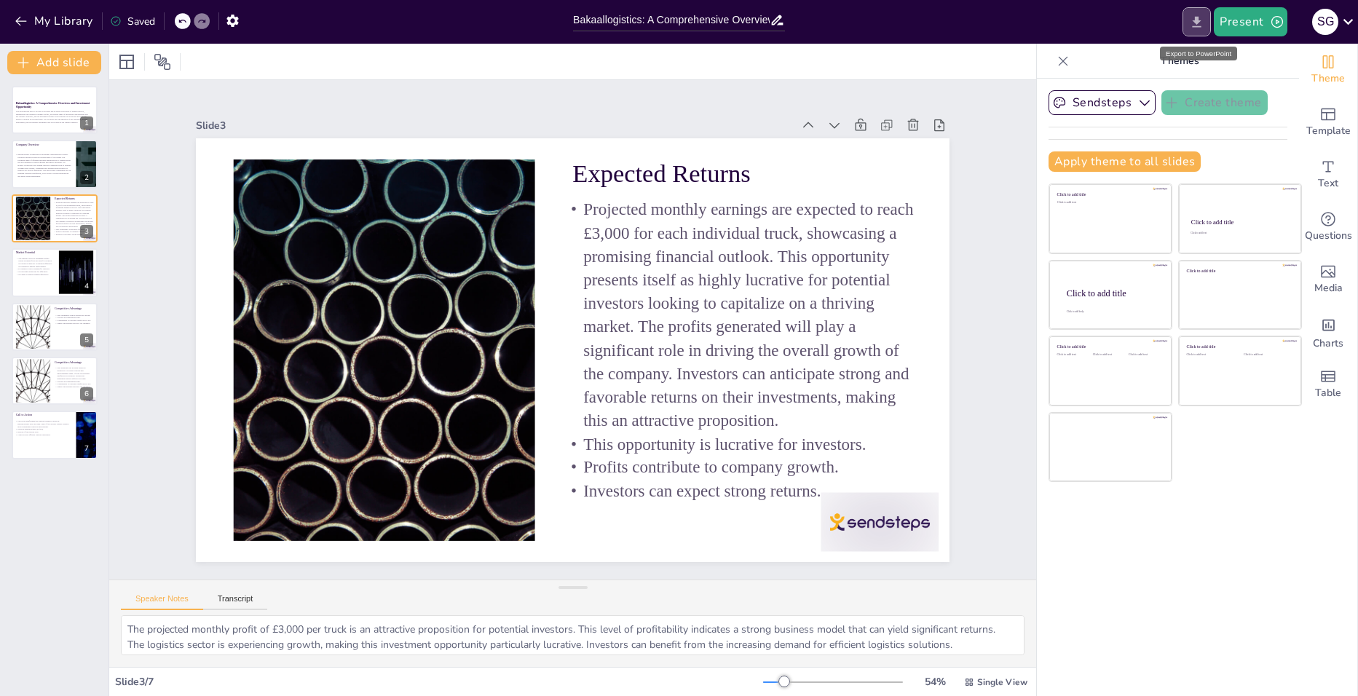
click at [1195, 17] on icon "Export to PowerPoint" at bounding box center [1196, 22] width 15 height 15
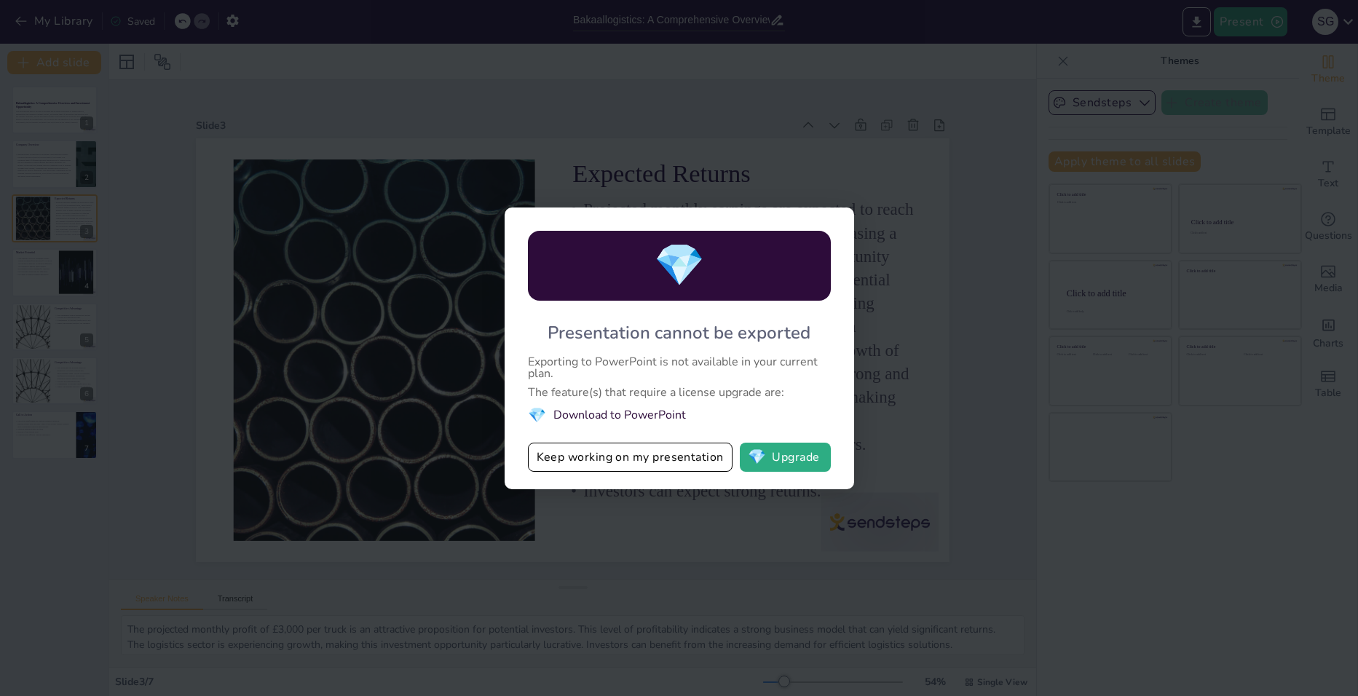
click at [597, 417] on li "💎 Download to PowerPoint" at bounding box center [679, 416] width 303 height 20
click at [596, 414] on li "💎 Download to PowerPoint" at bounding box center [679, 416] width 303 height 20
drag, startPoint x: 952, startPoint y: 409, endPoint x: 924, endPoint y: 399, distance: 29.9
click at [953, 409] on div "💎 Presentation cannot be exported Exporting to PowerPoint is not available in y…" at bounding box center [679, 348] width 1358 height 696
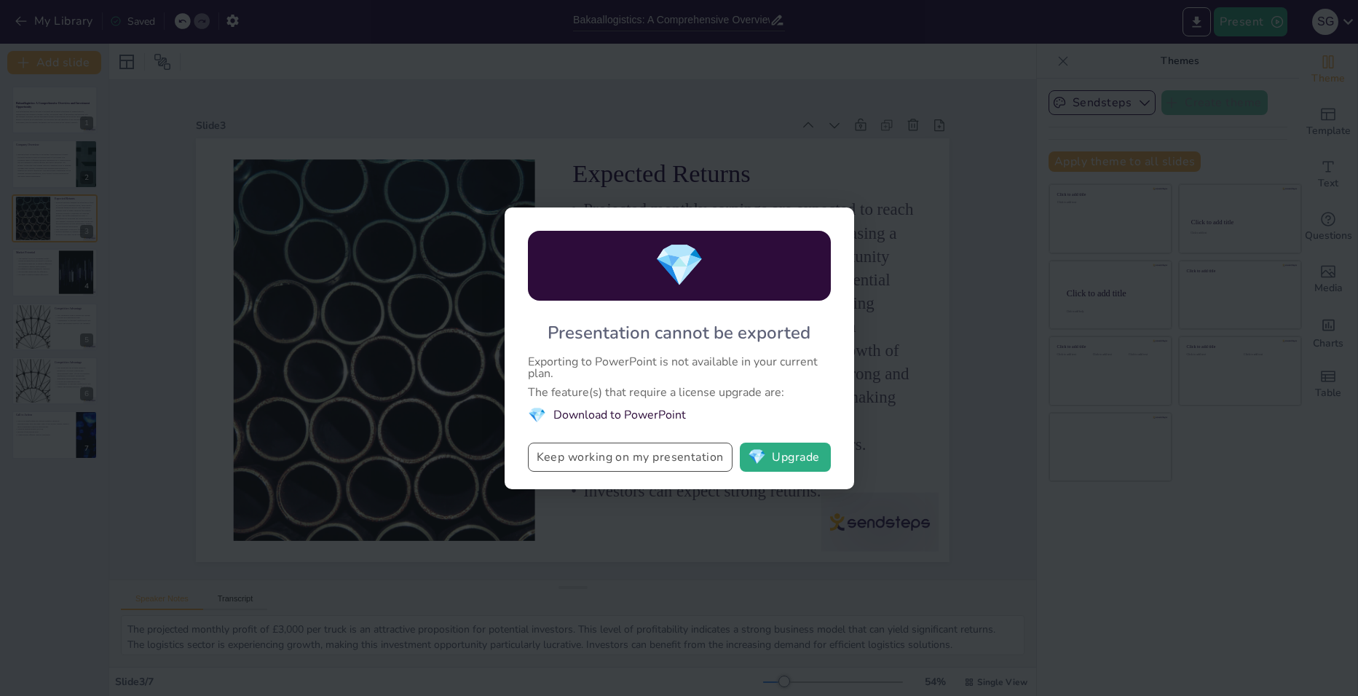
click at [652, 459] on button "Keep working on my presentation" at bounding box center [630, 457] width 205 height 29
